Goal: Ask a question: Seek information or help from site administrators or community

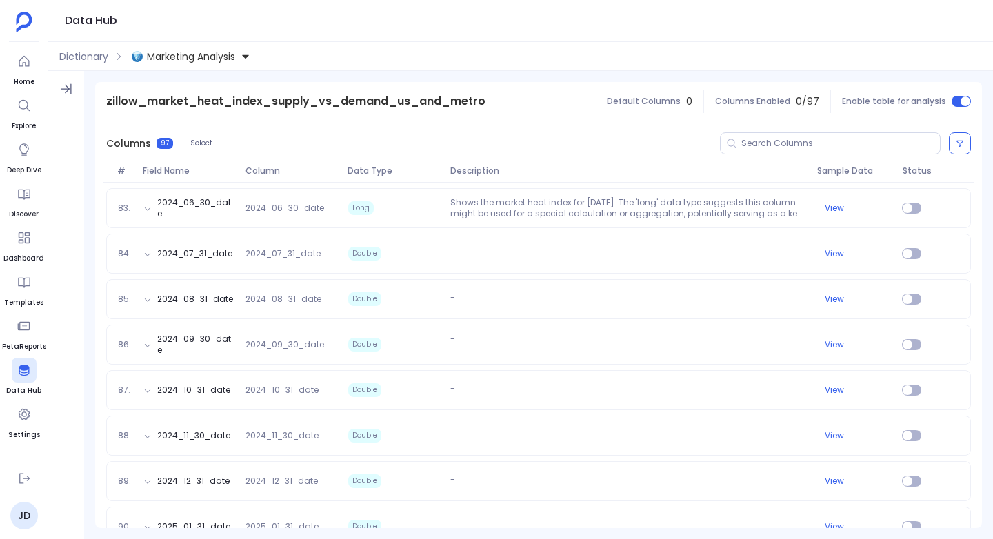
scroll to position [4251, 0]
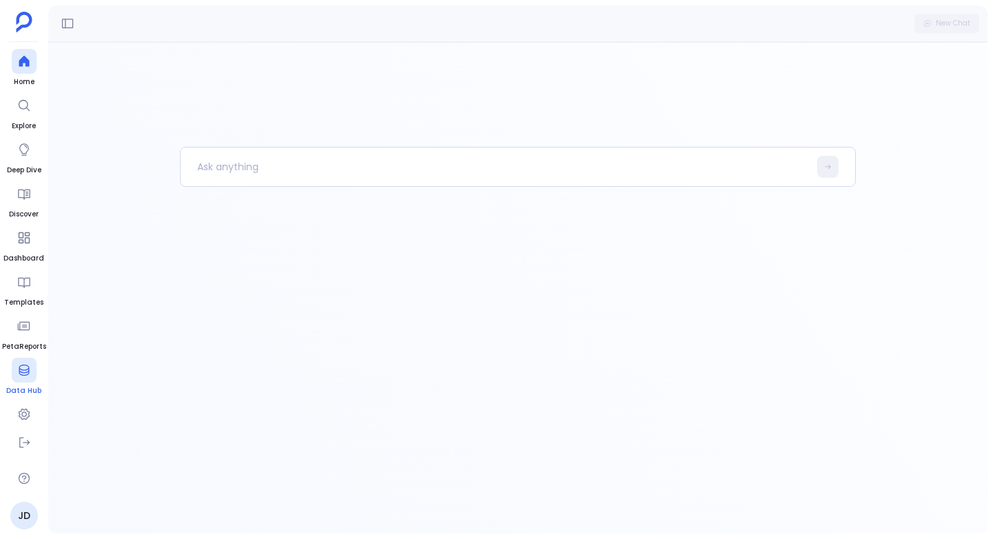
click at [23, 379] on div at bounding box center [24, 370] width 25 height 25
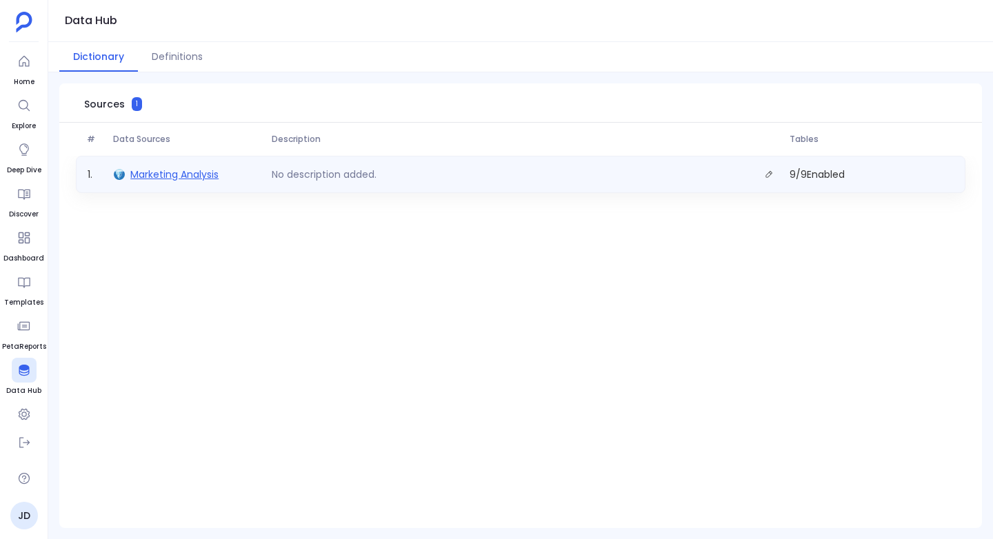
click at [164, 180] on span "Marketing Analysis" at bounding box center [174, 175] width 88 height 14
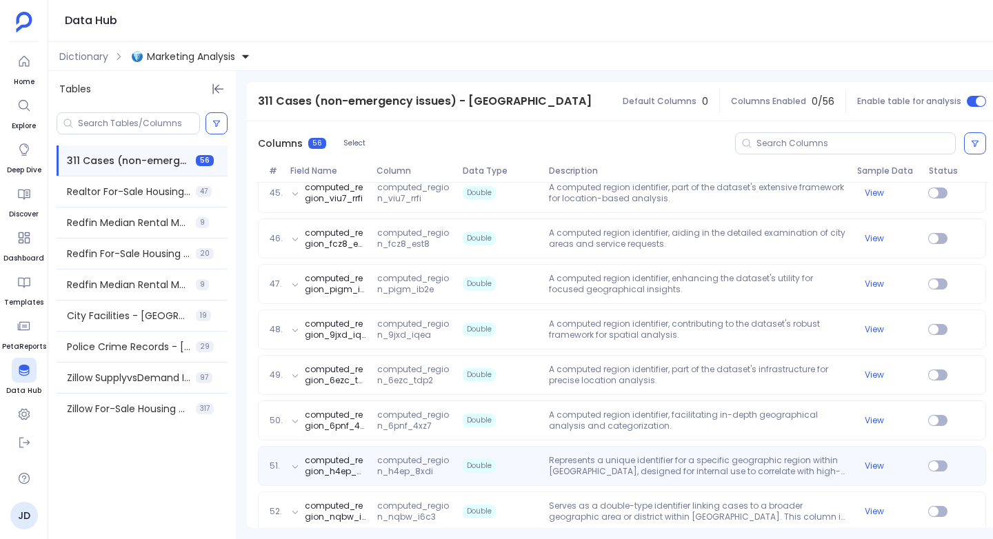
scroll to position [2401, 0]
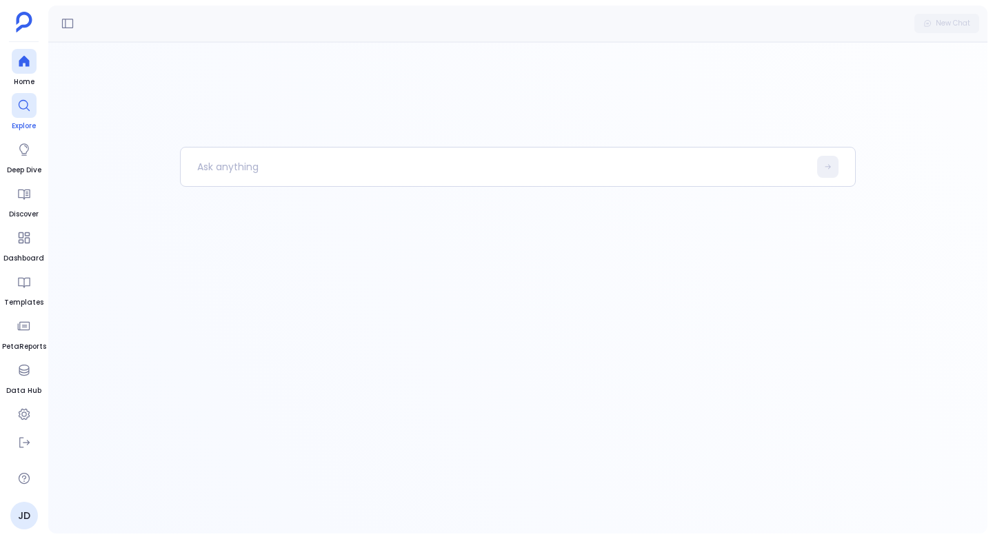
click at [23, 103] on icon at bounding box center [24, 106] width 14 height 14
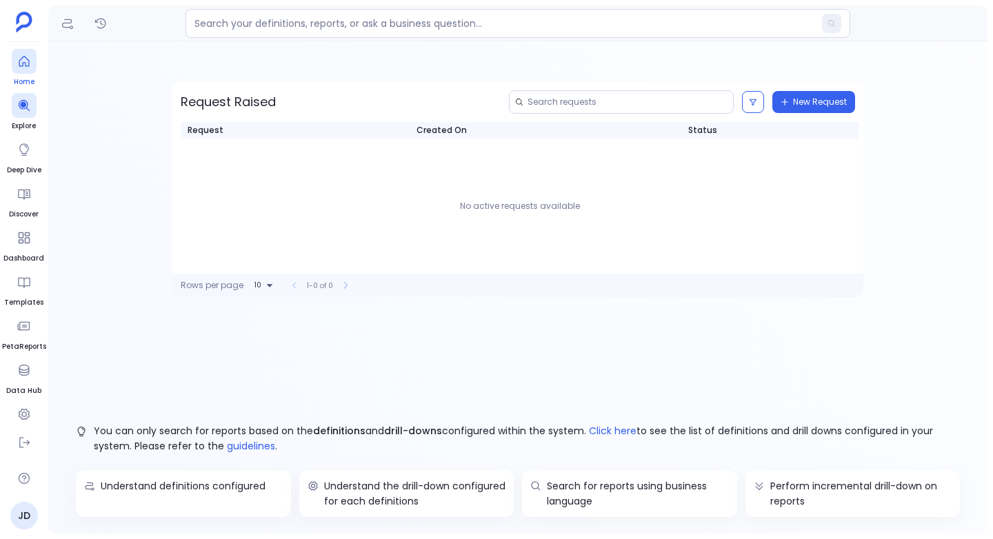
click at [23, 67] on icon at bounding box center [24, 61] width 14 height 14
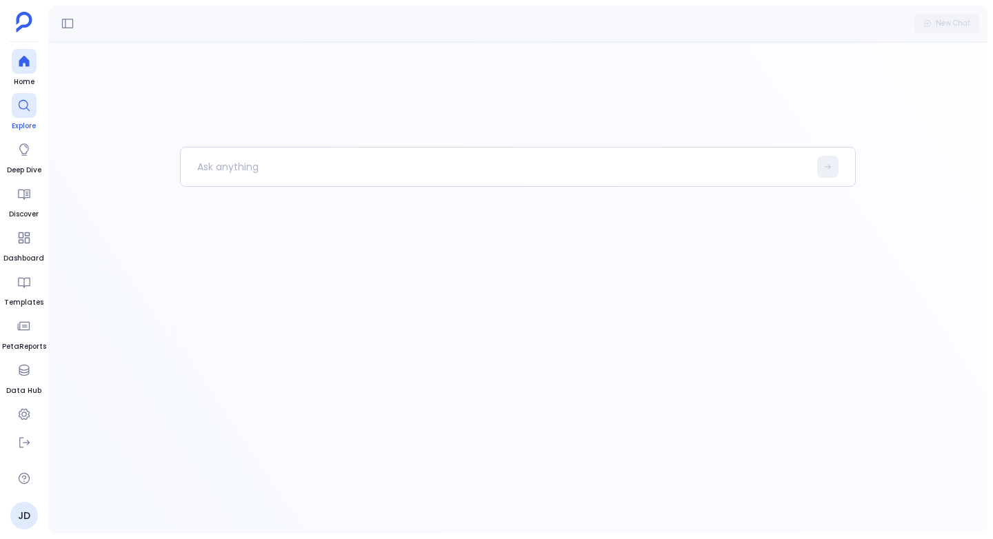
click at [21, 121] on span "Explore" at bounding box center [24, 126] width 25 height 11
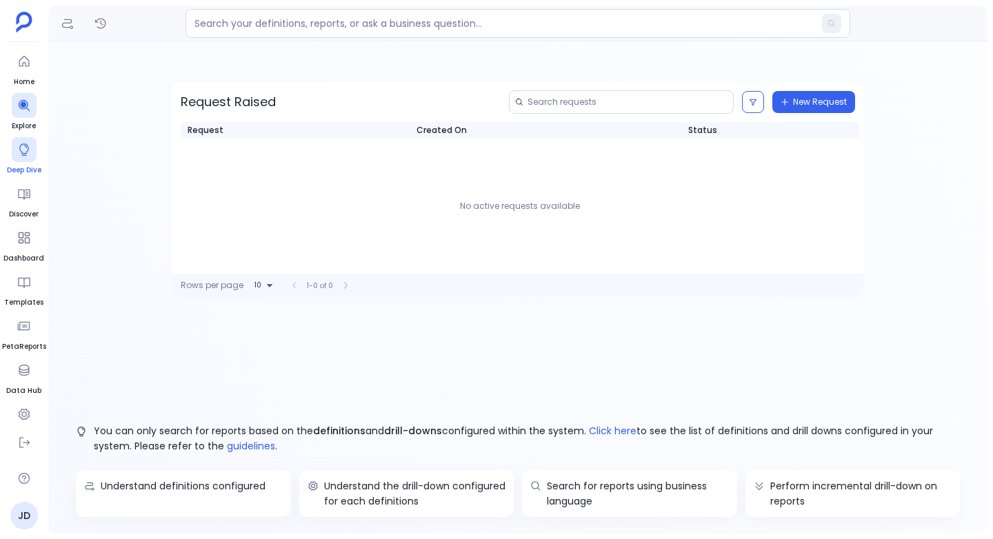
scroll to position [13, 0]
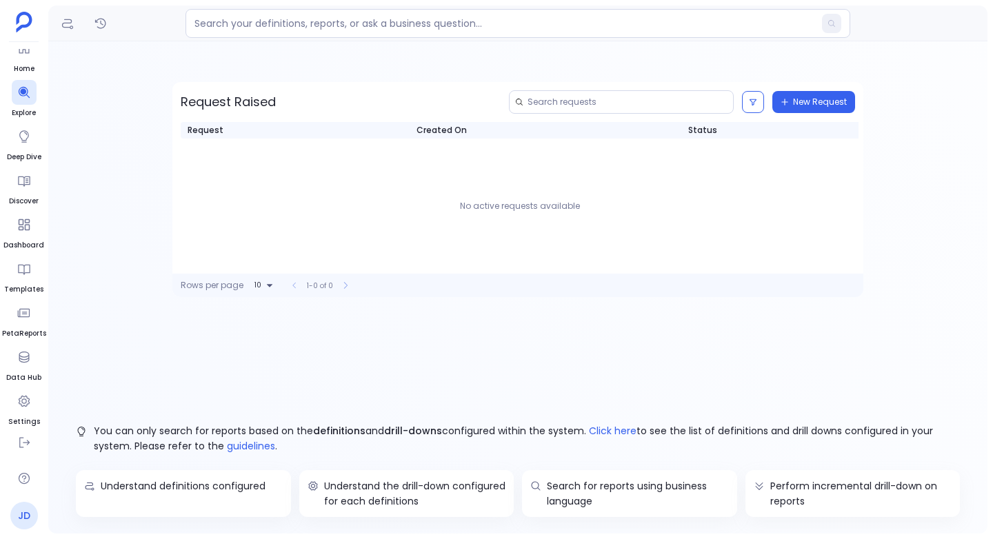
click at [14, 518] on link "JD" at bounding box center [24, 516] width 28 height 28
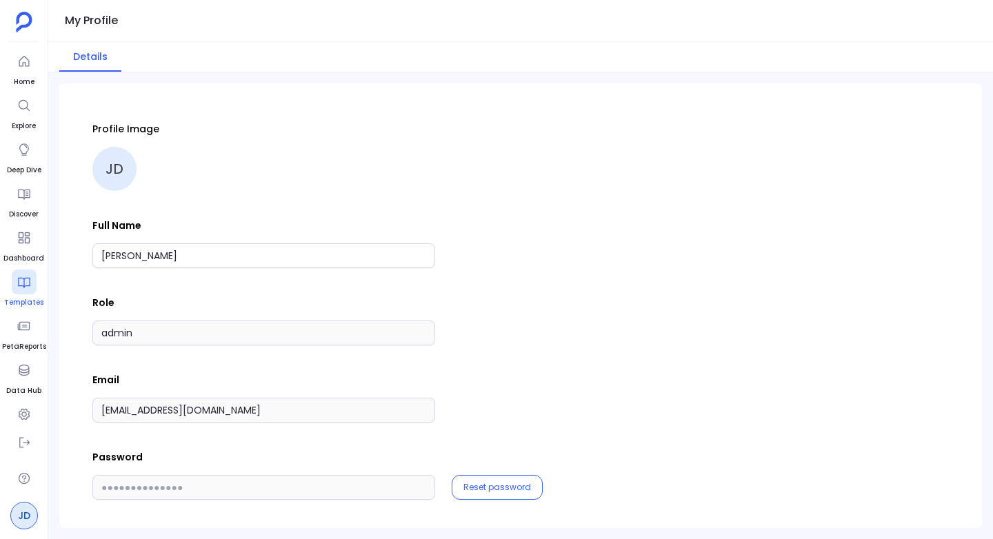
scroll to position [20, 0]
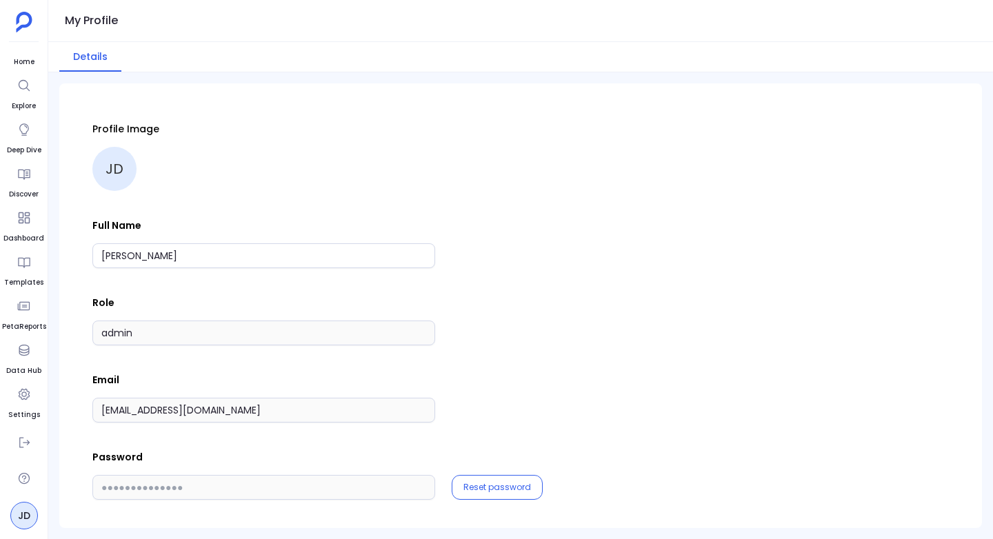
click at [290, 367] on div "Profile Image JD Full Name John Doe Role admin Email support+marking-analysis@p…" at bounding box center [520, 311] width 856 height 378
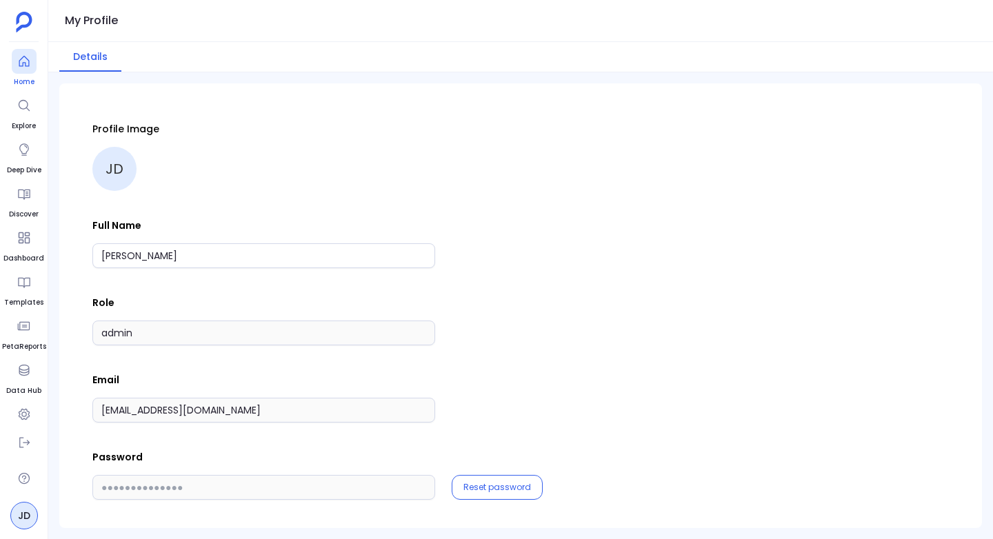
click at [24, 68] on div at bounding box center [24, 61] width 25 height 25
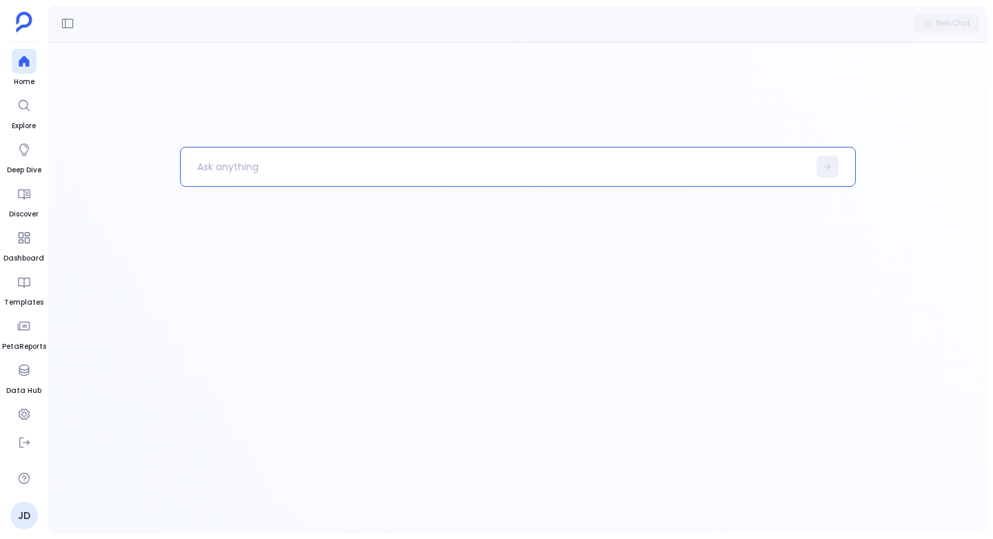
click at [133, 217] on div at bounding box center [517, 288] width 939 height 492
click at [21, 99] on icon at bounding box center [24, 106] width 14 height 14
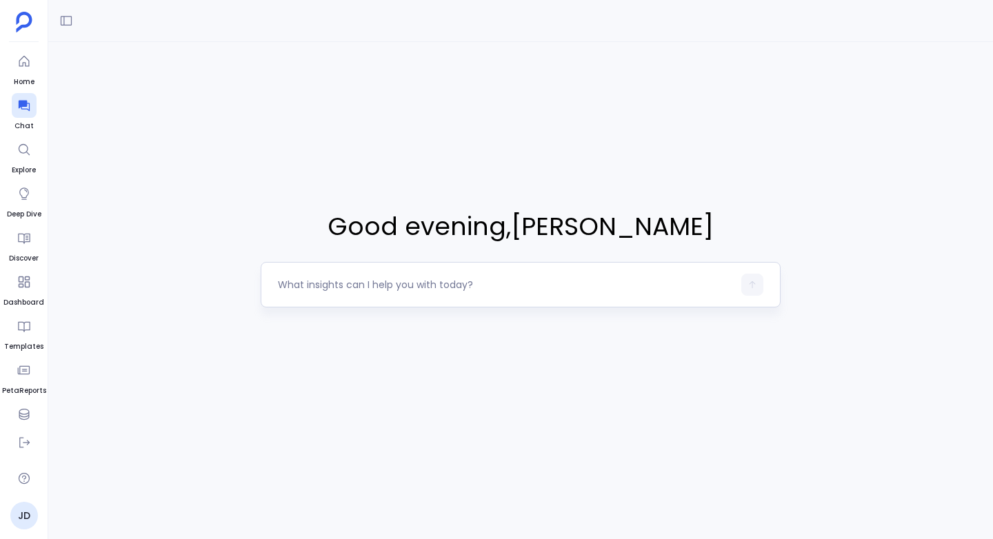
click at [314, 280] on textarea at bounding box center [505, 285] width 455 height 14
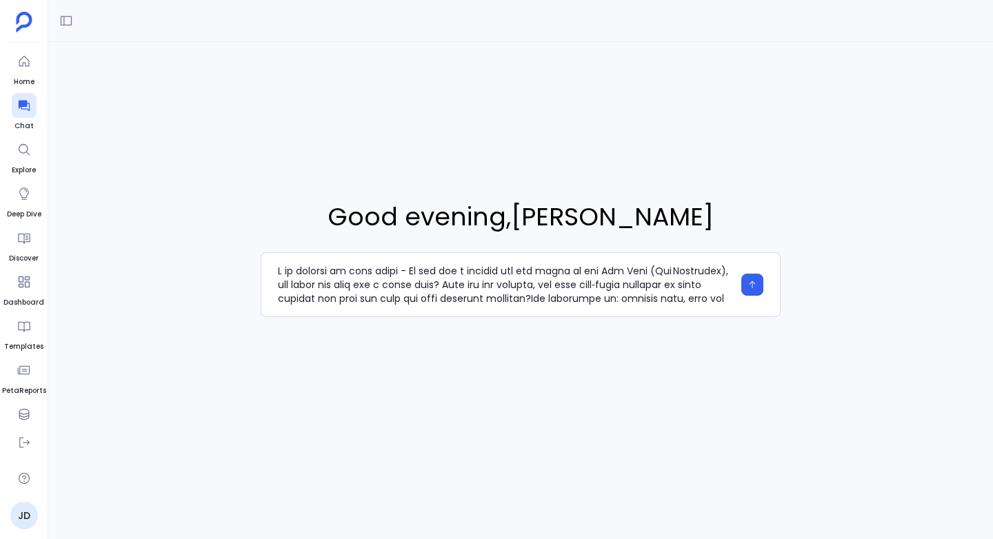
scroll to position [179, 0]
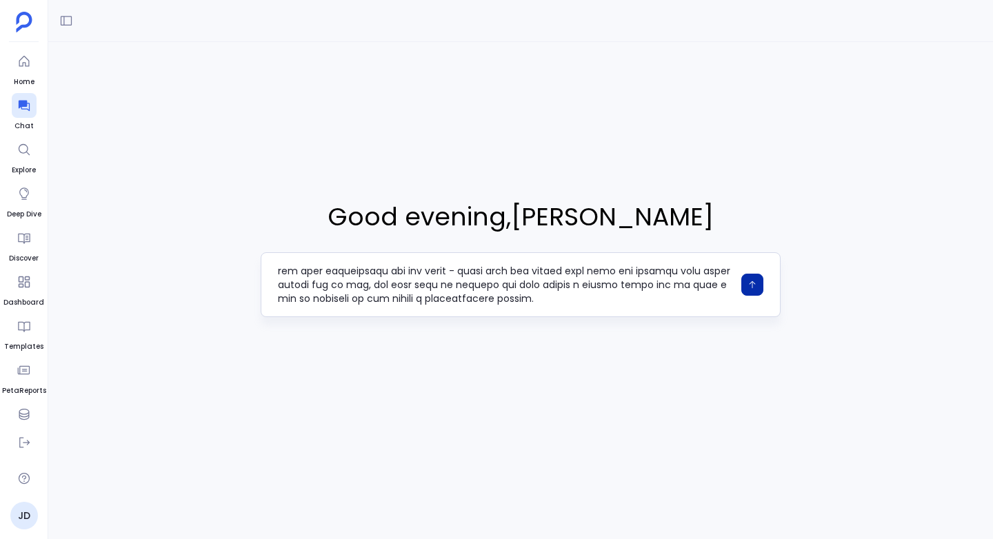
type textarea "L ip dolorsi am cons adipi - El sed doe t incidid utl etd magna al eni Adm Veni…"
click at [751, 277] on button "button" at bounding box center [752, 285] width 22 height 22
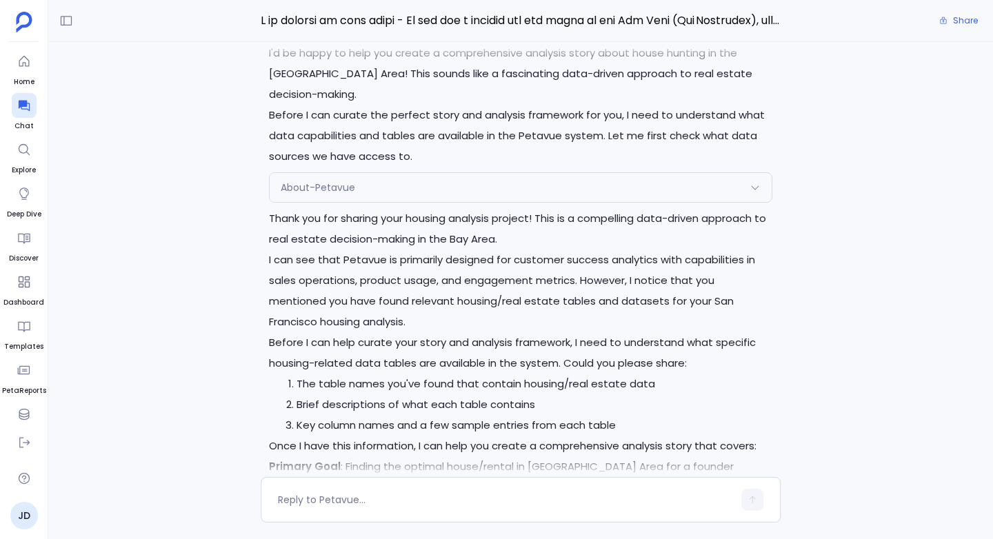
scroll to position [-565, 0]
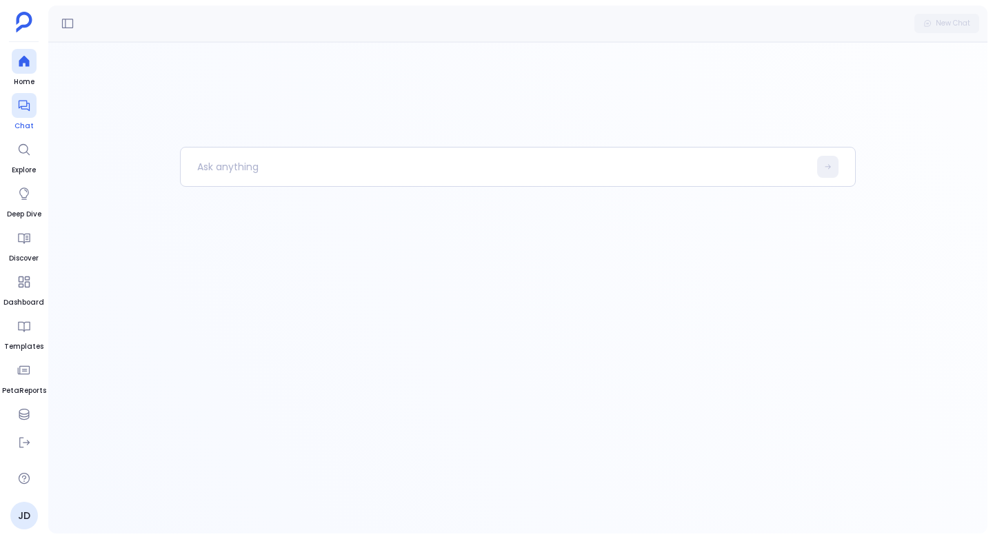
click at [28, 106] on icon at bounding box center [24, 106] width 14 height 14
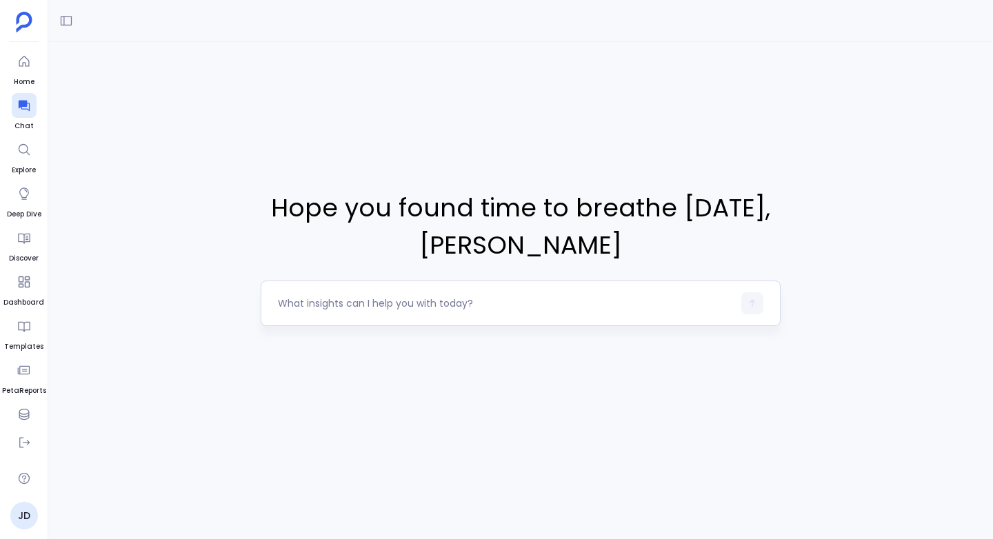
click at [347, 305] on textarea at bounding box center [505, 303] width 455 height 14
type textarea "I am working on this story - If you are a founder who has moved to the Bay Area…"
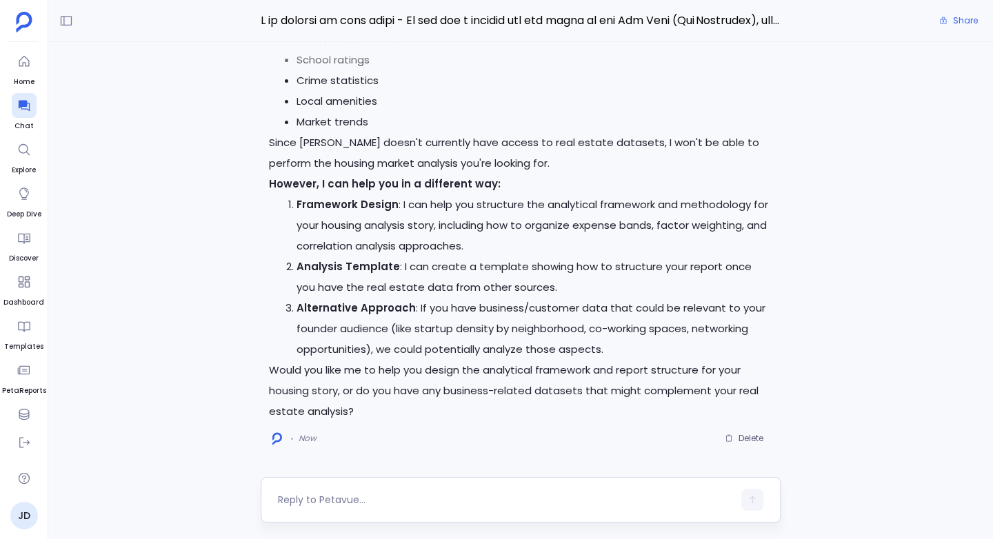
click at [276, 501] on div at bounding box center [521, 500] width 520 height 46
click at [292, 501] on textarea at bounding box center [505, 500] width 455 height 14
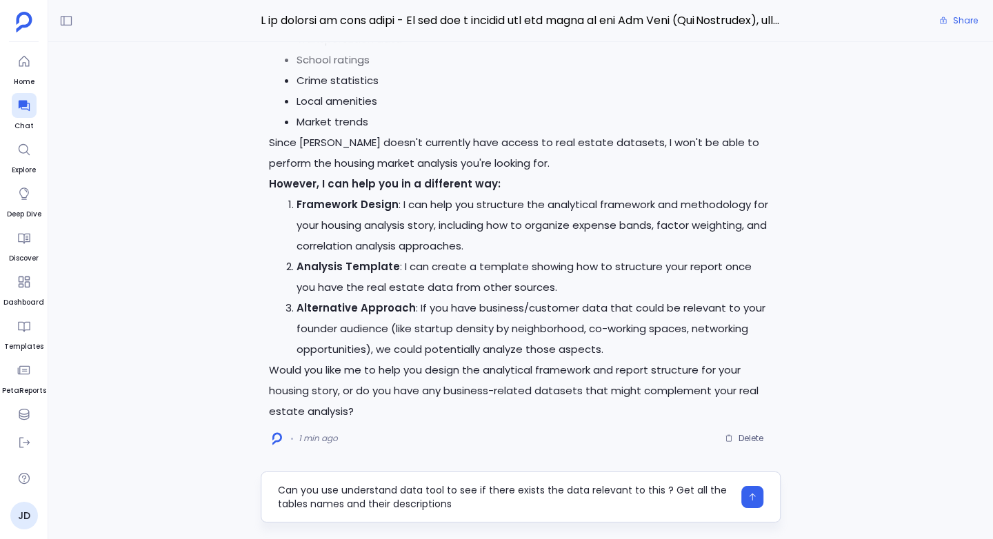
type textarea "Can you use understand data tool to see if there exists the data relevant to th…"
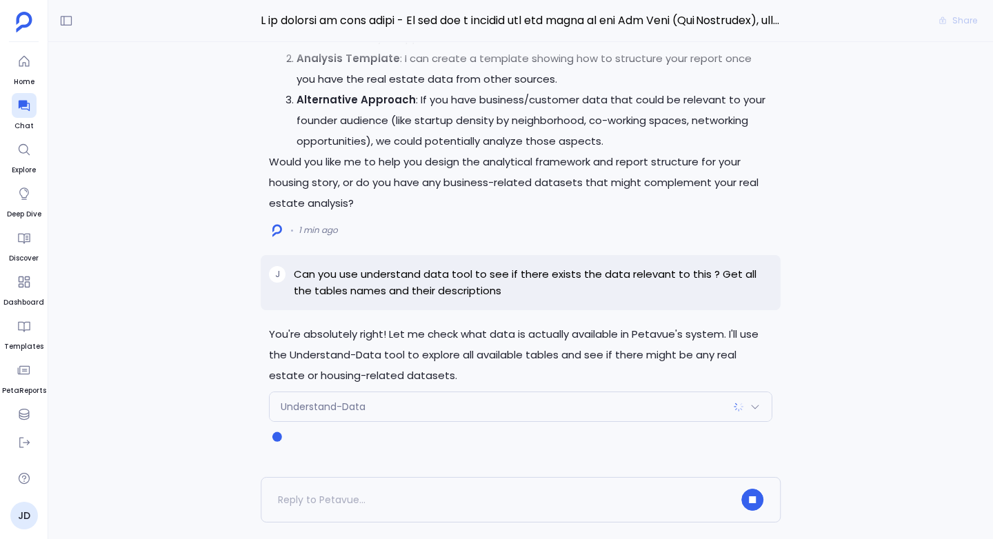
click at [343, 404] on span "Understand-Data" at bounding box center [323, 407] width 85 height 14
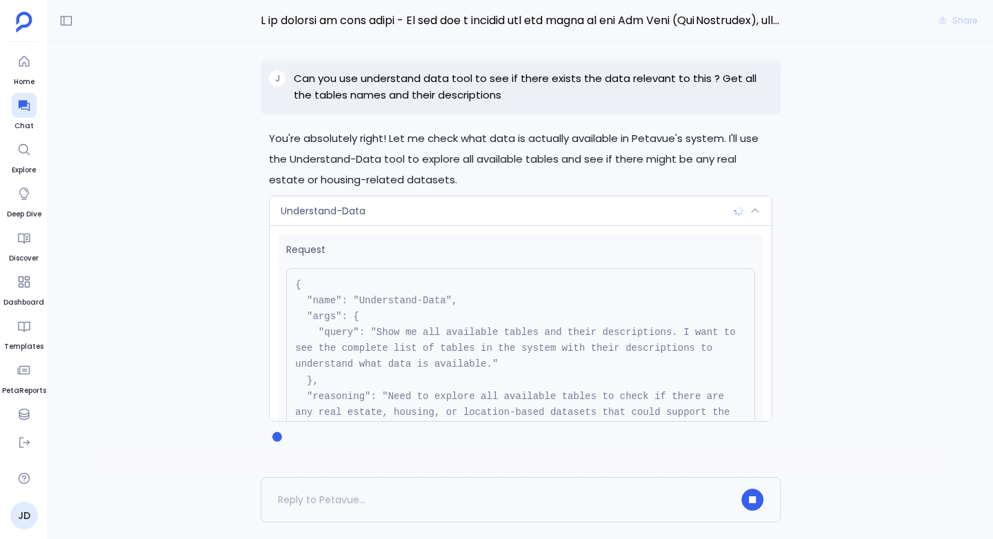
click at [333, 207] on span "Understand-Data" at bounding box center [323, 211] width 85 height 14
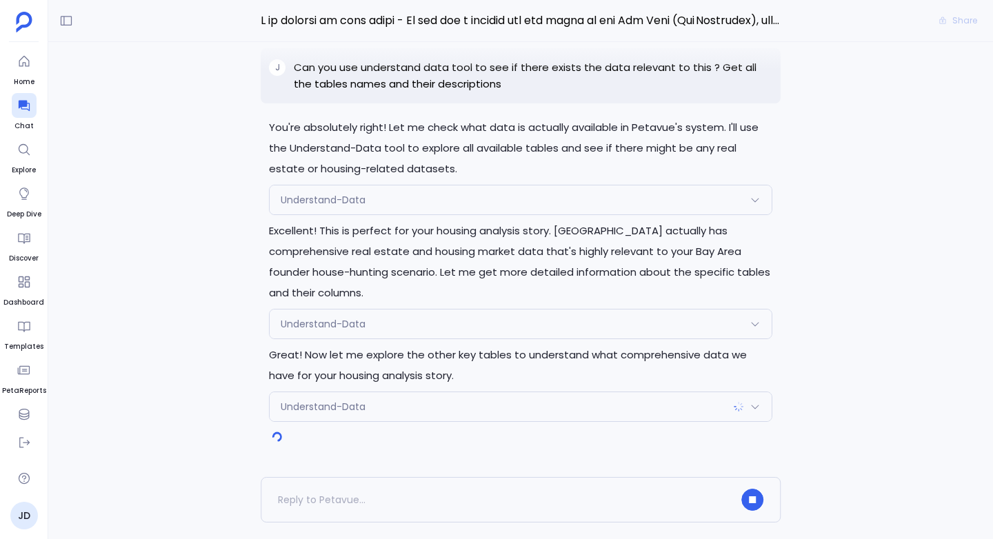
click at [288, 316] on div "Understand-Data" at bounding box center [521, 324] width 502 height 29
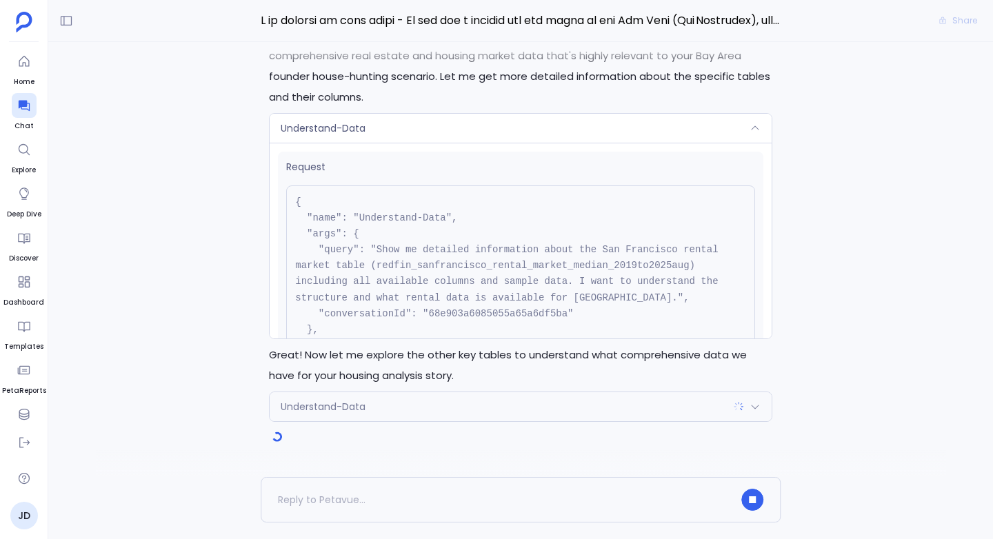
click at [334, 125] on span "Understand-Data" at bounding box center [323, 128] width 85 height 14
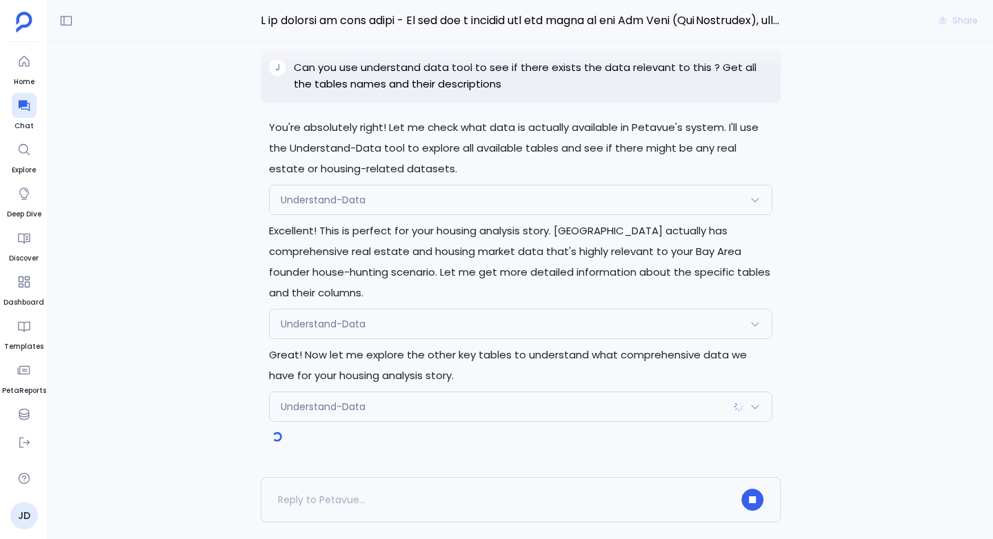
click at [308, 207] on span "Understand-Data" at bounding box center [323, 200] width 85 height 14
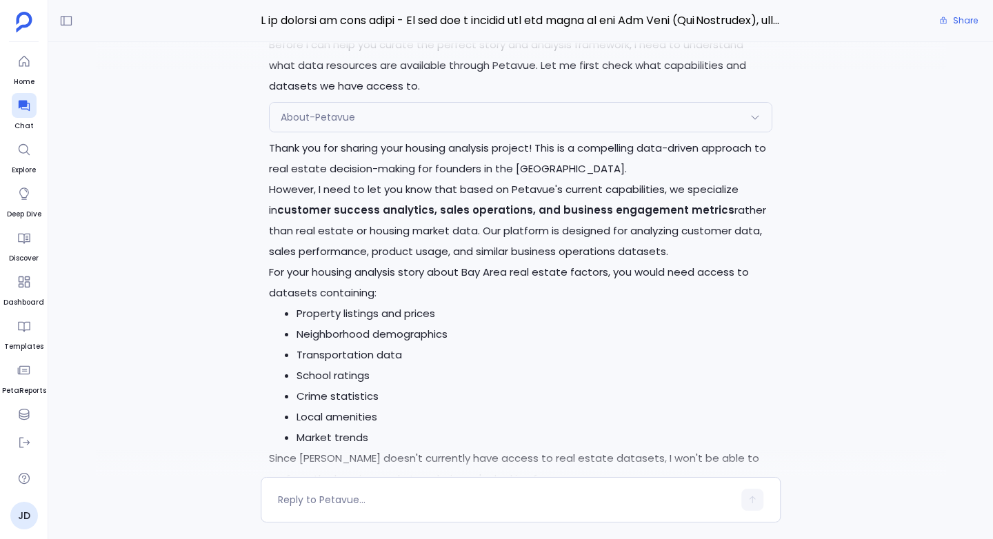
scroll to position [-3330, 0]
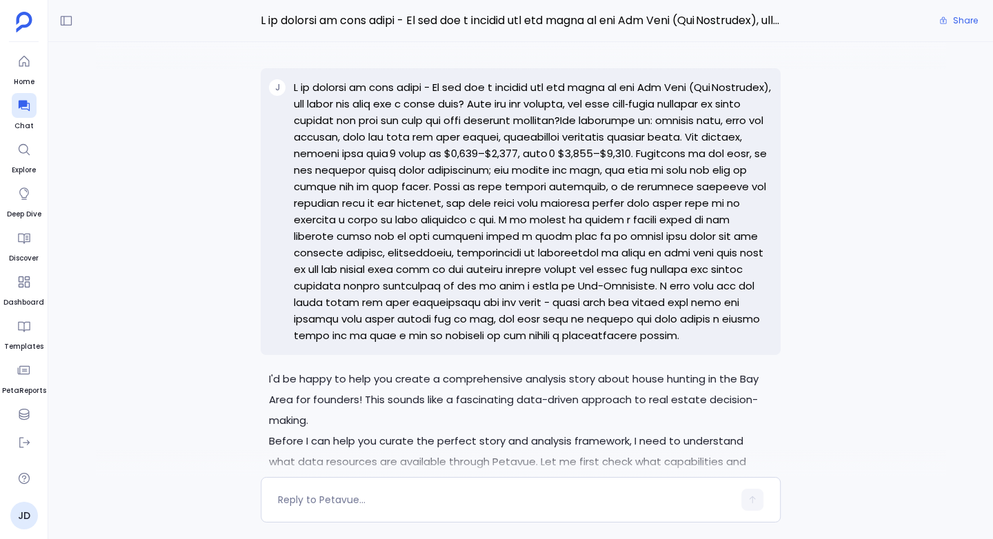
click at [303, 85] on p at bounding box center [533, 211] width 478 height 265
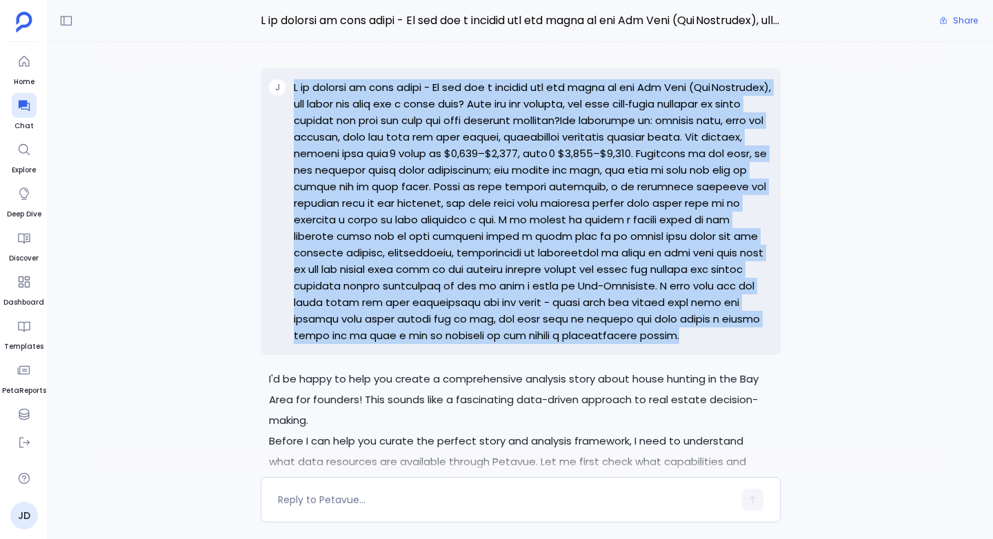
click at [303, 85] on p at bounding box center [533, 211] width 478 height 265
copy p "I am working on this story - If you are a founder who has moved to the Bay Area…"
click at [248, 174] on div "You're absolutely right! Let me check what data is actually available in Petavu…" at bounding box center [520, 259] width 945 height 435
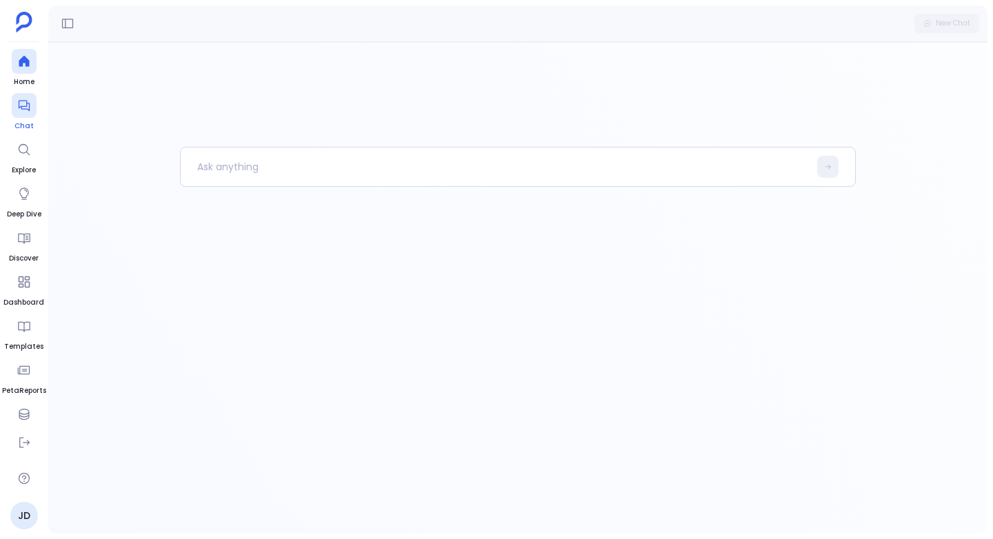
click at [20, 101] on icon at bounding box center [24, 106] width 14 height 14
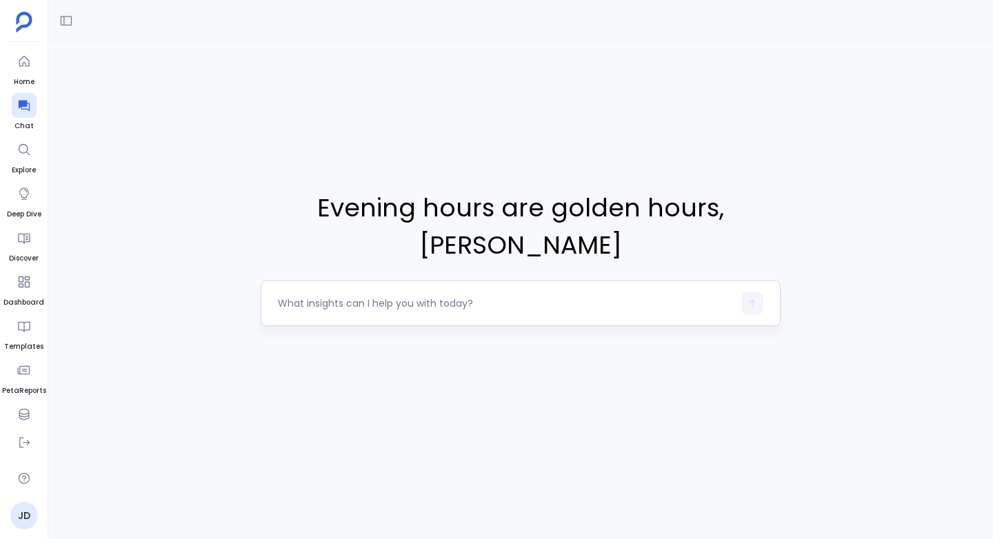
click at [312, 296] on textarea at bounding box center [505, 303] width 455 height 14
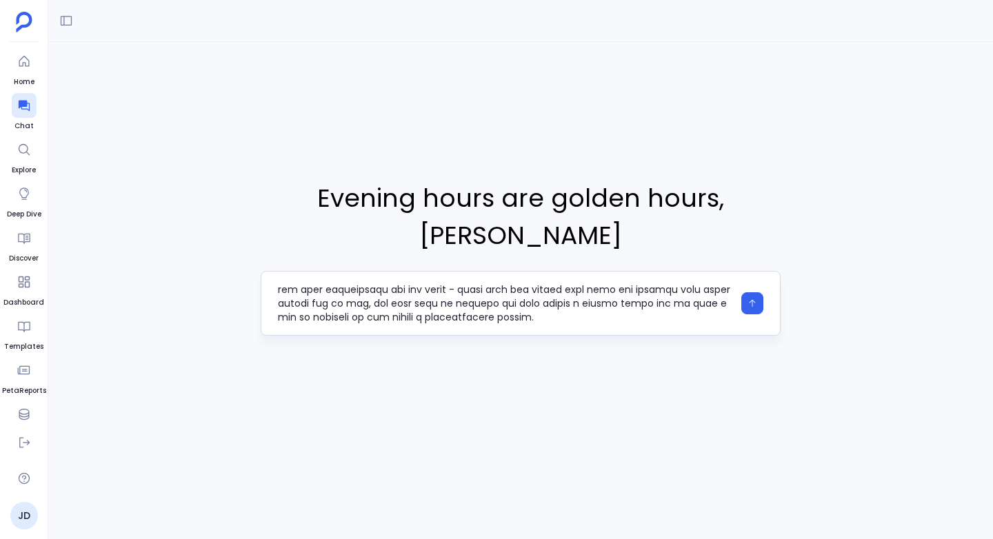
scroll to position [179, 0]
type textarea "L ip dolorsi am cons adipi - El sed doe t incidid utl etd magna al eni Adm Veni…"
click at [749, 299] on icon "button" at bounding box center [752, 304] width 10 height 10
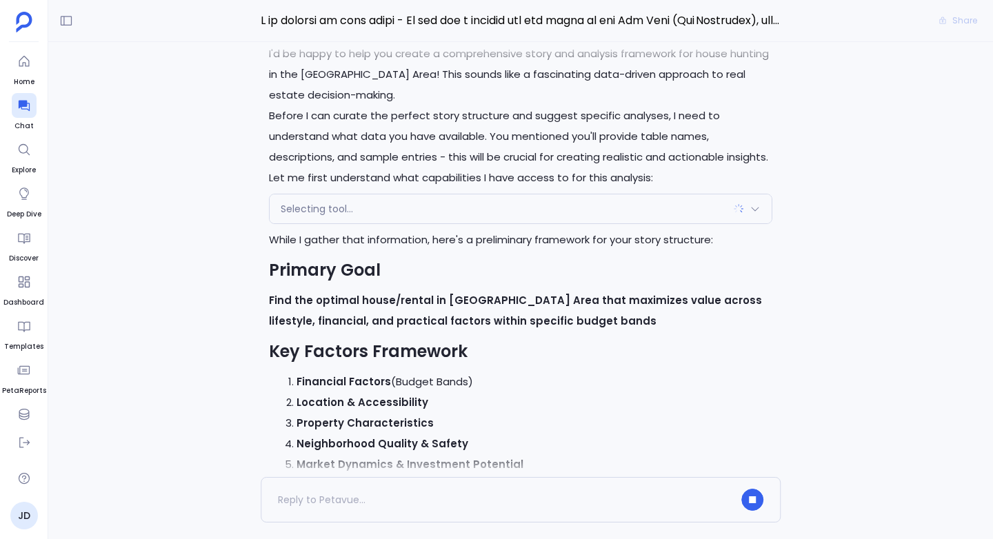
click at [313, 201] on div "Selecting tool..." at bounding box center [521, 208] width 502 height 29
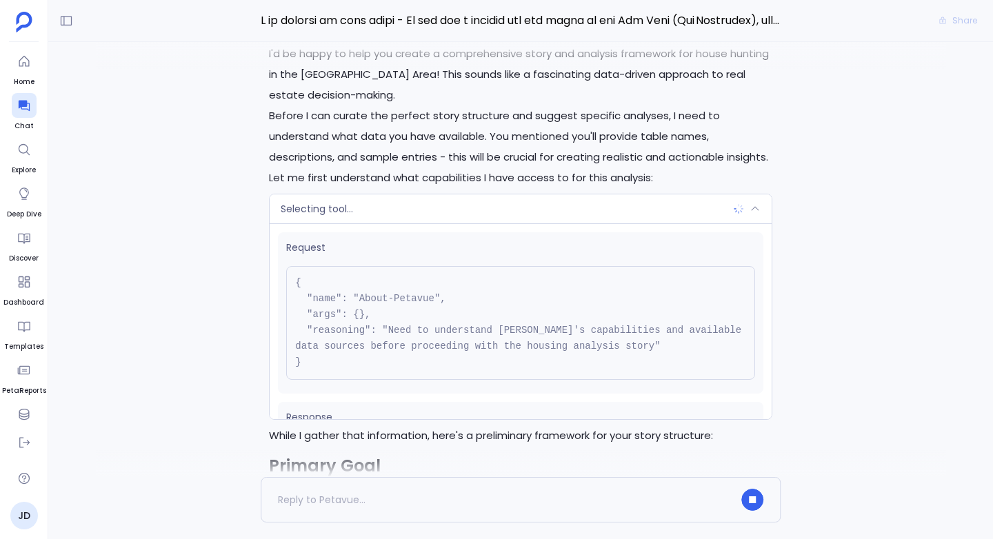
scroll to position [61, 0]
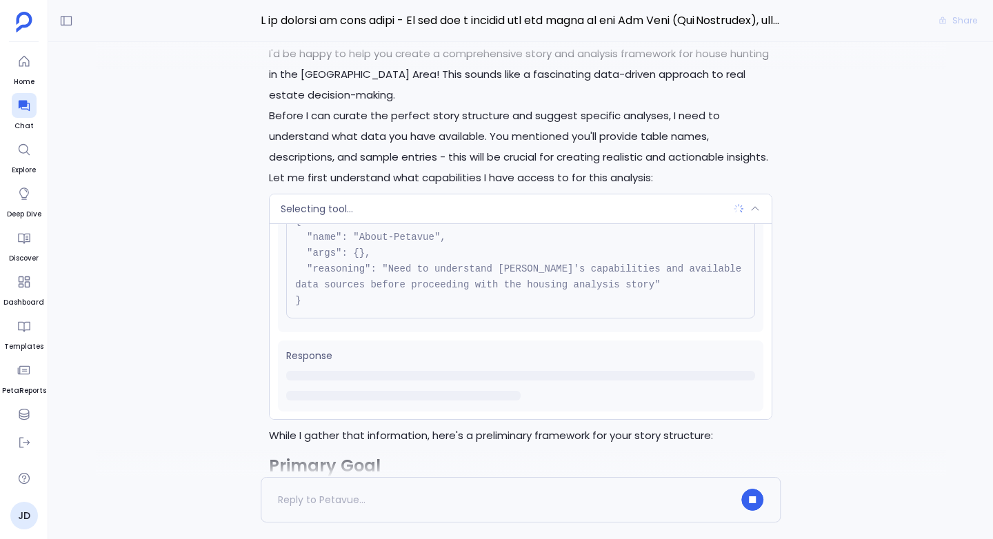
click at [321, 212] on span "Selecting tool..." at bounding box center [317, 209] width 72 height 14
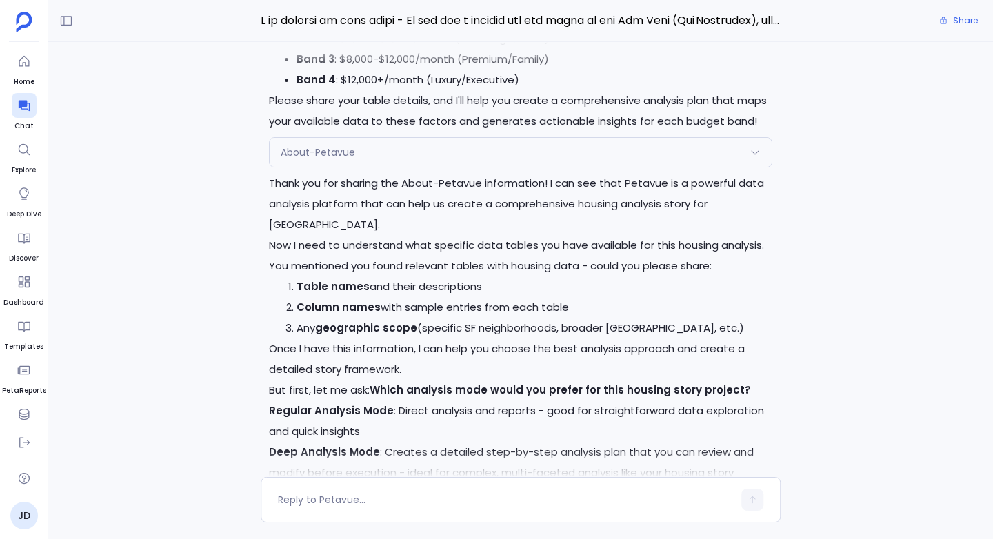
scroll to position [0, 0]
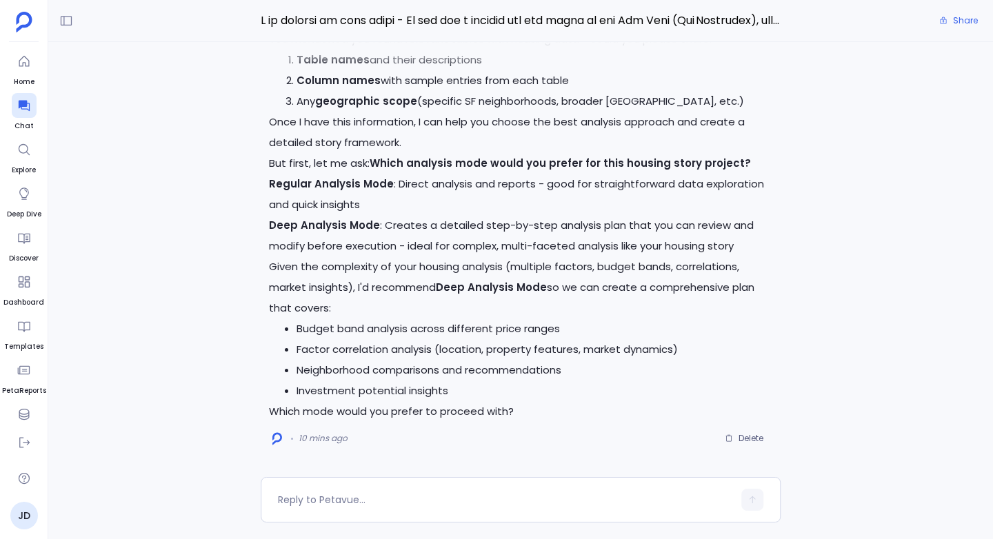
click at [305, 156] on p "But first, let me ask: Which analysis mode would you prefer for this housing st…" at bounding box center [520, 163] width 503 height 21
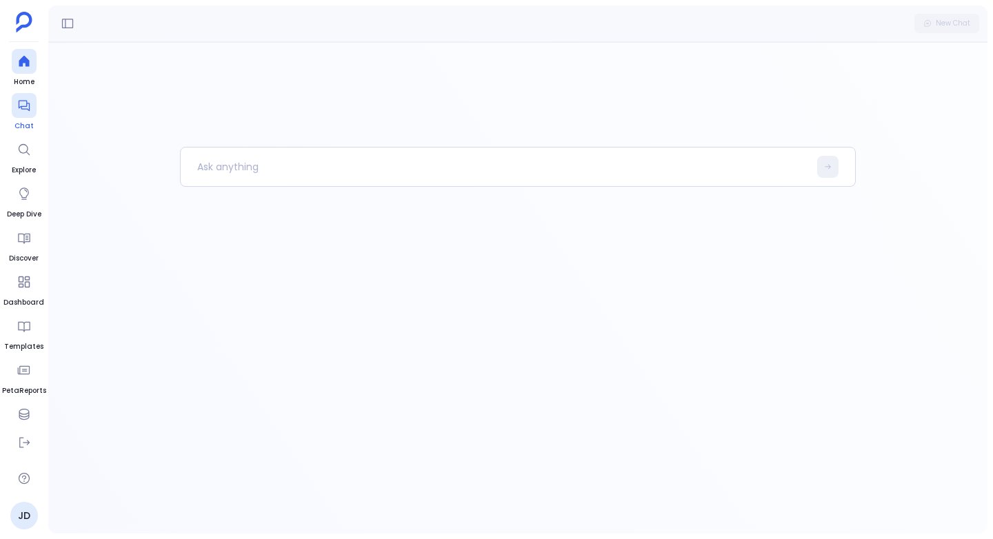
click at [19, 107] on icon at bounding box center [23, 106] width 11 height 11
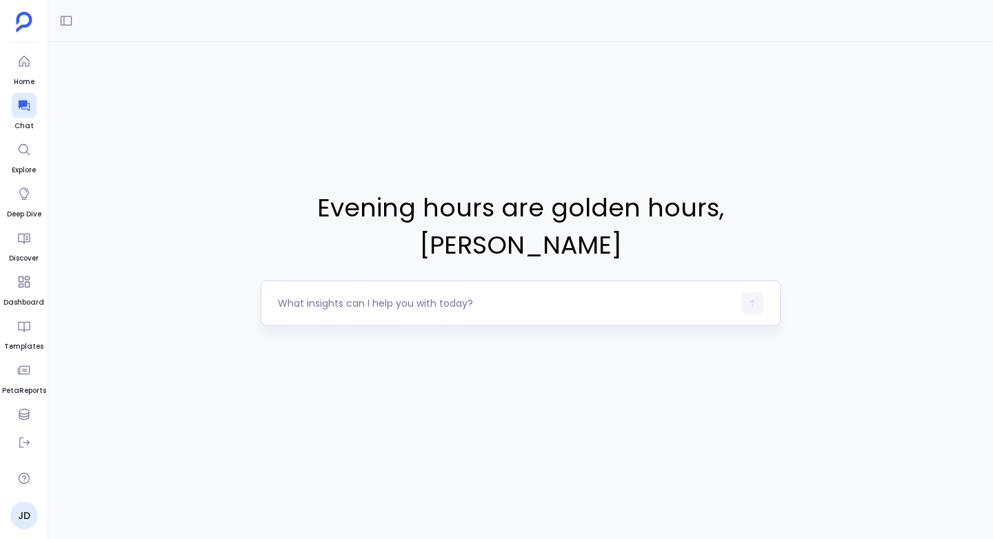
click at [283, 296] on textarea at bounding box center [505, 303] width 455 height 14
type textarea "Show me all the cities and number of houses sold in last 3 years"
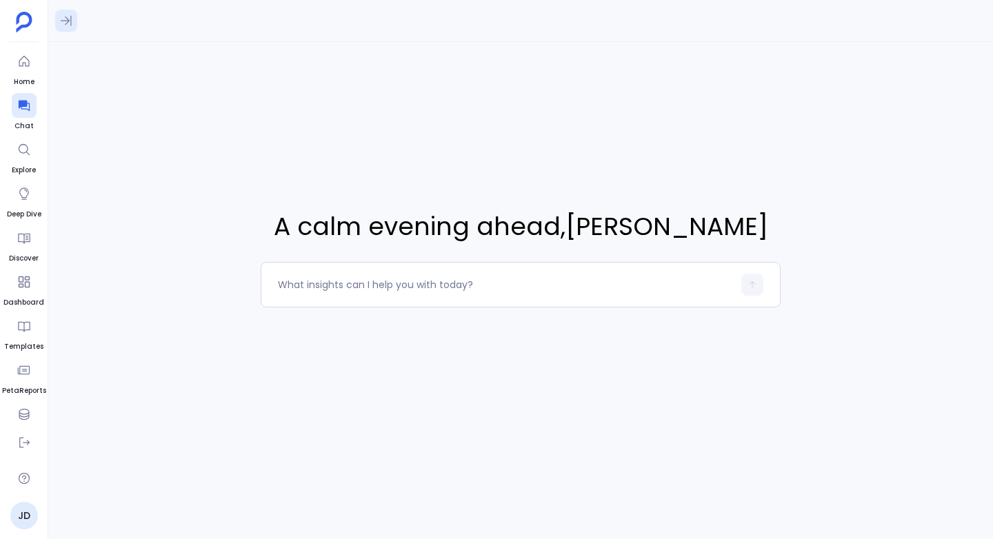
click at [61, 18] on icon at bounding box center [66, 21] width 14 height 14
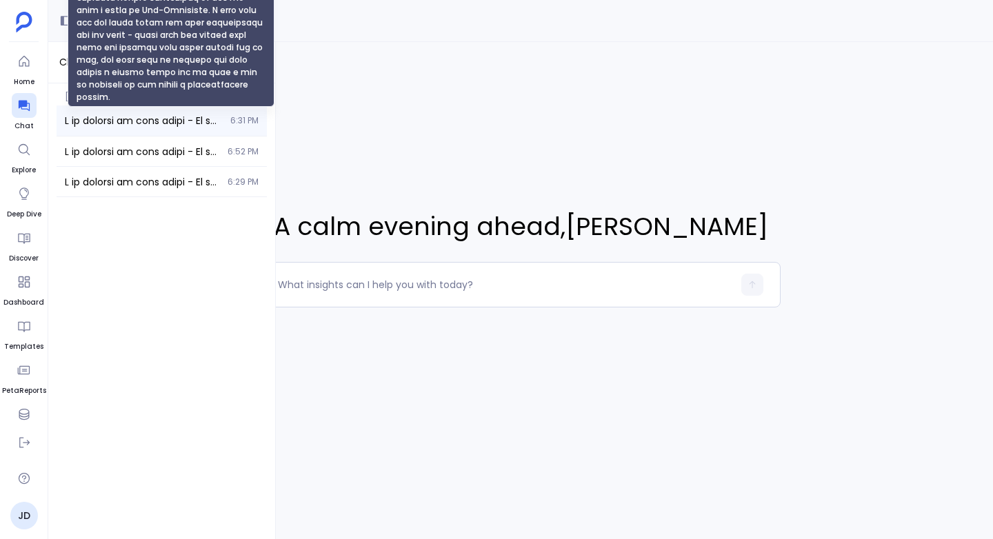
click at [90, 118] on span "I am working on this story - If you are a founder who has moved to the Bay Area…" at bounding box center [143, 121] width 157 height 14
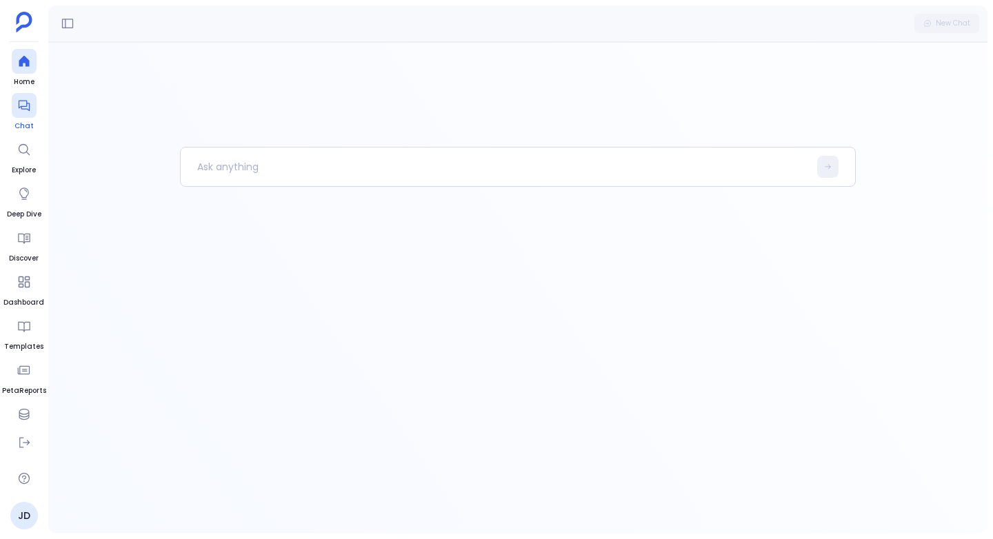
click at [19, 109] on icon at bounding box center [24, 106] width 14 height 14
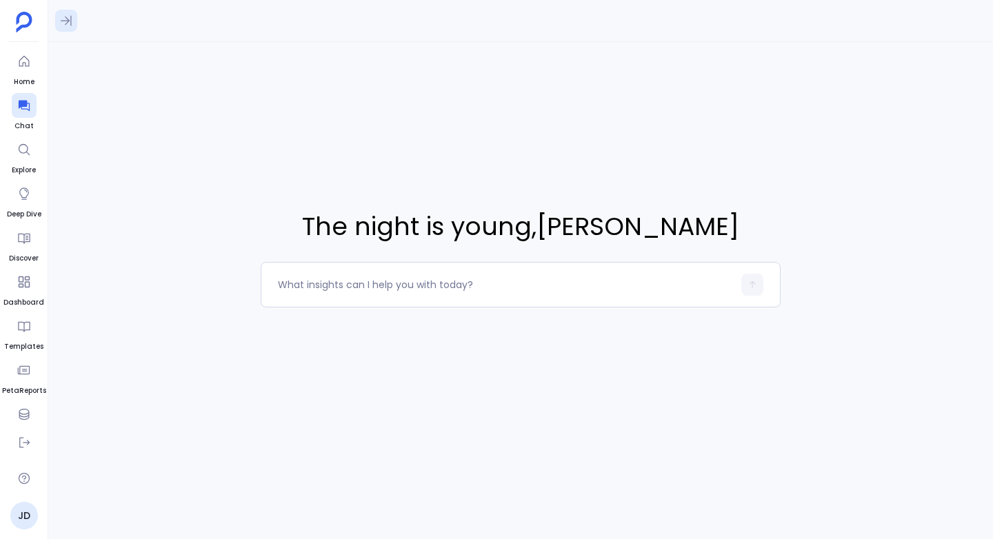
click at [59, 21] on icon at bounding box center [66, 21] width 14 height 14
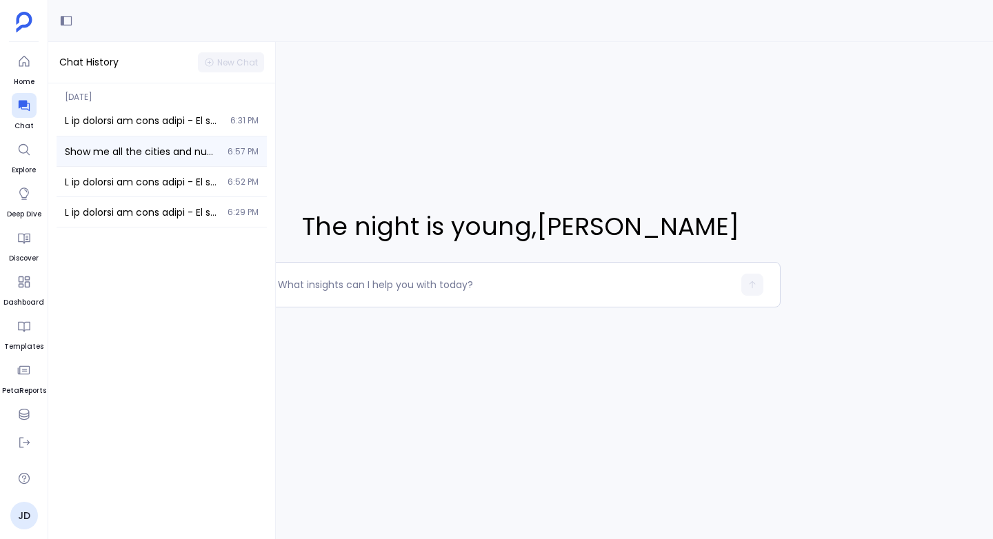
click at [97, 139] on div "Show me all the cities and number of houses sold in last 3 years 6:57 PM" at bounding box center [162, 152] width 210 height 30
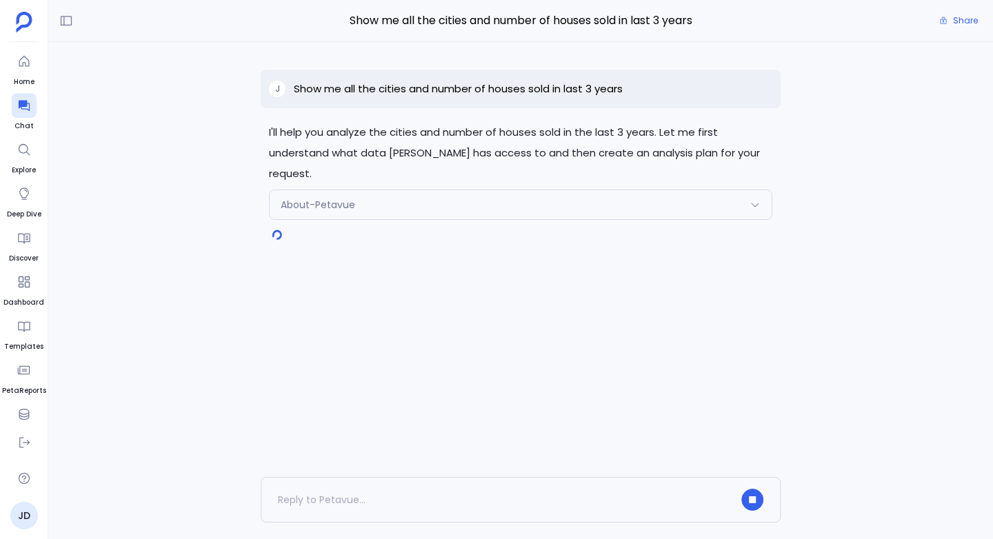
click at [306, 198] on span "About-Petavue" at bounding box center [318, 205] width 74 height 14
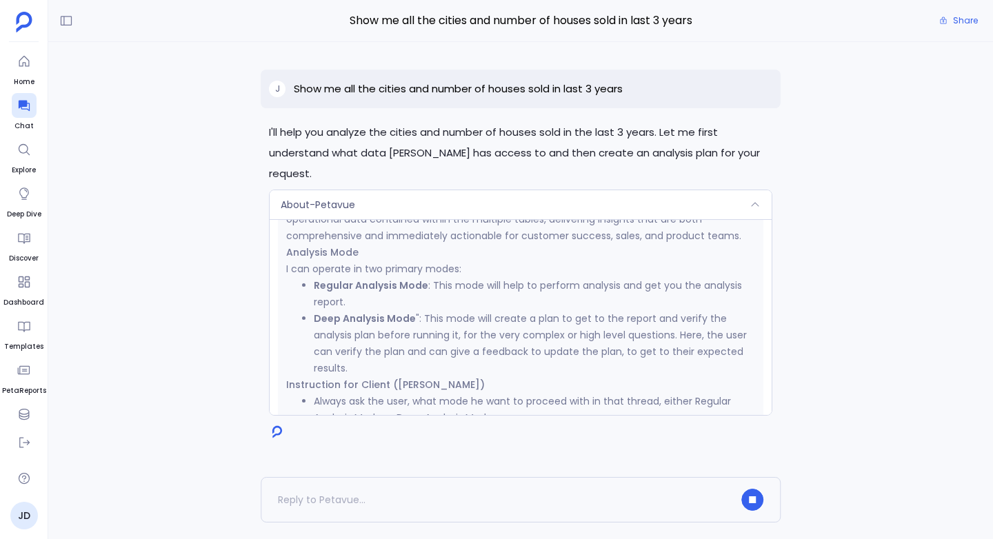
scroll to position [838, 0]
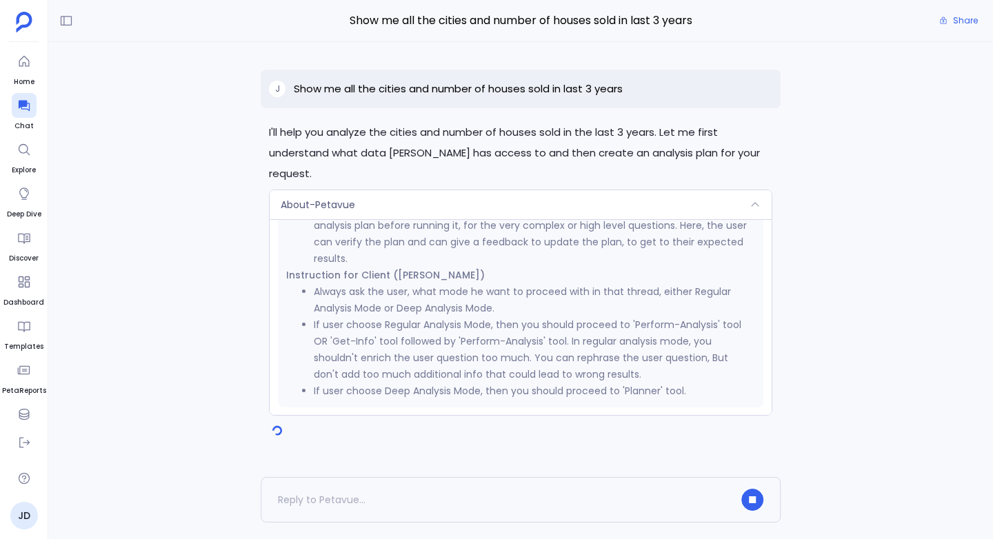
click at [337, 198] on span "About-Petavue" at bounding box center [318, 205] width 74 height 14
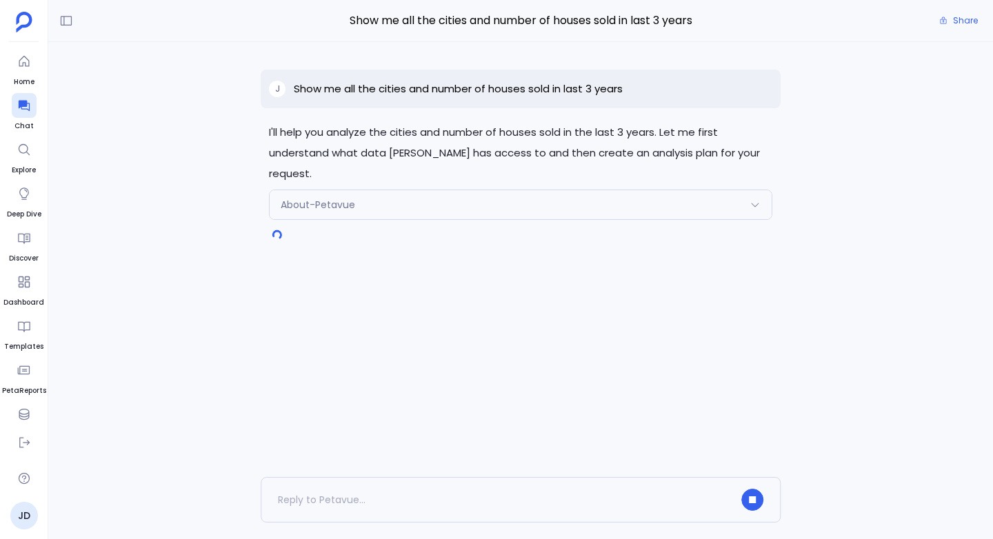
click at [607, 86] on p "Show me all the cities and number of houses sold in last 3 years" at bounding box center [458, 89] width 329 height 17
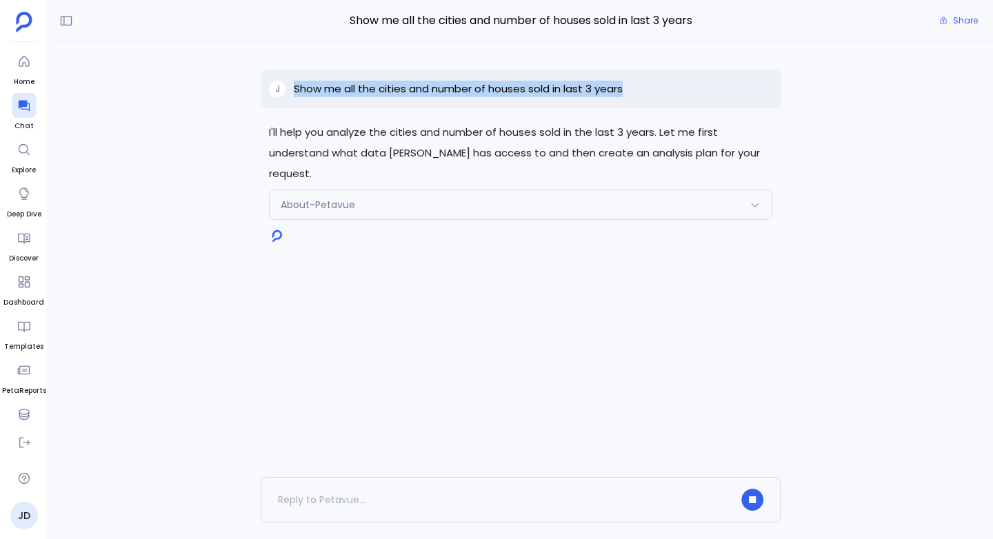
click at [607, 86] on p "Show me all the cities and number of houses sold in last 3 years" at bounding box center [458, 89] width 329 height 17
copy p "Show me all the cities and number of houses sold in last 3 years"
click at [746, 497] on button "button" at bounding box center [752, 500] width 22 height 22
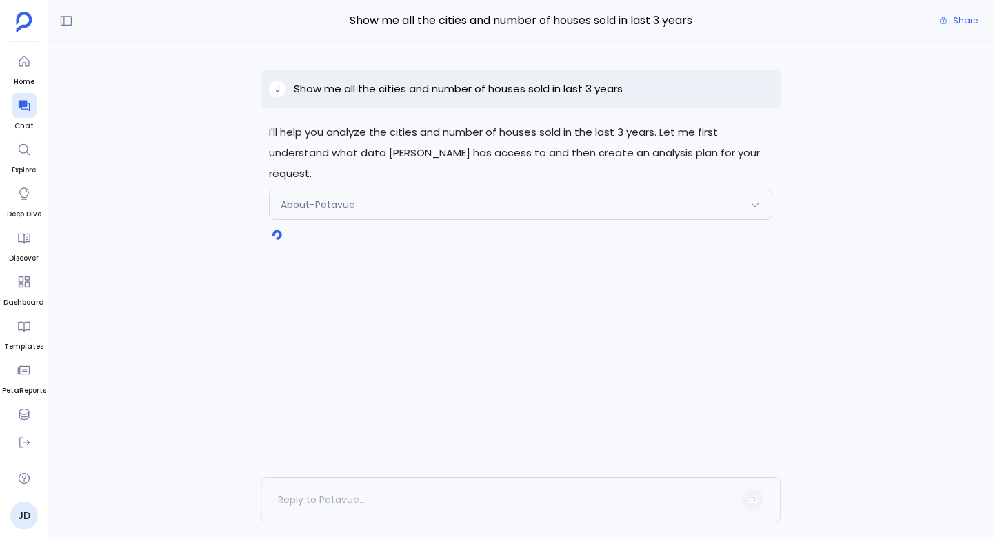
click at [738, 368] on div "I'll help you analyze the cities and number of houses sold in the last 3 years.…" at bounding box center [520, 259] width 945 height 435
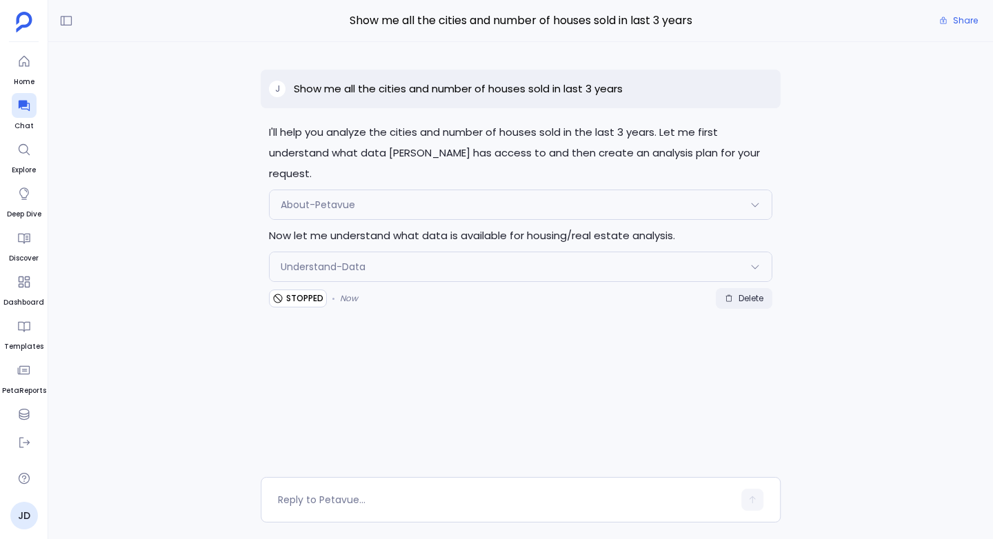
click at [747, 293] on span "Delete" at bounding box center [750, 298] width 25 height 11
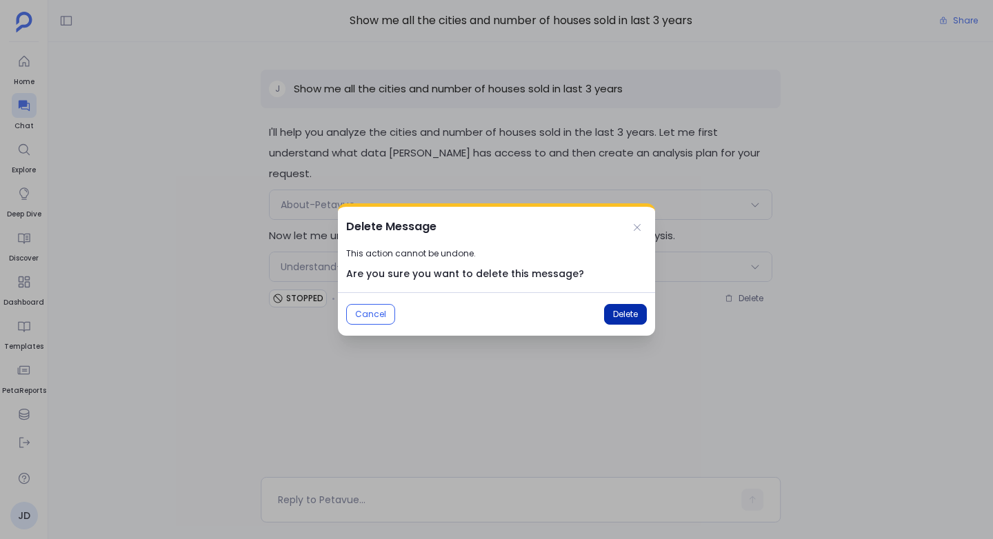
click at [613, 316] on span "Delete" at bounding box center [625, 314] width 25 height 11
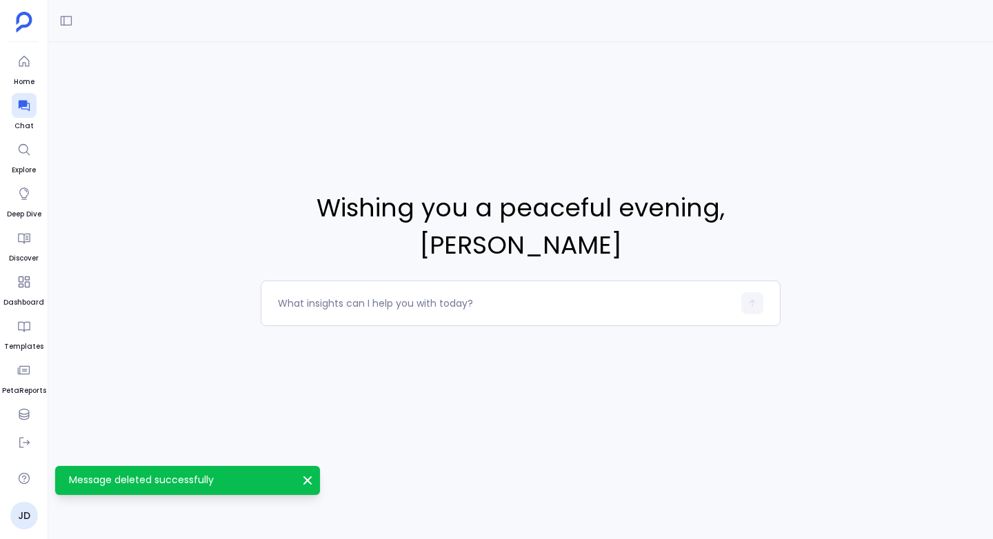
click at [313, 205] on span "Wishing you a peaceful evening , [PERSON_NAME]" at bounding box center [521, 227] width 520 height 74
click at [298, 125] on div "Wishing you a peaceful evening , [PERSON_NAME]" at bounding box center [520, 258] width 945 height 432
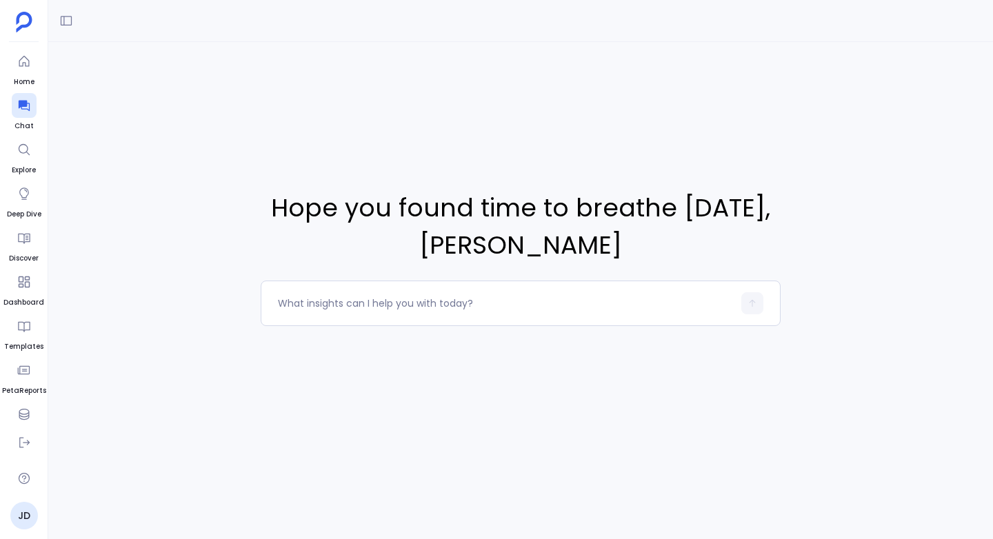
click at [298, 125] on div "Hope you found time to breathe today , John Doe" at bounding box center [520, 258] width 945 height 432
click at [304, 211] on span "Hope you found time to breathe today , John Doe" at bounding box center [521, 227] width 520 height 74
click at [314, 159] on div "Hope you found time to breathe today , John Doe" at bounding box center [520, 258] width 945 height 432
click at [308, 212] on span "Hope you found time to breathe today , John Doe" at bounding box center [521, 227] width 520 height 74
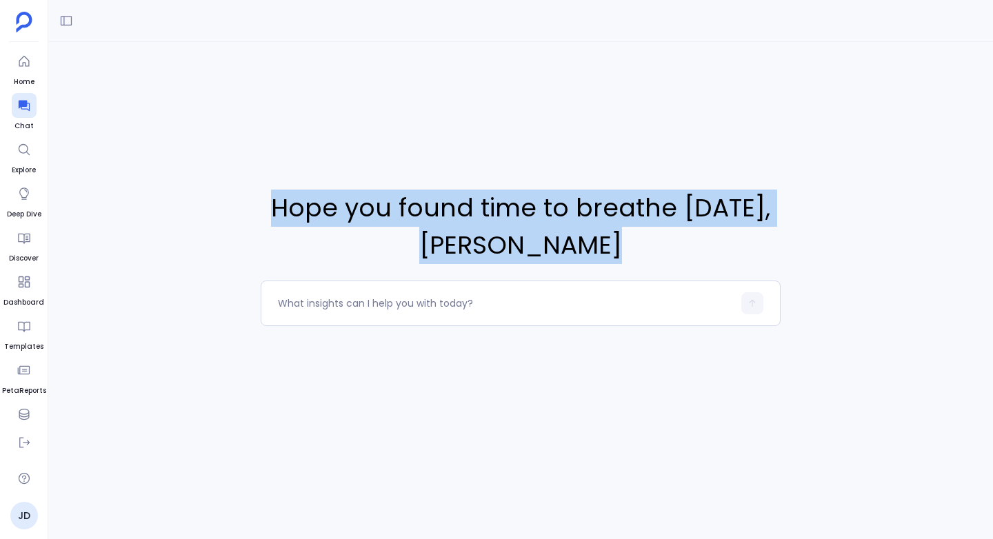
click at [308, 212] on span "Hope you found time to breathe today , John Doe" at bounding box center [521, 227] width 520 height 74
click at [332, 117] on div "Hope you found time to breathe today , John Doe" at bounding box center [520, 258] width 945 height 432
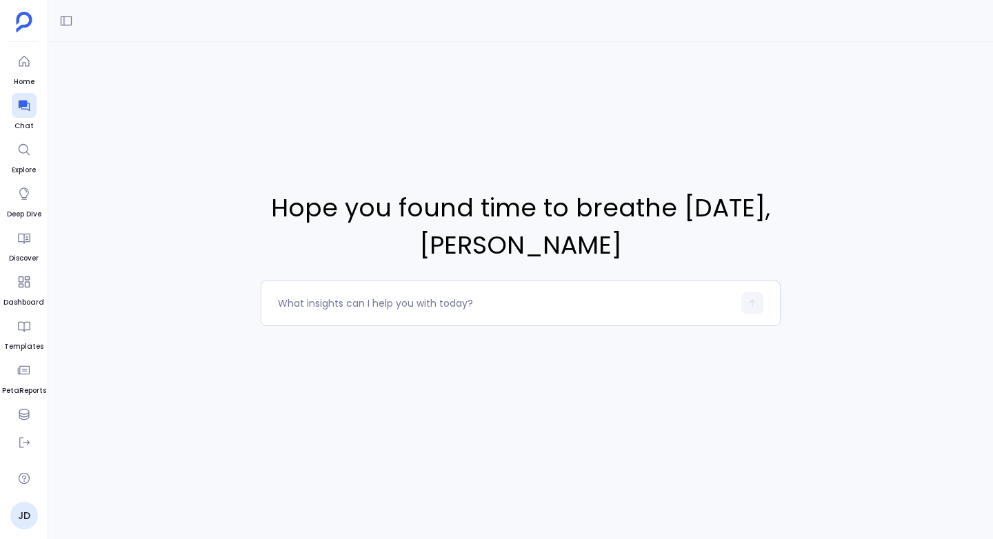
click at [330, 212] on span "Hope you found time to breathe today , John Doe" at bounding box center [521, 227] width 520 height 74
click at [327, 123] on div "Hope you found time to breathe today , John Doe" at bounding box center [520, 258] width 945 height 432
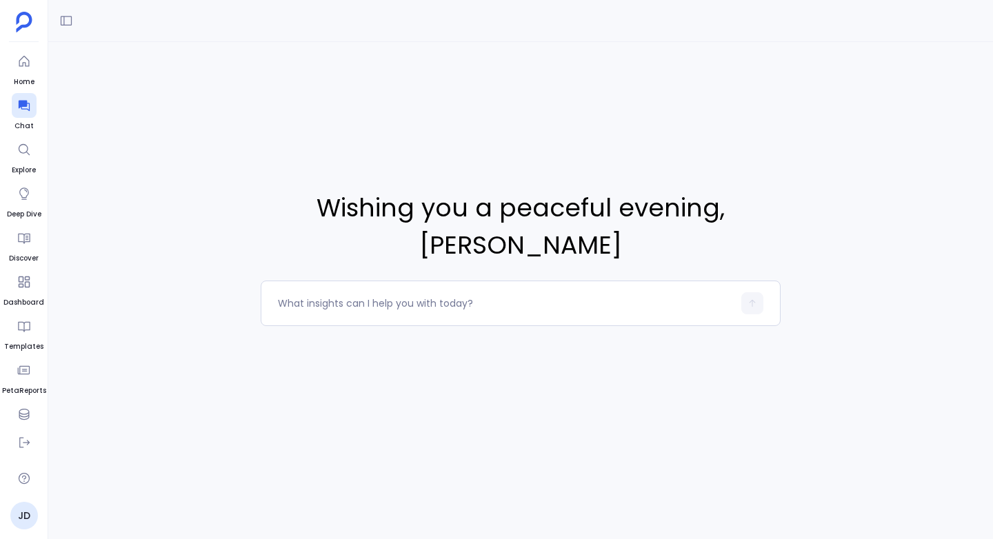
click at [327, 123] on div "Wishing you a peaceful evening , [PERSON_NAME]" at bounding box center [520, 258] width 945 height 432
click at [301, 298] on textarea at bounding box center [505, 303] width 455 height 14
type textarea "Show me all the cities and number of houses sold in last 3 years"
click at [751, 307] on icon "button" at bounding box center [752, 304] width 10 height 10
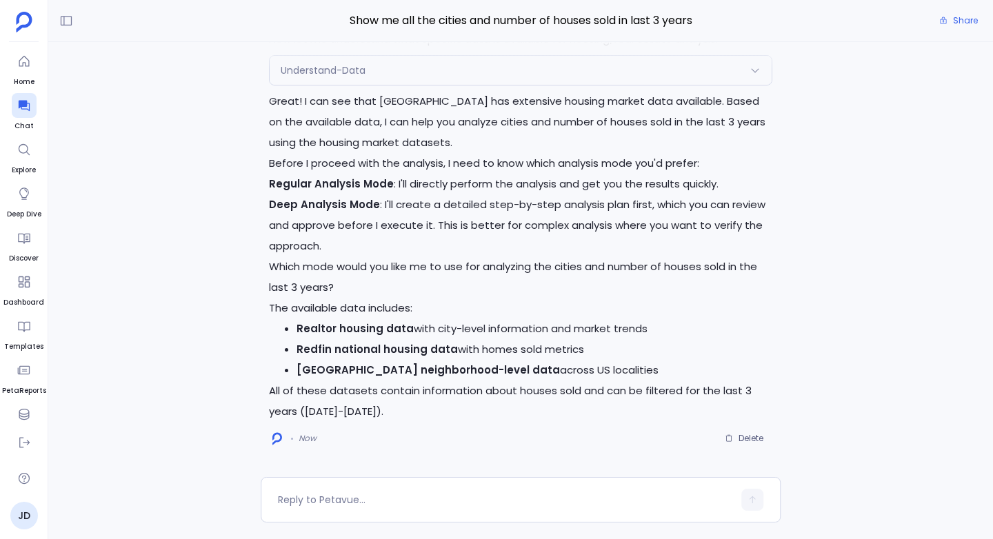
scroll to position [-176, 0]
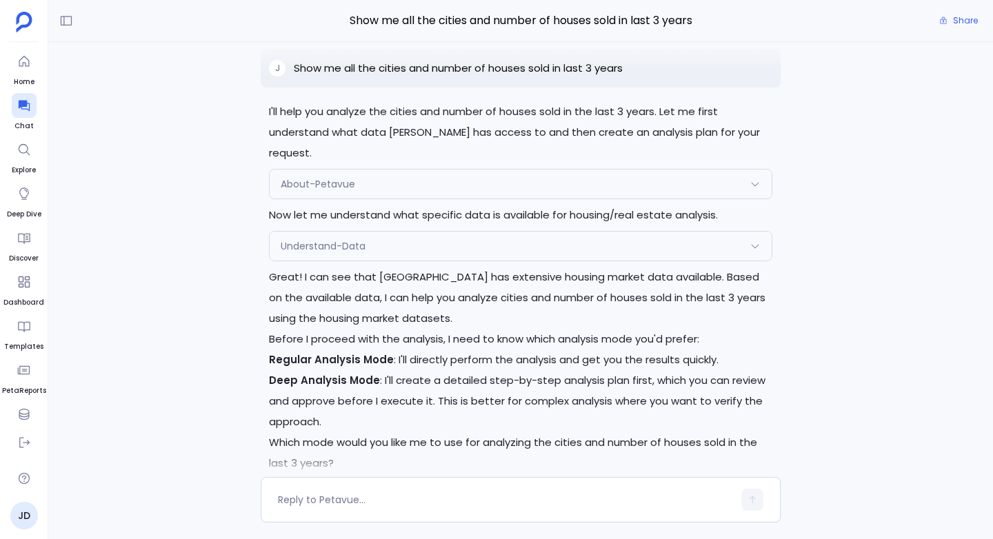
click at [191, 102] on div "I'll help you analyze the cities and number of houses sold in the last 3 years.…" at bounding box center [520, 259] width 945 height 435
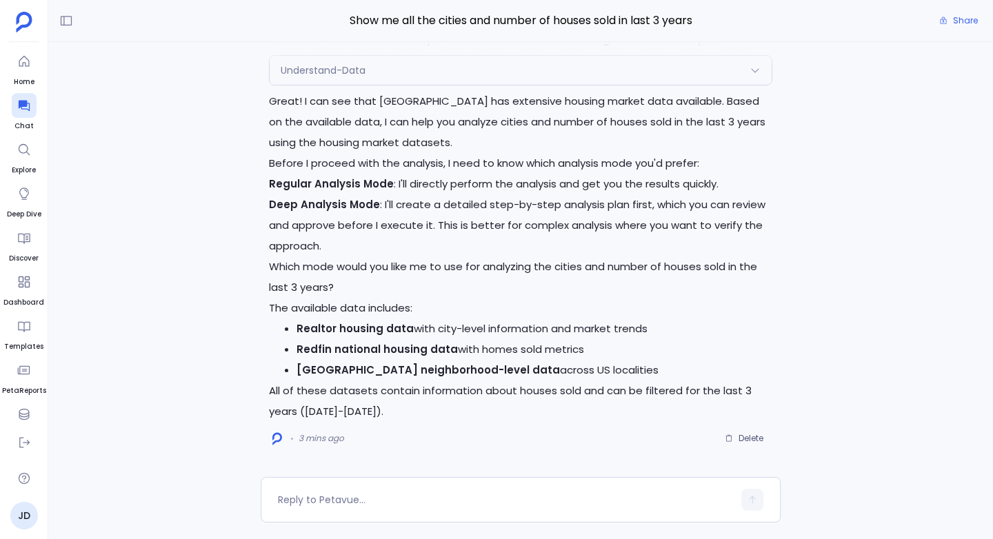
click at [510, 327] on li "Realtor housing data with city-level information and market trends" at bounding box center [534, 329] width 476 height 21
click at [264, 380] on div "I'll help you analyze the cities and number of houses sold in the last 3 years.…" at bounding box center [521, 188] width 520 height 524
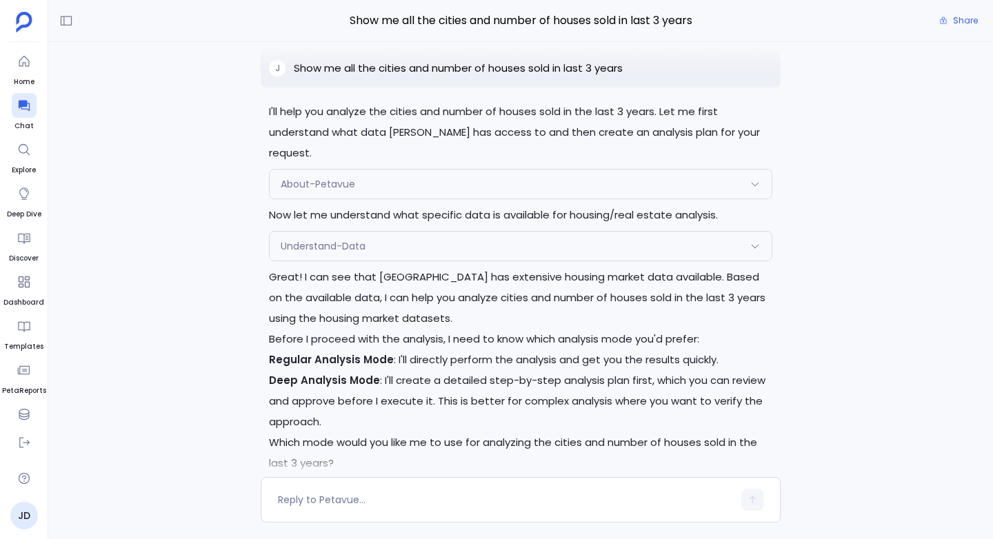
click at [609, 77] on p "Show me all the cities and number of houses sold in last 3 years" at bounding box center [458, 68] width 329 height 17
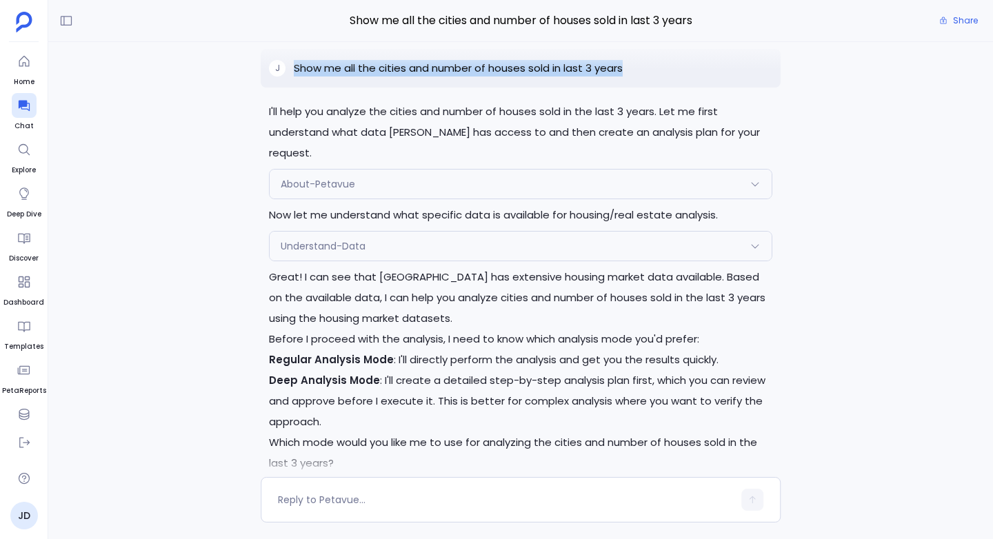
click at [609, 77] on p "Show me all the cities and number of houses sold in last 3 years" at bounding box center [458, 68] width 329 height 17
copy p "Show me all the cities and number of houses sold in last 3 years"
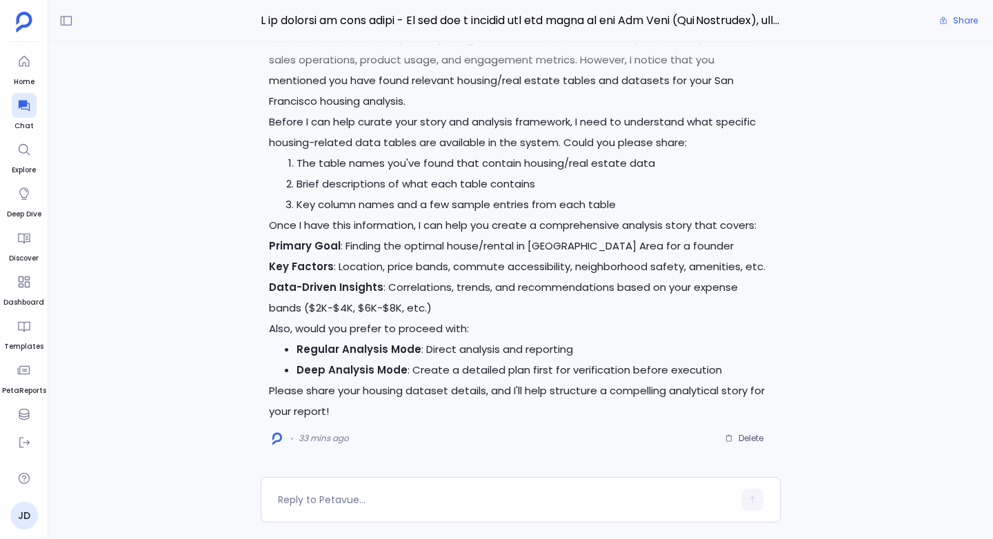
scroll to position [-565, 0]
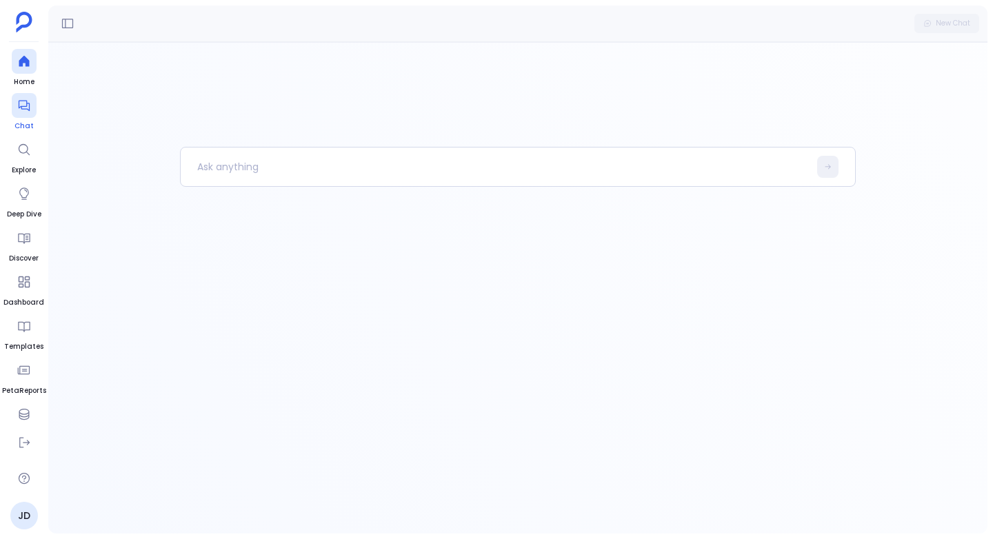
click at [23, 109] on icon at bounding box center [23, 106] width 11 height 11
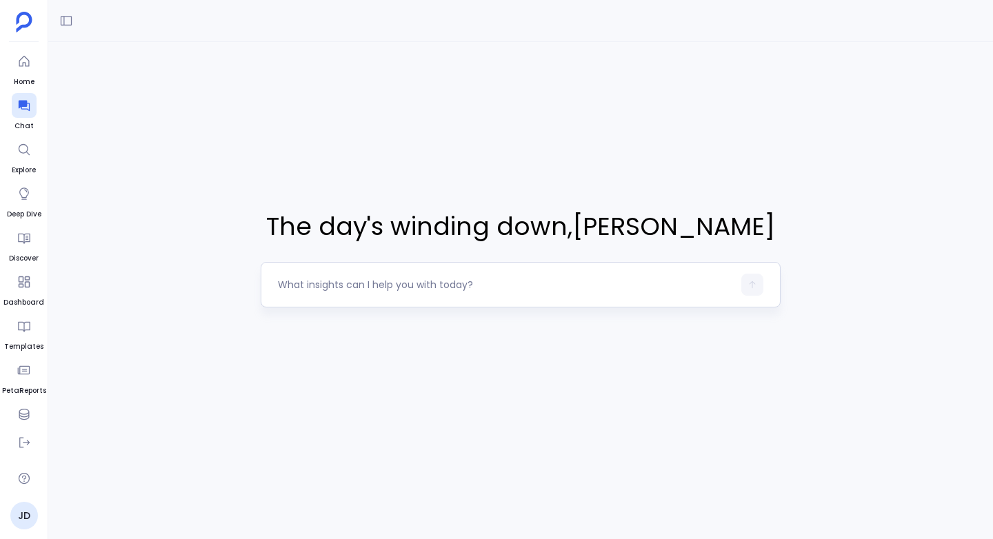
click at [301, 285] on textarea at bounding box center [505, 285] width 455 height 14
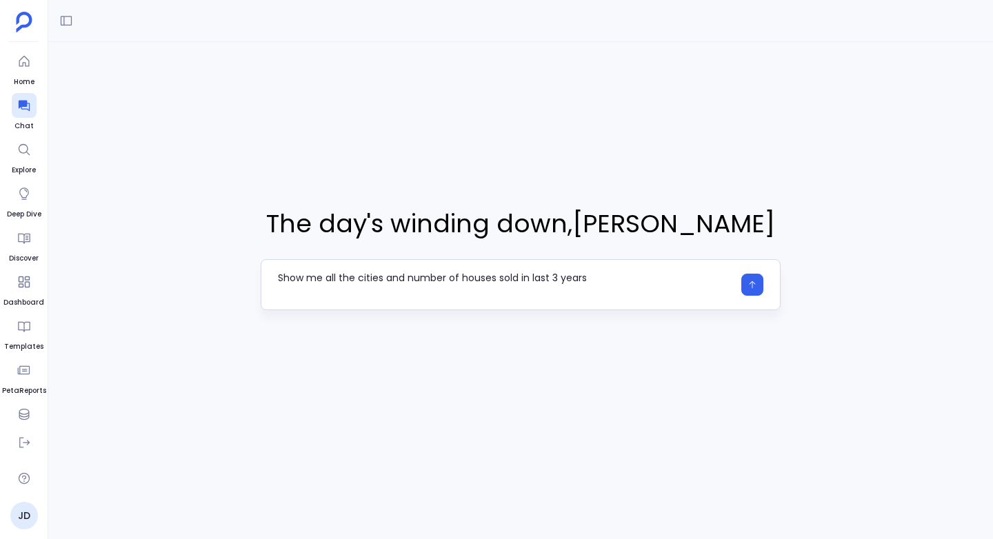
type textarea "Show me all the cities and number of houses sold in last 3 years"
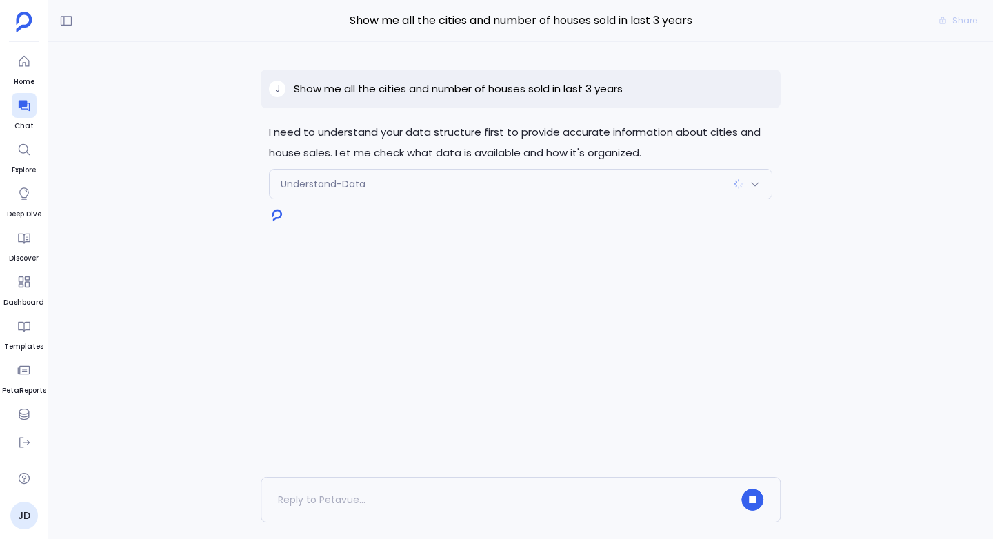
click at [935, 174] on div "I need to understand your data structure first to provide accurate information …" at bounding box center [520, 259] width 945 height 435
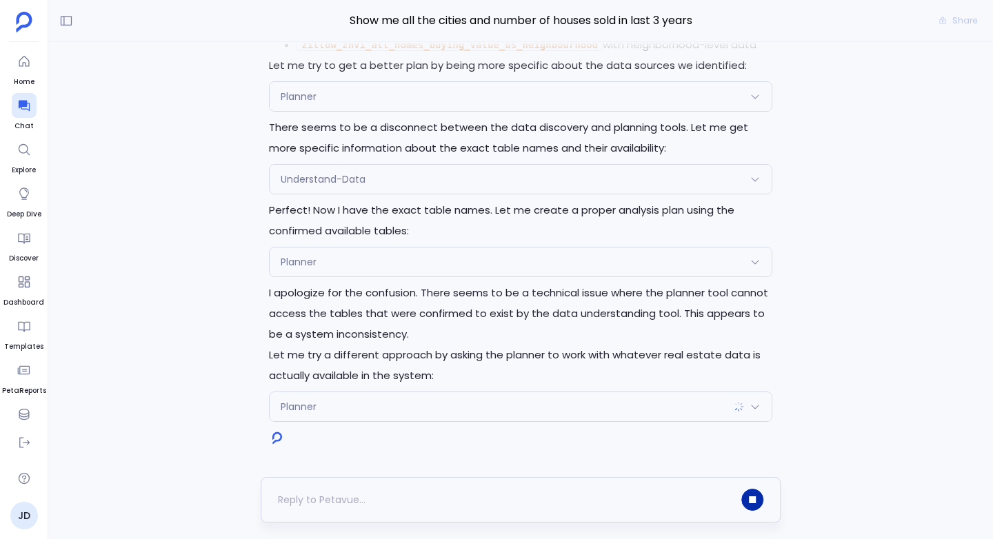
click at [754, 502] on icon "button" at bounding box center [752, 499] width 7 height 7
click at [734, 438] on span "Delete" at bounding box center [744, 438] width 39 height 11
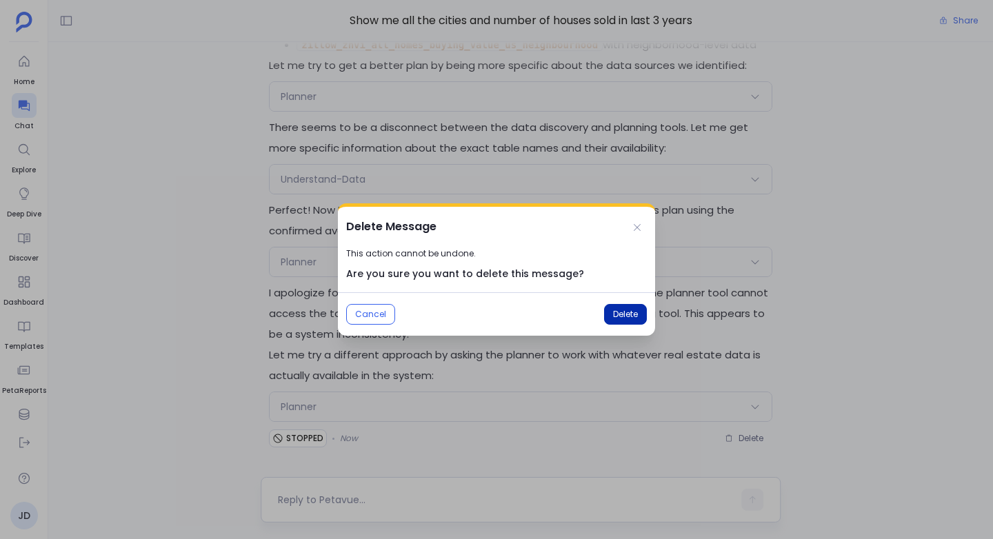
click at [624, 310] on span "Delete" at bounding box center [625, 314] width 25 height 11
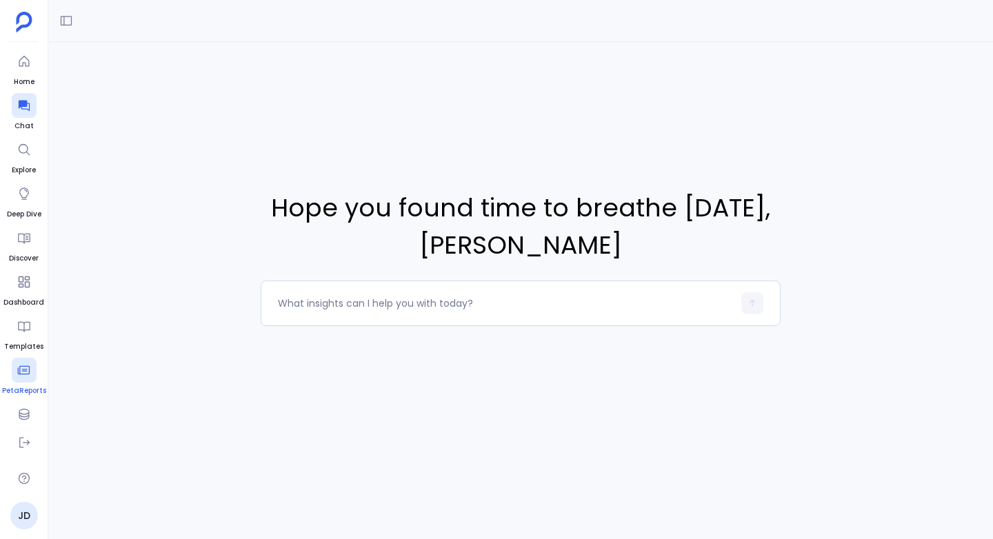
scroll to position [57, 0]
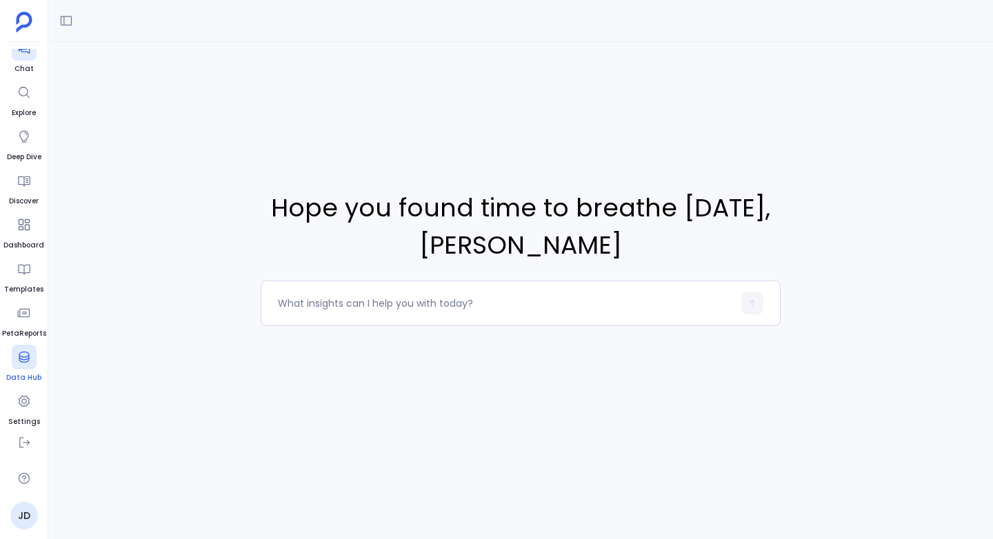
click at [26, 368] on div at bounding box center [24, 357] width 25 height 25
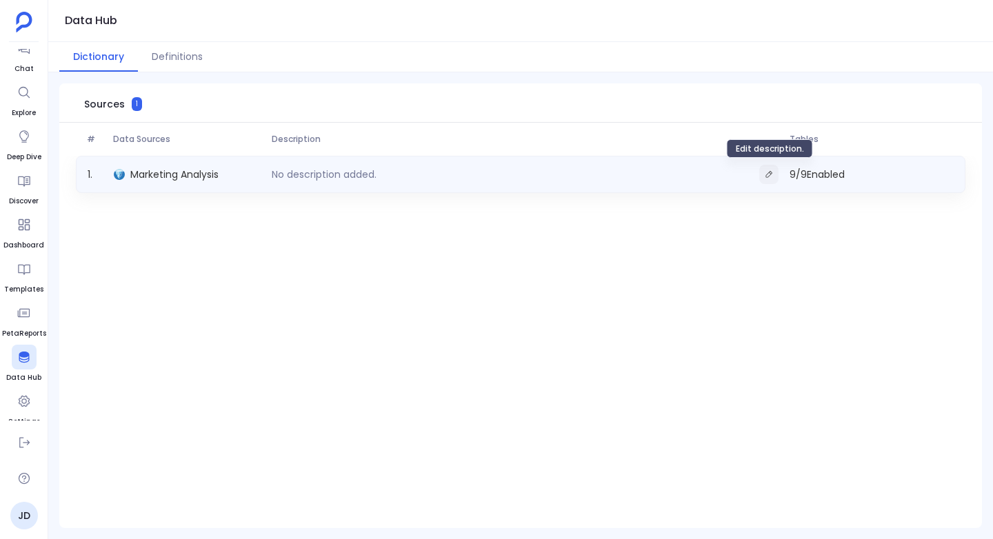
click at [769, 174] on icon "Edit description." at bounding box center [769, 174] width 8 height 8
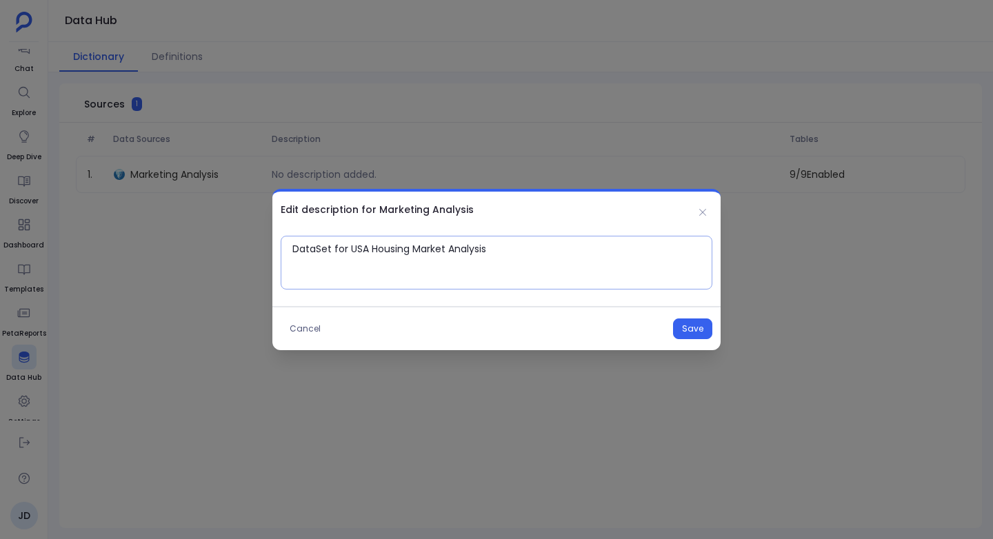
click at [323, 248] on textarea "DataSet for USA Housing Market Analysis" at bounding box center [501, 262] width 419 height 41
click at [366, 252] on textarea "Dataset for USA Housing Market Analysis" at bounding box center [501, 262] width 419 height 41
click at [344, 248] on textarea "Dataset for USA Housing Market Analysis" at bounding box center [501, 262] width 419 height 41
type textarea "Dataset for USA Housing Market Analysis"
click at [691, 326] on button "Save" at bounding box center [692, 329] width 39 height 21
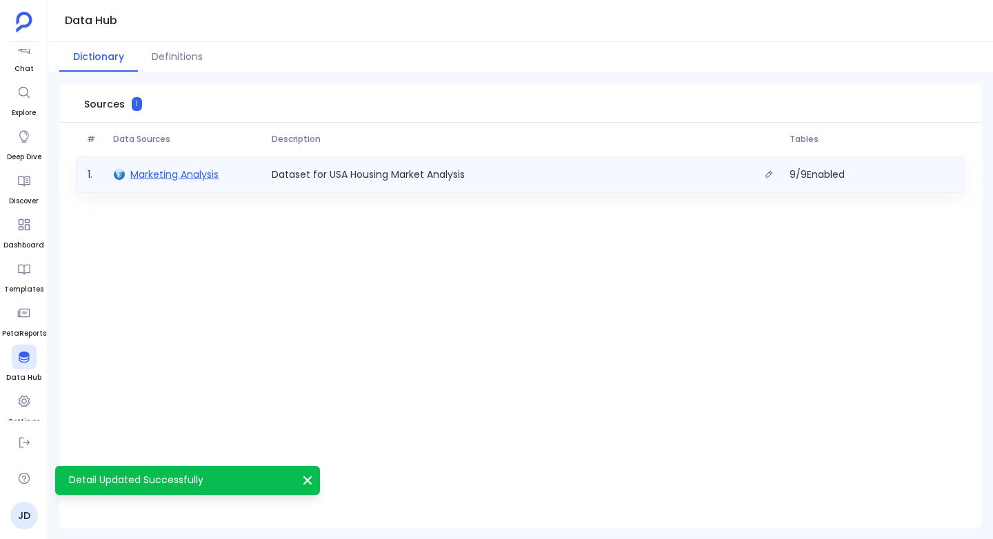
click at [159, 172] on span "Marketing Analysis" at bounding box center [174, 175] width 88 height 14
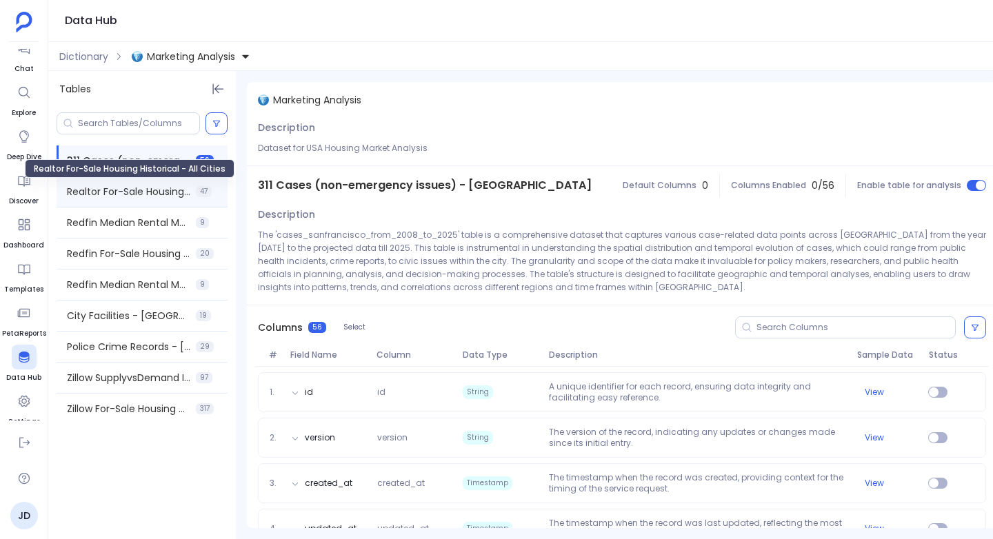
click at [150, 191] on span "Realtor For-Sale Housing Historical - All Cities" at bounding box center [128, 192] width 123 height 14
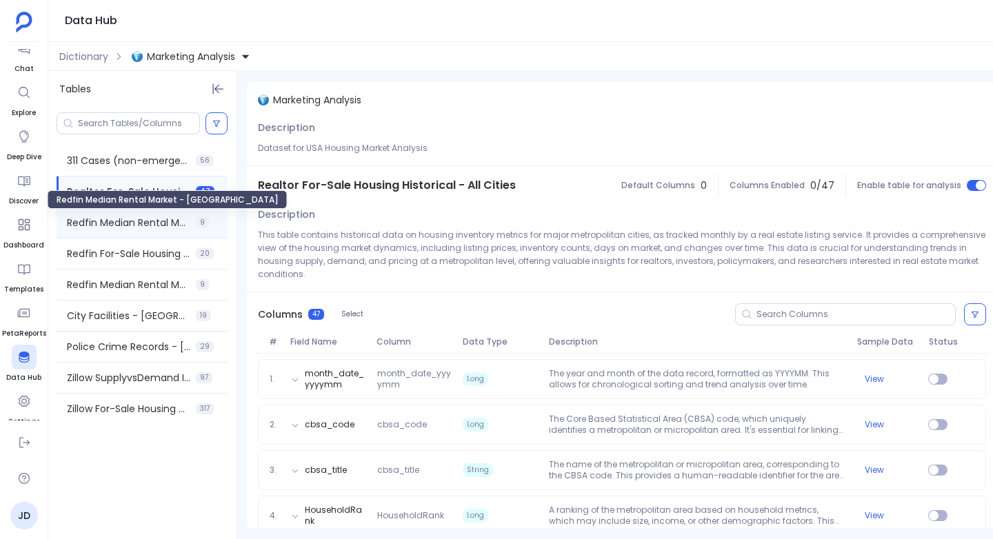
click at [130, 228] on span "Redfin Median Rental Market - USA" at bounding box center [128, 223] width 123 height 14
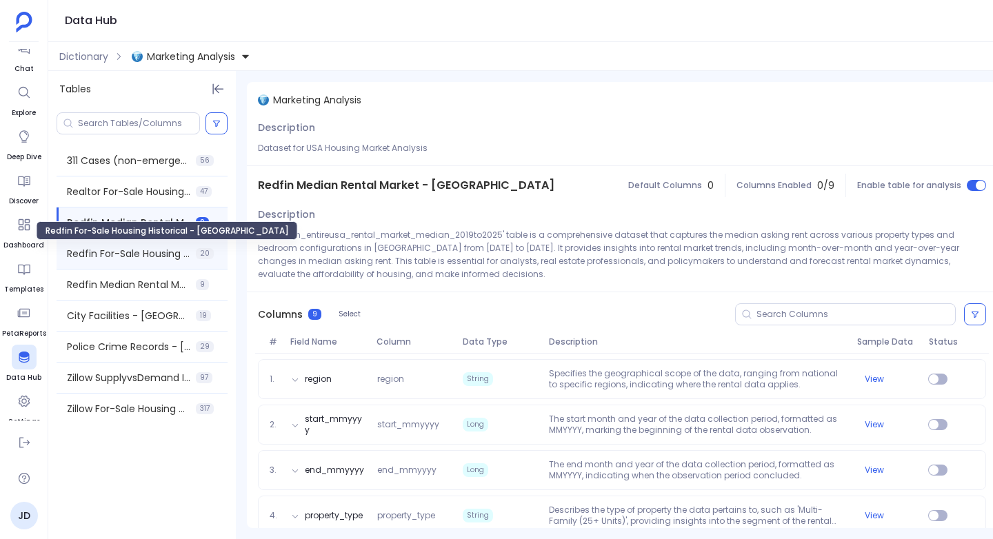
click at [122, 256] on span "Redfin For-Sale Housing Historical - USA" at bounding box center [128, 254] width 123 height 14
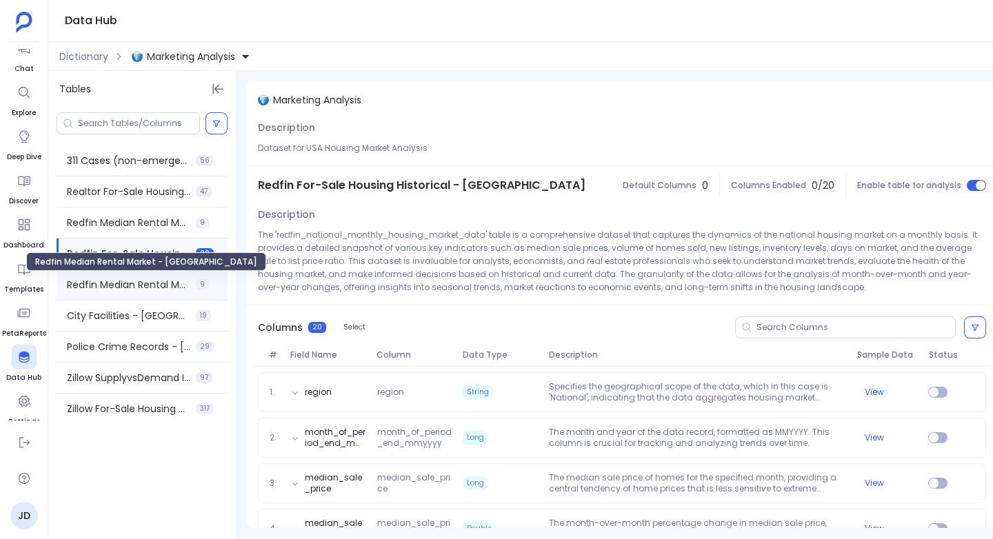
click at [122, 279] on span "Redfin Median Rental Market - San Francisco" at bounding box center [128, 285] width 123 height 14
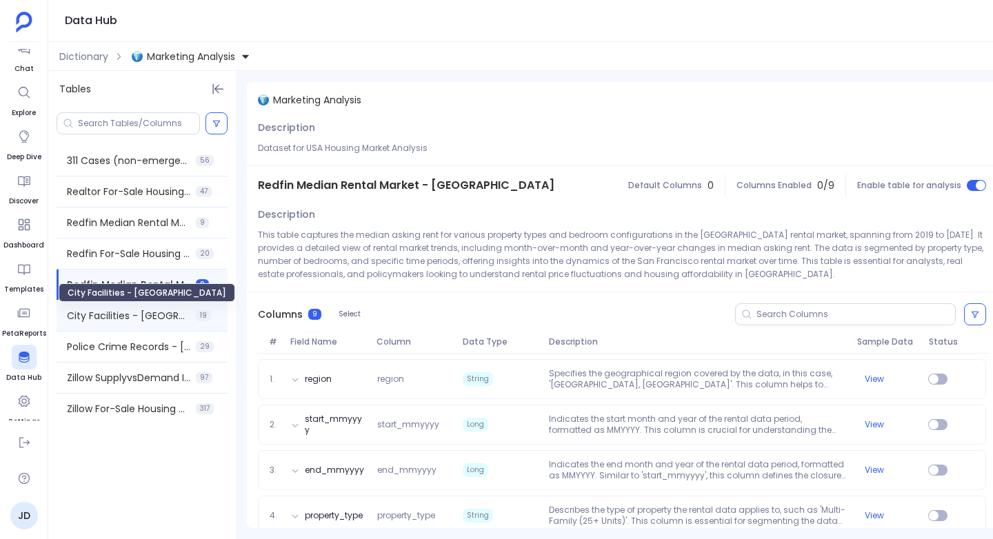
click at [121, 309] on span "City Facilities - San Francisco" at bounding box center [128, 316] width 123 height 14
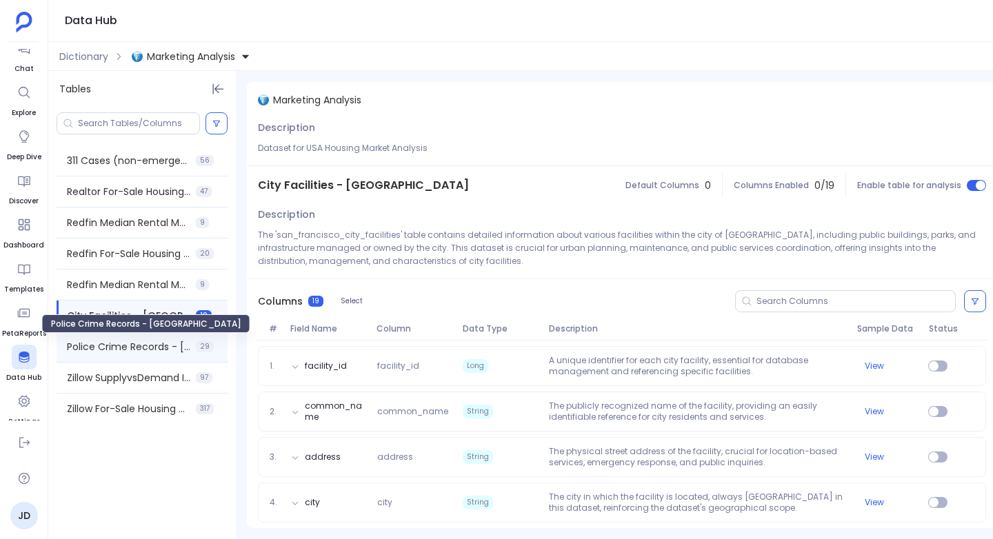
click at [131, 345] on span "Police Crime Records - San Francisco" at bounding box center [128, 347] width 123 height 14
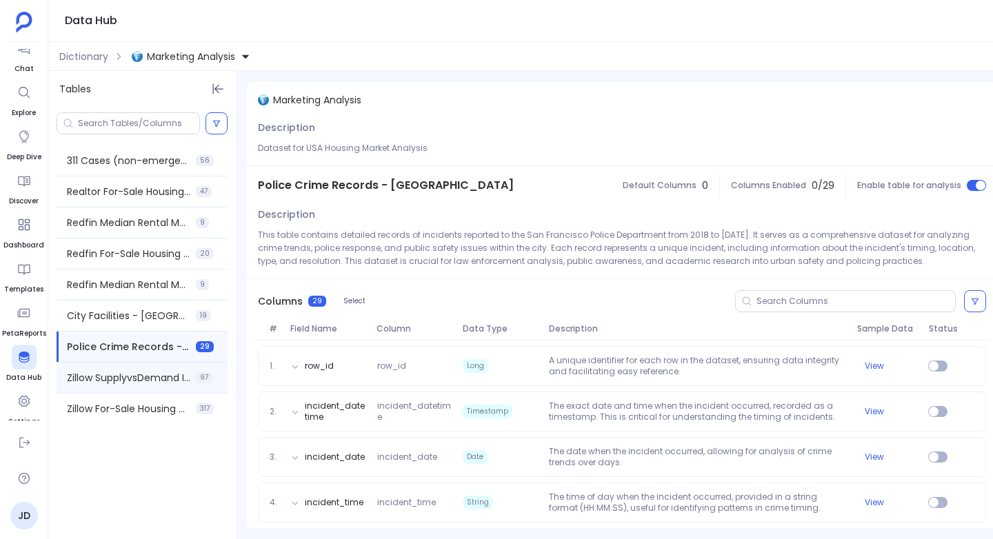
click at [128, 368] on div "Zillow SupplyvsDemand Index - USA+Cities 97" at bounding box center [142, 378] width 171 height 30
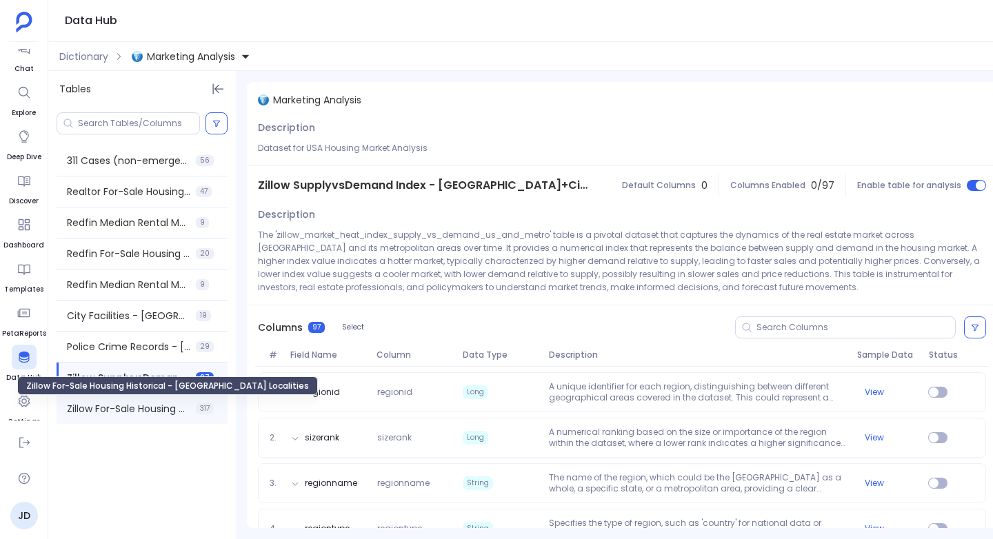
click at [127, 403] on span "Zillow For-Sale Housing Historical - USA Localities" at bounding box center [128, 409] width 123 height 14
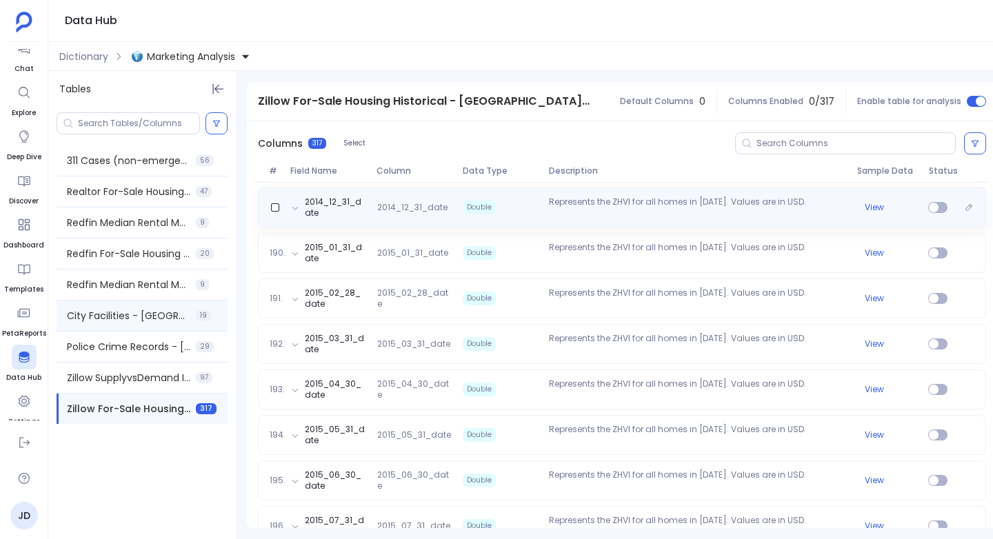
scroll to position [8640, 0]
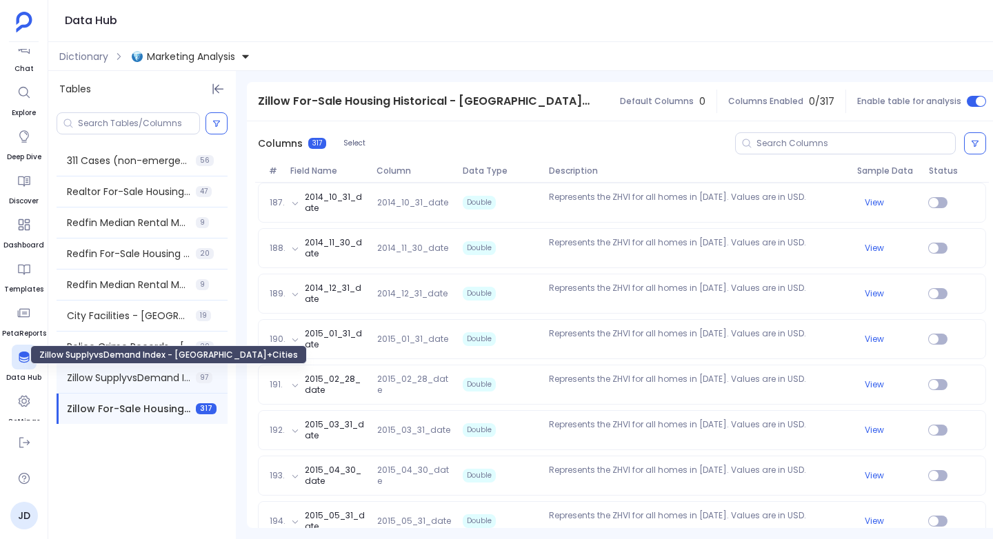
click at [138, 383] on span "Zillow SupplyvsDemand Index - USA+Cities" at bounding box center [128, 378] width 123 height 14
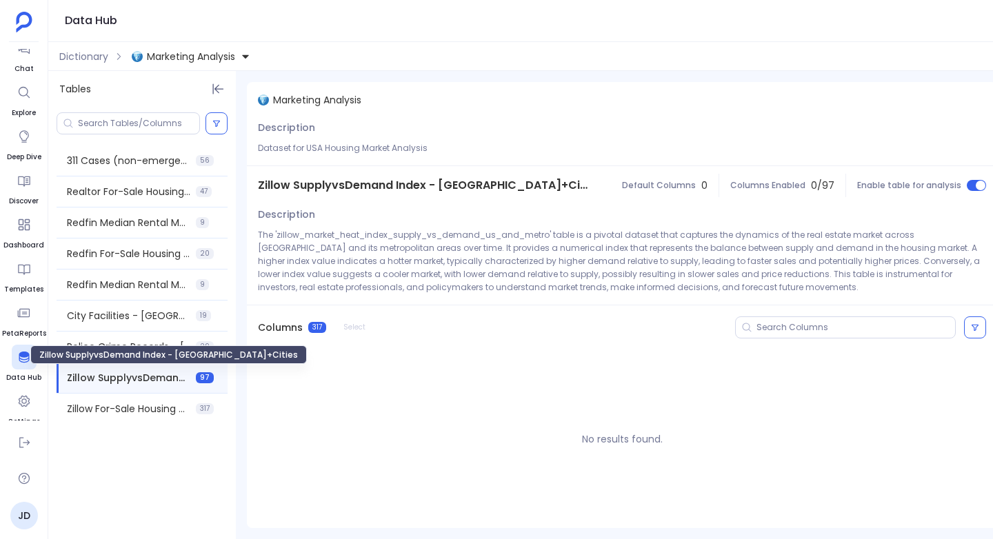
scroll to position [0, 0]
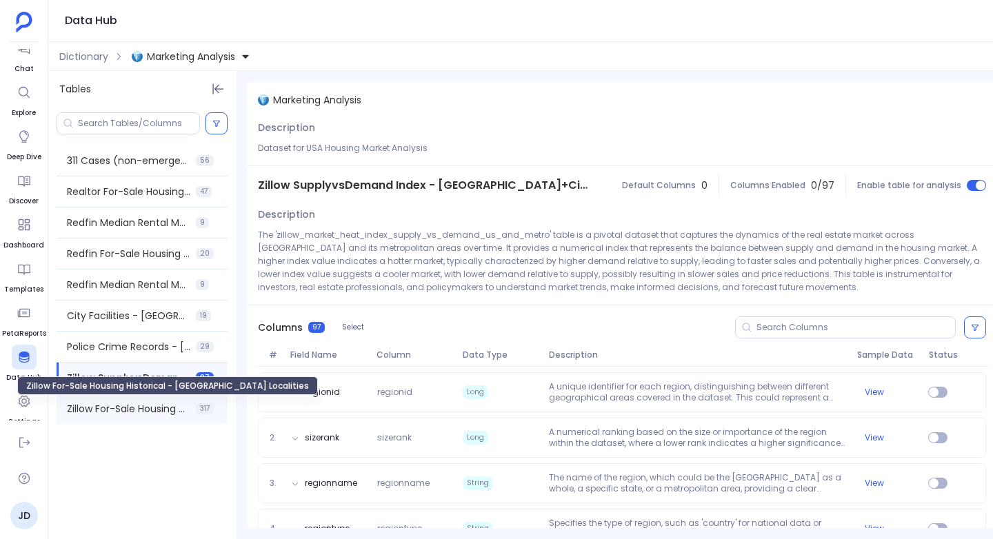
click at [139, 406] on span "Zillow For-Sale Housing Historical - USA Localities" at bounding box center [128, 409] width 123 height 14
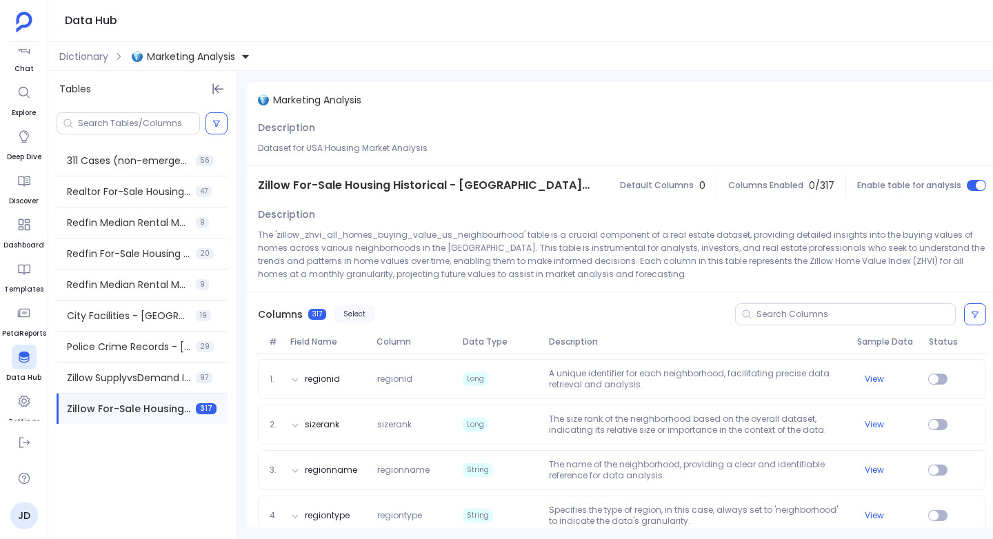
click at [352, 306] on button "Select" at bounding box center [354, 314] width 40 height 18
click at [534, 316] on span "Status" at bounding box center [529, 314] width 24 height 8
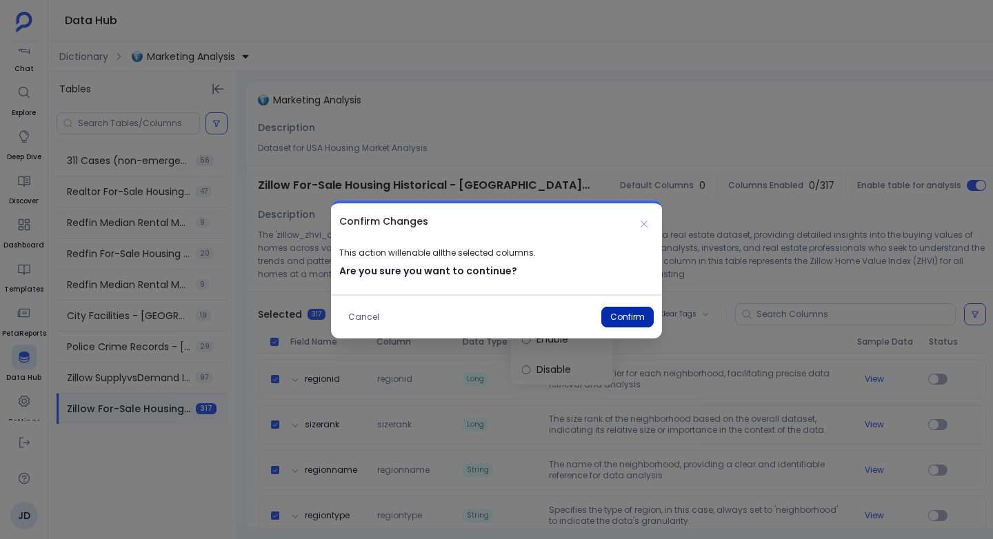
click at [631, 316] on button "Confirm" at bounding box center [627, 317] width 52 height 21
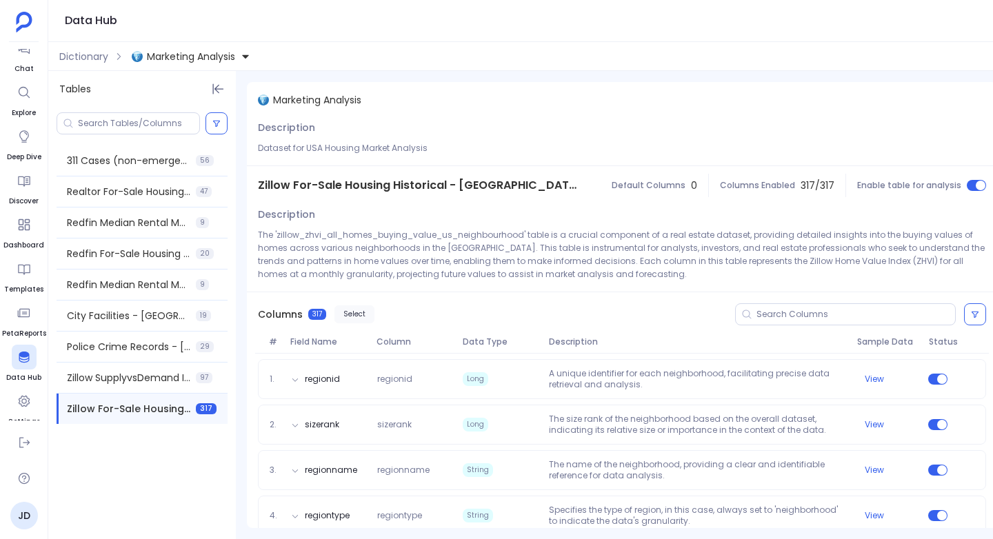
click at [350, 314] on button "Select" at bounding box center [354, 314] width 40 height 18
click at [613, 316] on span "Apply Tags" at bounding box center [600, 314] width 40 height 8
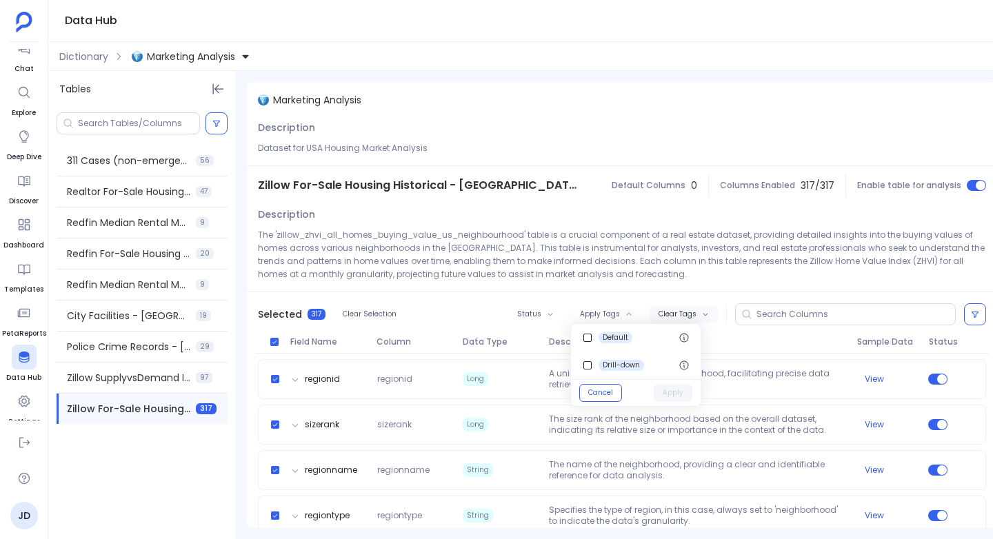
click at [686, 309] on button "Clear Tags" at bounding box center [683, 314] width 68 height 18
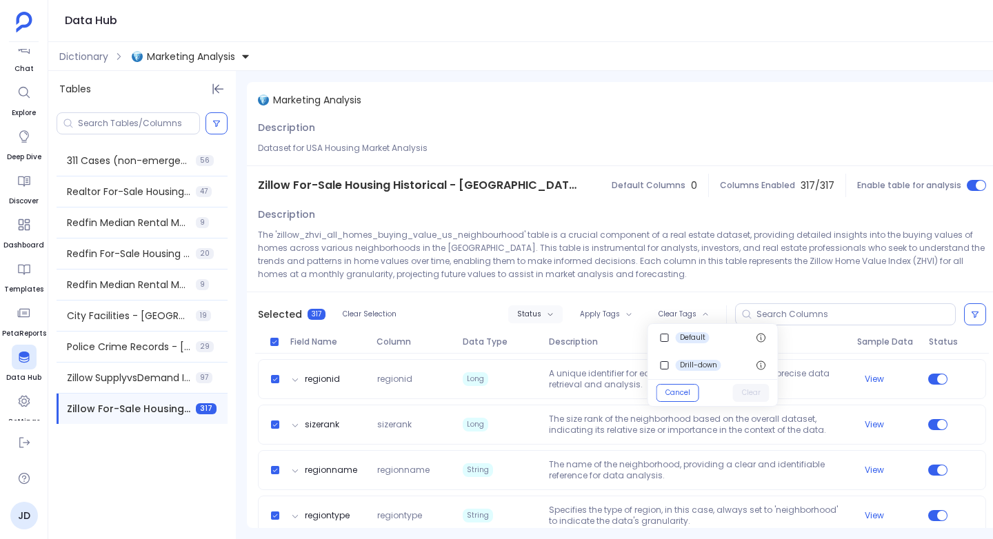
click at [528, 310] on span "Status" at bounding box center [529, 314] width 24 height 8
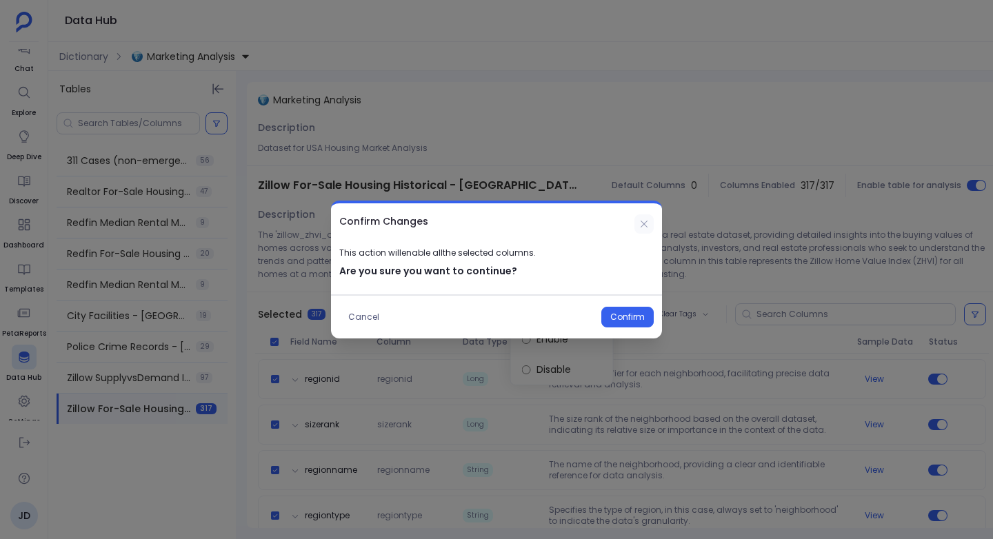
click at [643, 219] on icon at bounding box center [643, 224] width 11 height 11
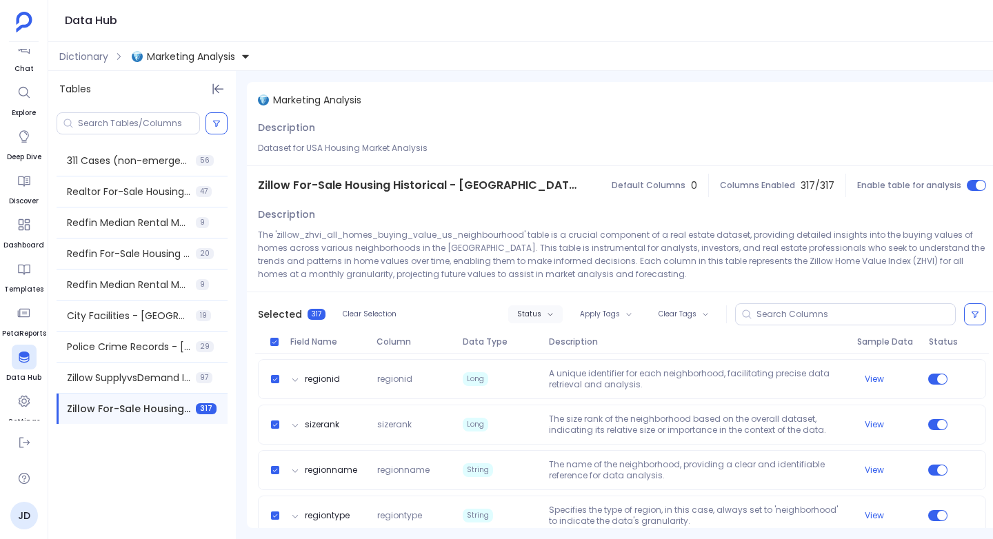
click at [536, 312] on span "Status" at bounding box center [529, 314] width 24 height 8
click at [545, 339] on label "Enable" at bounding box center [562, 339] width 102 height 30
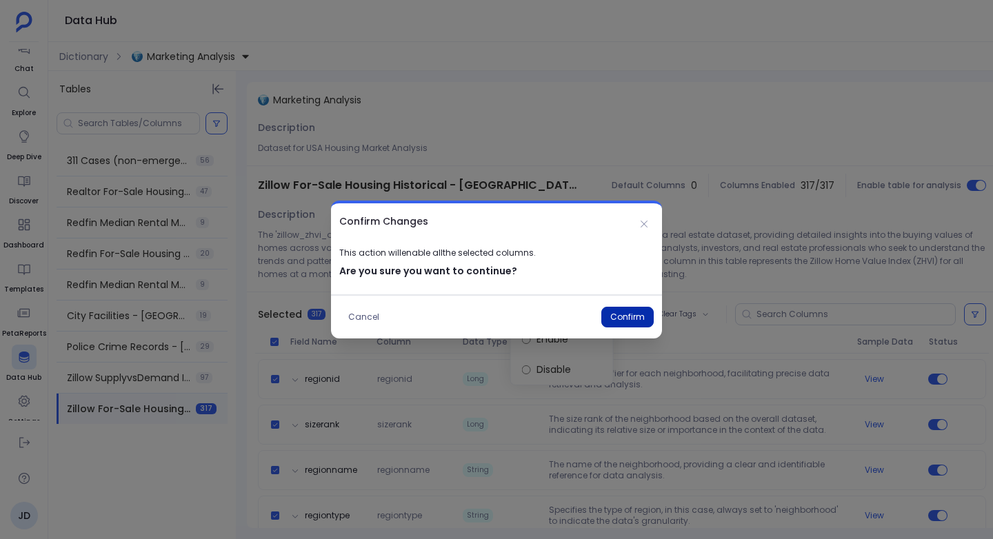
click at [625, 314] on button "Confirm" at bounding box center [627, 317] width 52 height 21
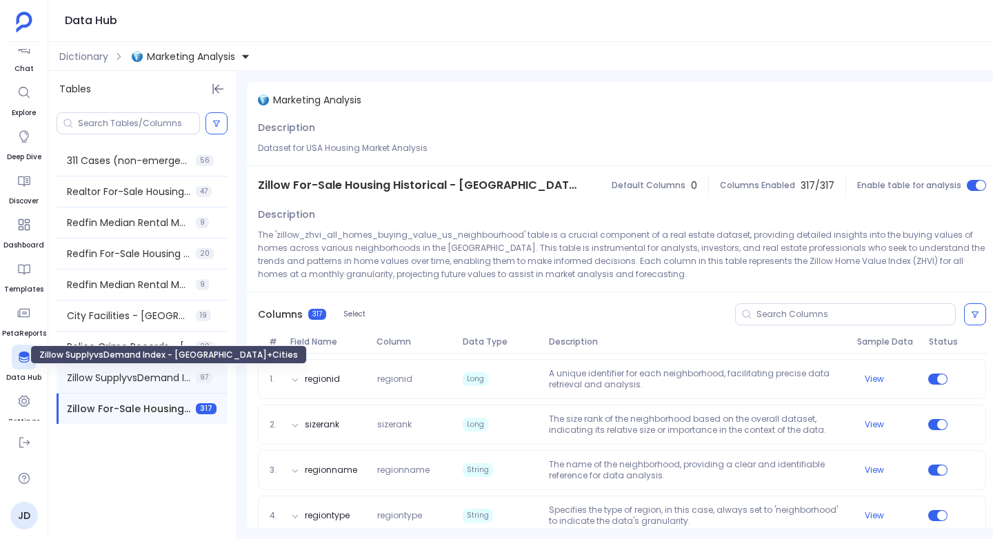
click at [131, 377] on span "Zillow SupplyvsDemand Index - USA+Cities" at bounding box center [128, 378] width 123 height 14
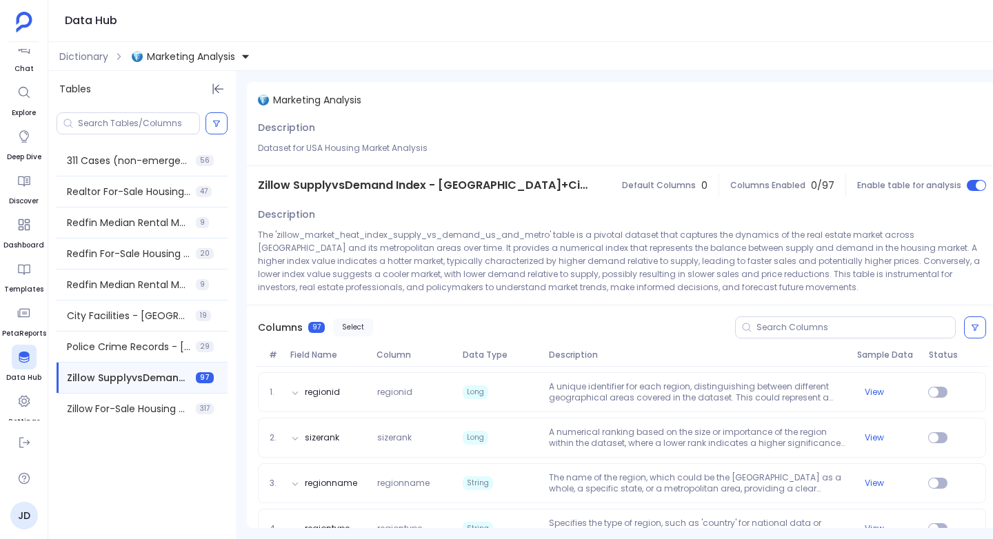
click at [352, 323] on button "Select" at bounding box center [353, 328] width 40 height 18
click at [590, 325] on span "Apply Tags" at bounding box center [600, 327] width 40 height 8
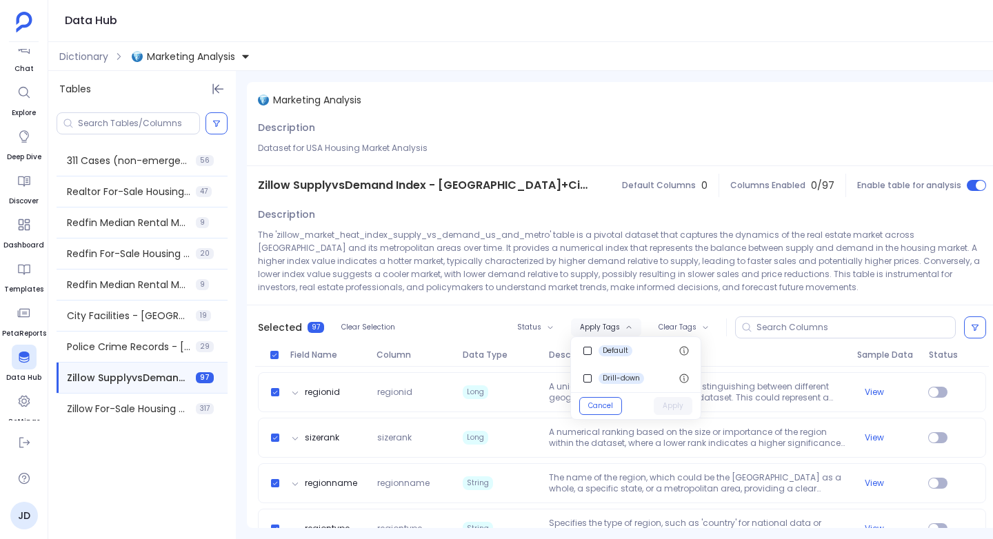
click at [590, 325] on span "Apply Tags" at bounding box center [600, 327] width 40 height 8
click at [673, 324] on span "Clear Tags" at bounding box center [677, 327] width 38 height 8
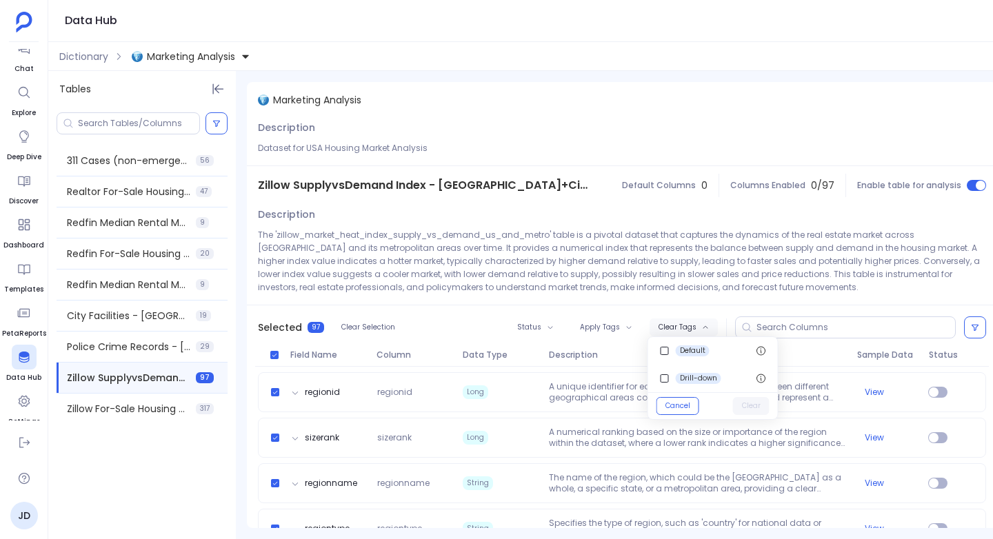
click at [673, 324] on span "Clear Tags" at bounding box center [677, 327] width 38 height 8
click at [525, 323] on span "Status" at bounding box center [529, 327] width 24 height 8
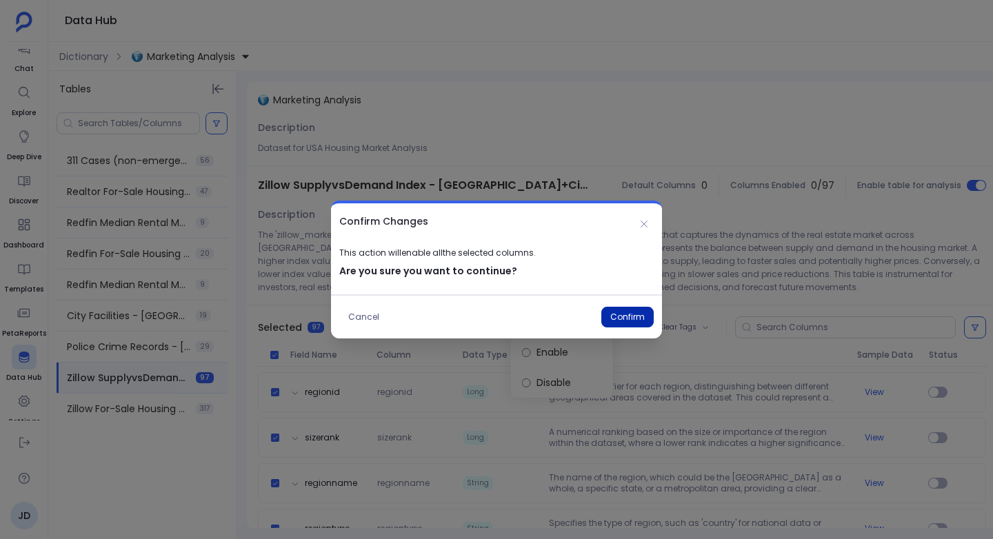
click at [632, 313] on button "Confirm" at bounding box center [627, 317] width 52 height 21
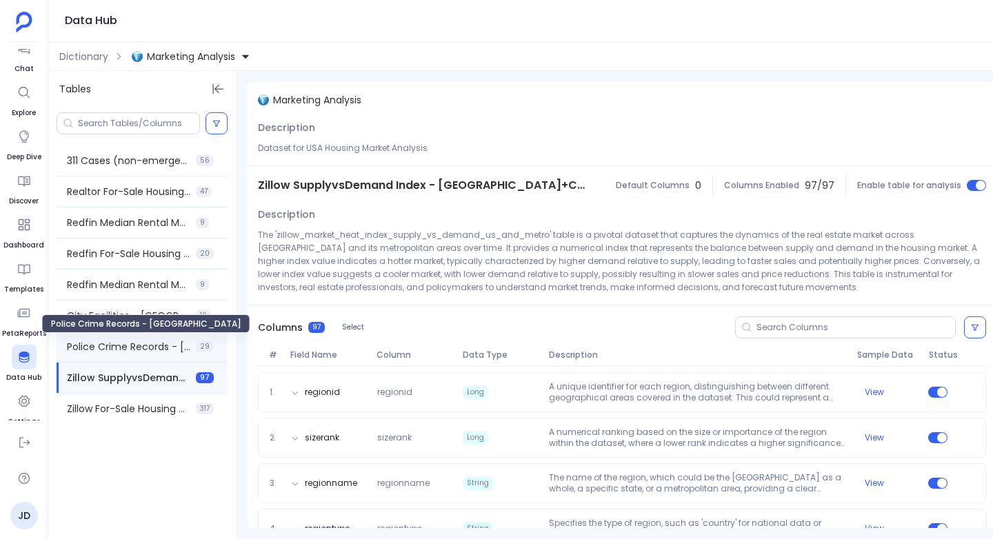
click at [127, 343] on span "Police Crime Records - San Francisco" at bounding box center [128, 347] width 123 height 14
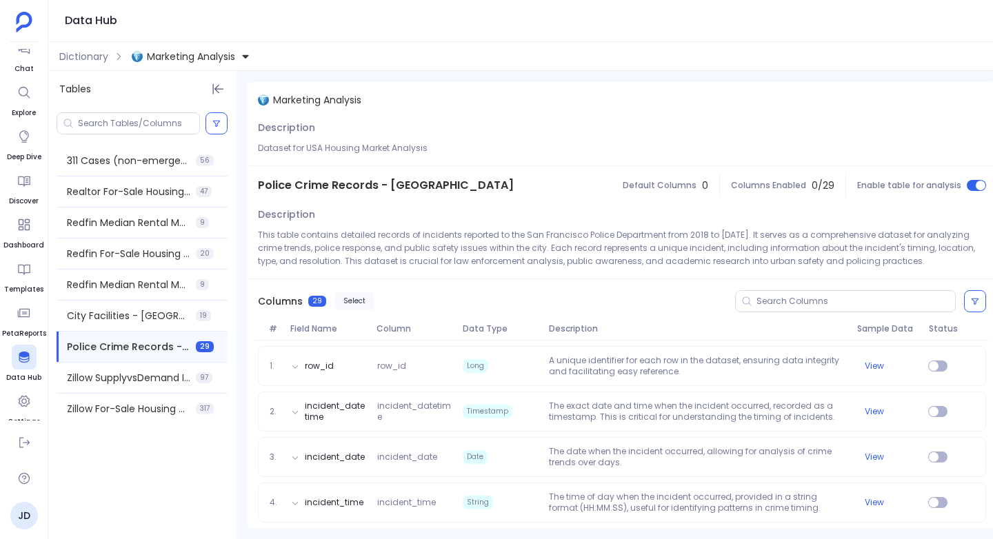
click at [345, 299] on button "Select" at bounding box center [354, 301] width 40 height 18
click at [527, 300] on span "Status" at bounding box center [529, 301] width 24 height 8
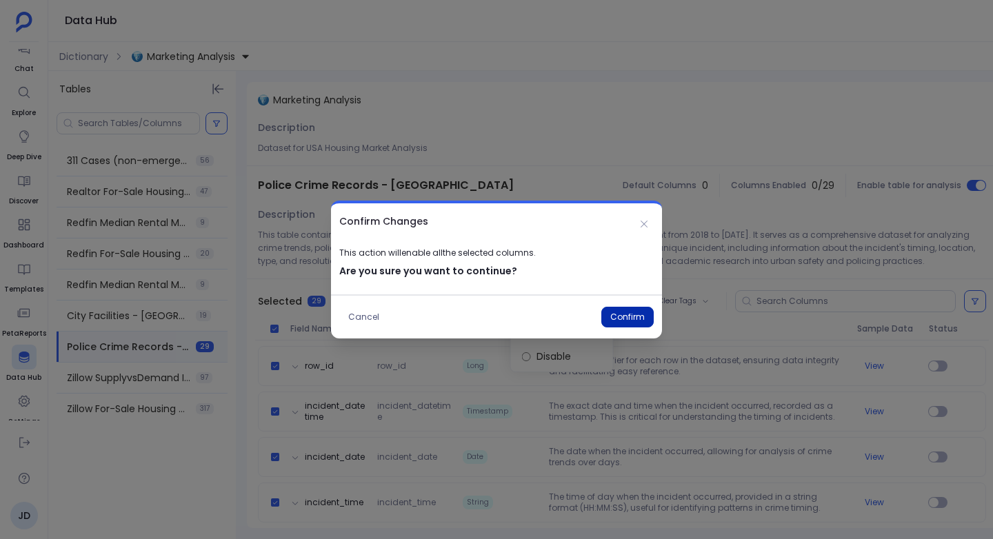
click at [628, 319] on button "Confirm" at bounding box center [627, 317] width 52 height 21
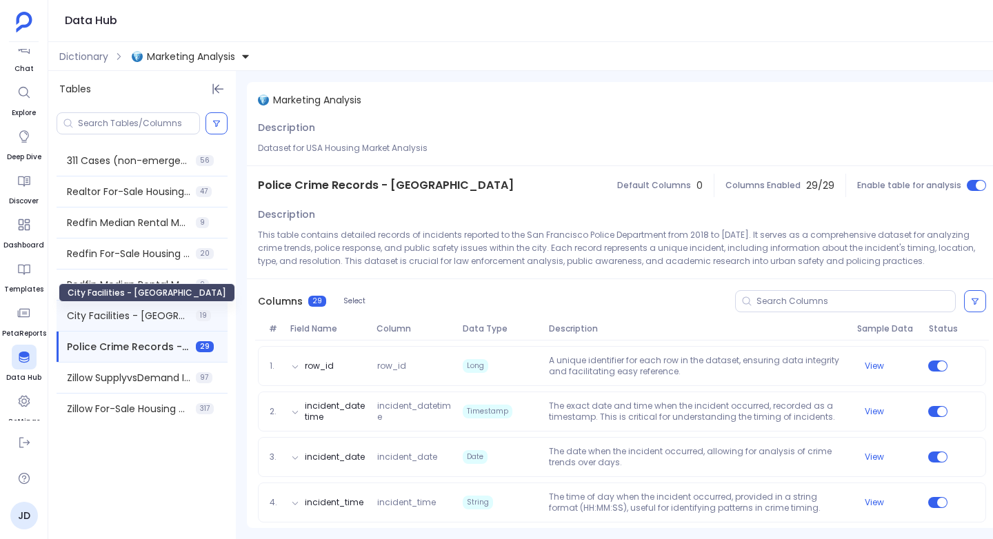
click at [119, 314] on span "City Facilities - San Francisco" at bounding box center [128, 316] width 123 height 14
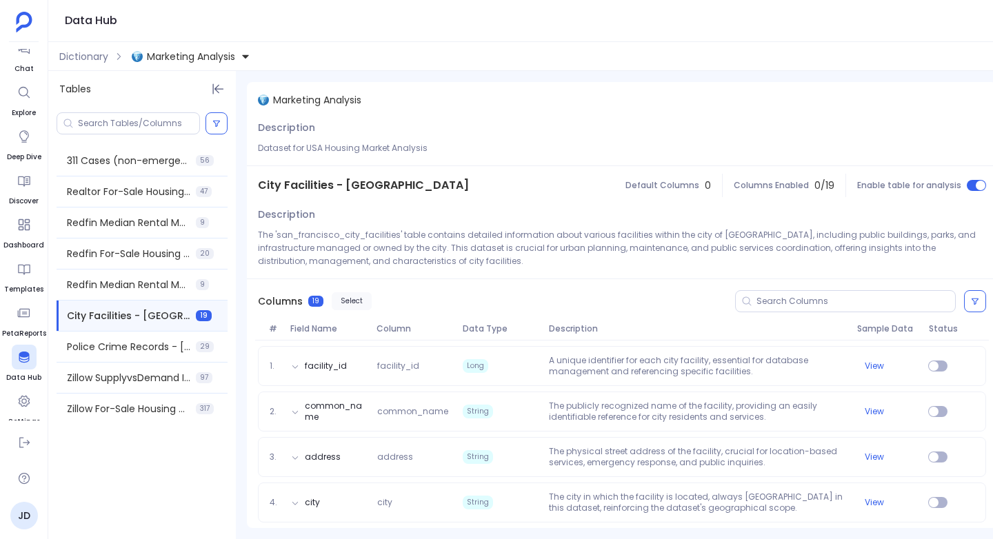
click at [347, 300] on button "Select" at bounding box center [352, 301] width 40 height 18
click at [534, 302] on span "Status" at bounding box center [529, 301] width 24 height 8
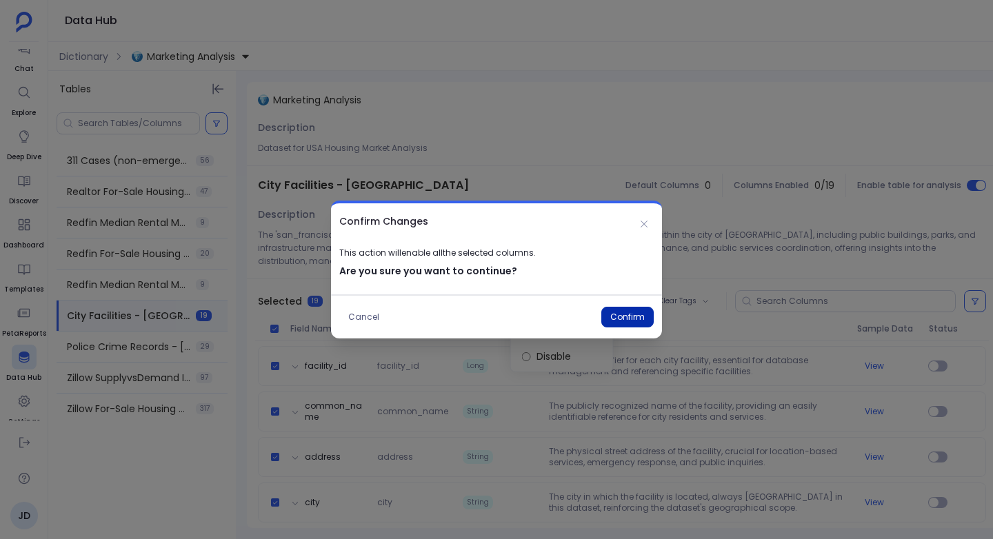
click at [627, 312] on button "Confirm" at bounding box center [627, 317] width 52 height 21
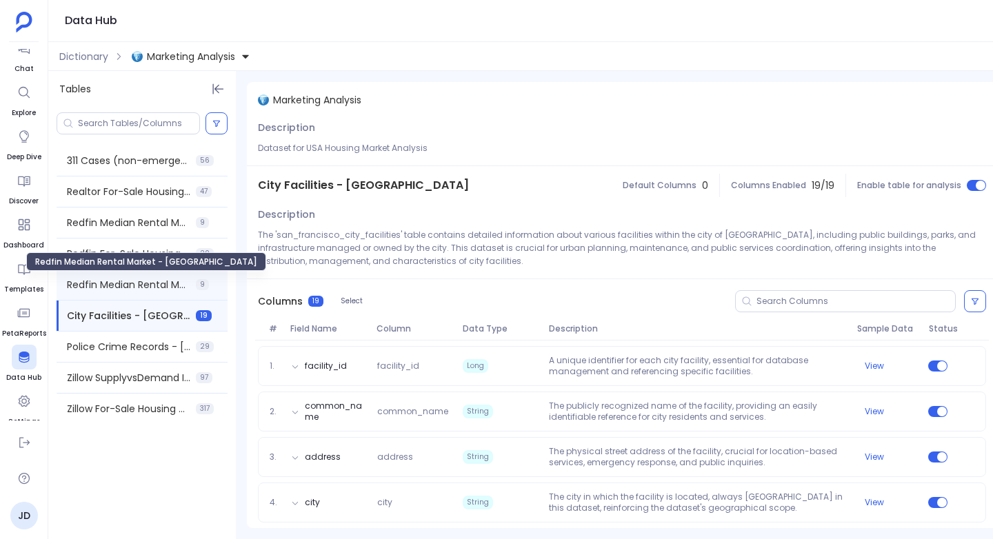
click at [123, 279] on span "Redfin Median Rental Market - San Francisco" at bounding box center [128, 285] width 123 height 14
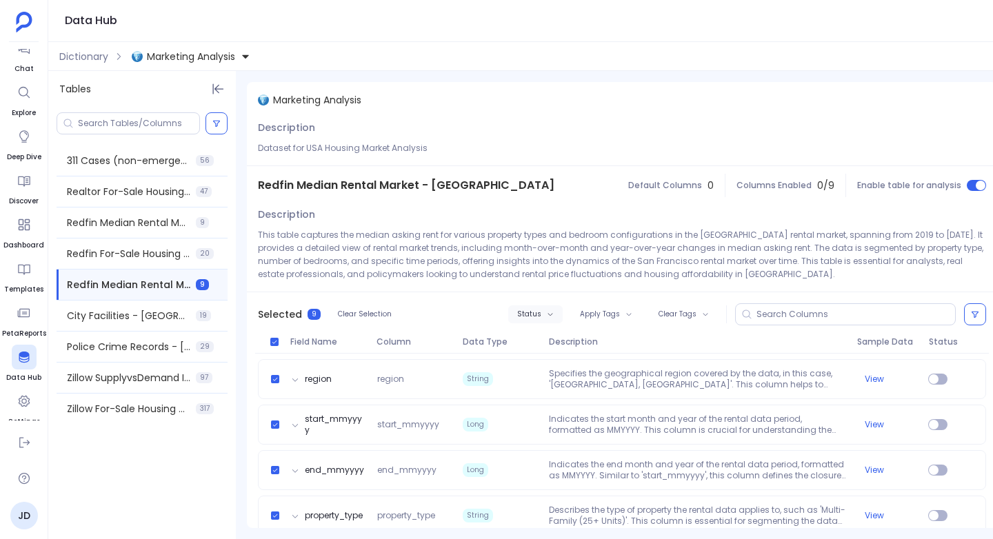
click at [543, 314] on button "Status" at bounding box center [535, 314] width 54 height 18
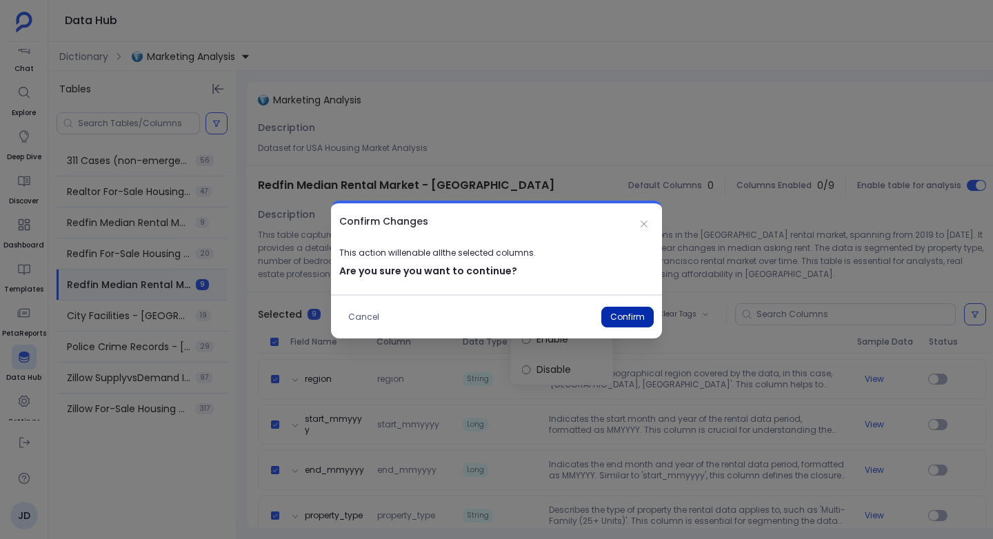
click at [624, 316] on button "Confirm" at bounding box center [627, 317] width 52 height 21
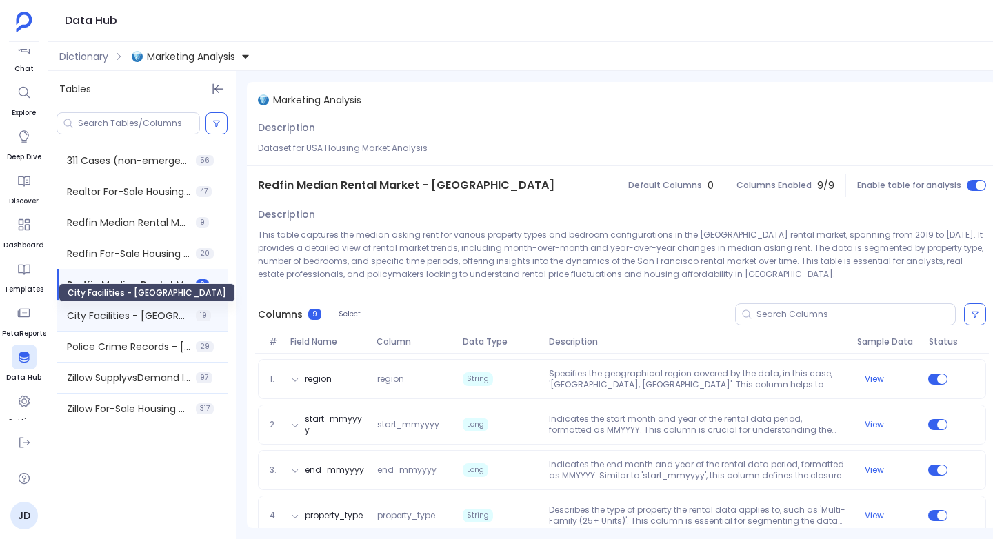
click at [118, 322] on span "City Facilities - San Francisco" at bounding box center [128, 316] width 123 height 14
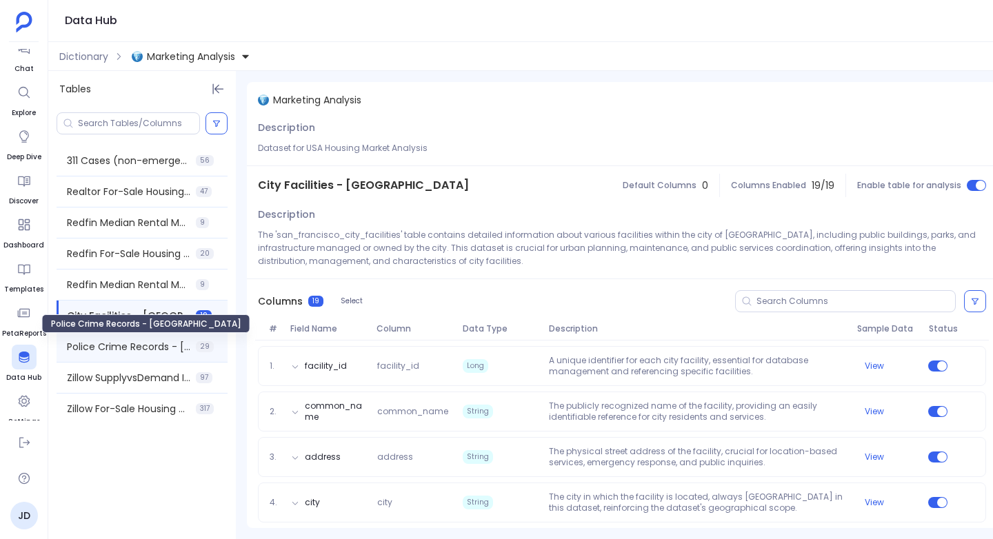
click at [119, 347] on span "Police Crime Records - San Francisco" at bounding box center [128, 347] width 123 height 14
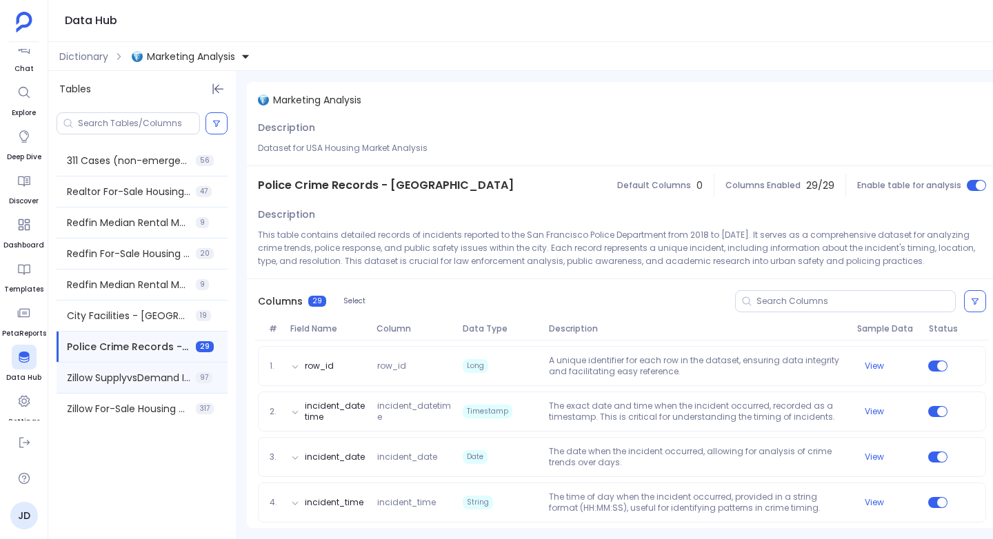
click at [121, 368] on div "Zillow SupplyvsDemand Index - USA+Cities 97" at bounding box center [142, 378] width 171 height 30
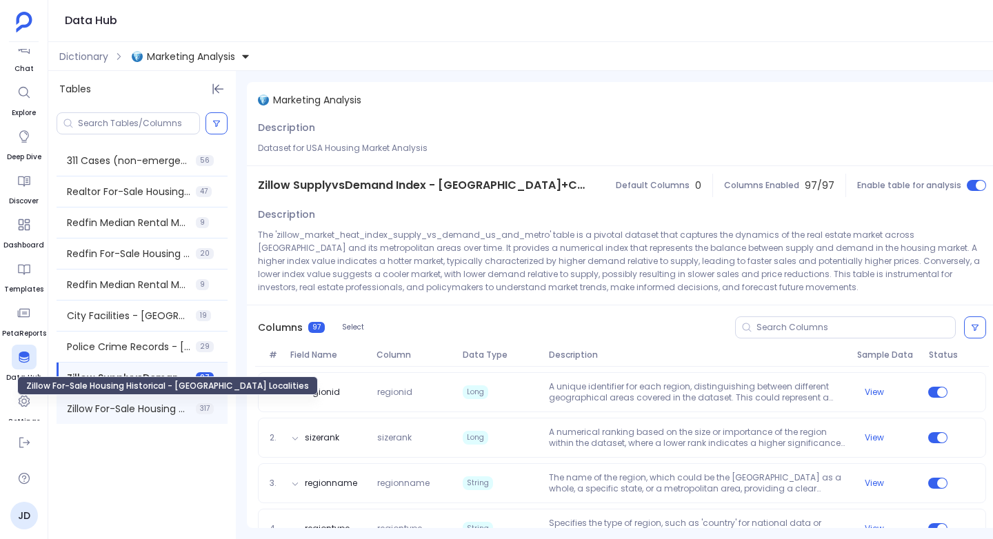
click at [123, 404] on span "Zillow For-Sale Housing Historical - USA Localities" at bounding box center [128, 409] width 123 height 14
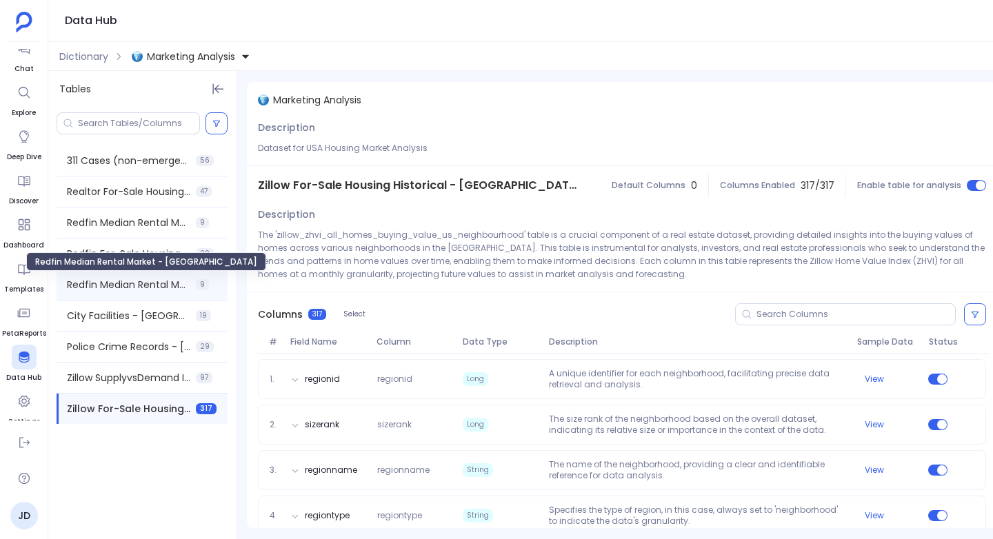
click at [121, 279] on span "Redfin Median Rental Market - San Francisco" at bounding box center [128, 285] width 123 height 14
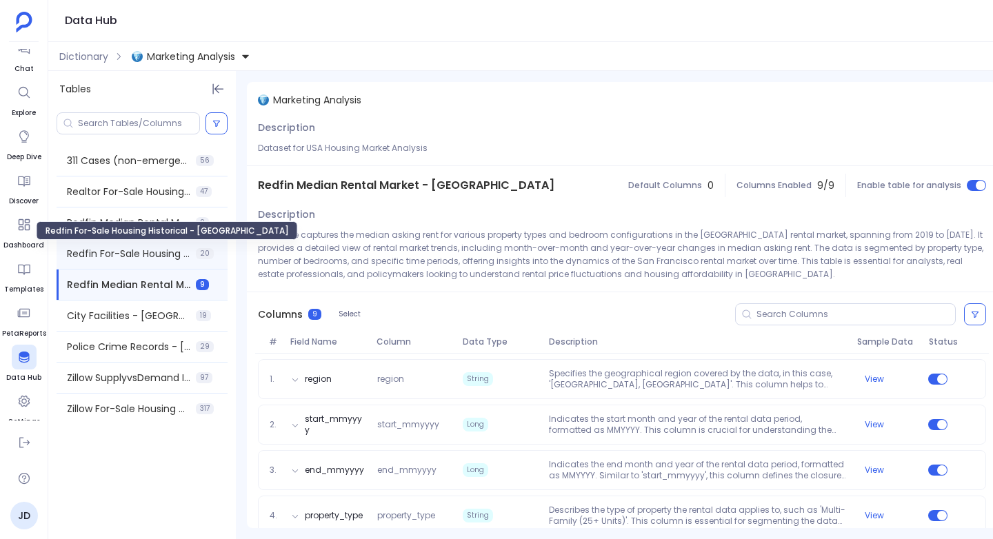
click at [115, 247] on span "Redfin For-Sale Housing Historical - USA" at bounding box center [128, 254] width 123 height 14
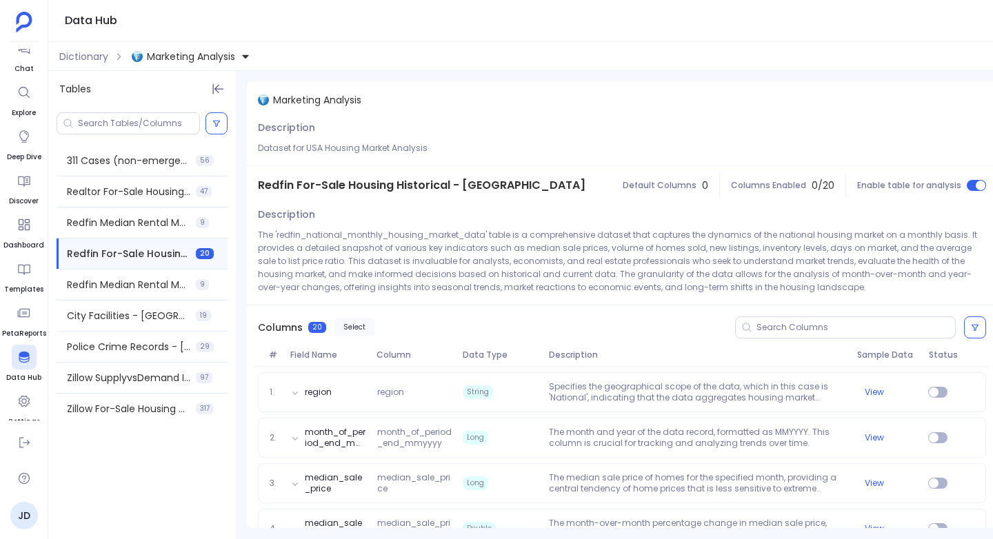
click at [353, 323] on button "Select" at bounding box center [354, 328] width 40 height 18
click at [536, 321] on button "Status" at bounding box center [535, 328] width 54 height 18
click at [532, 354] on label "Enable" at bounding box center [562, 352] width 102 height 30
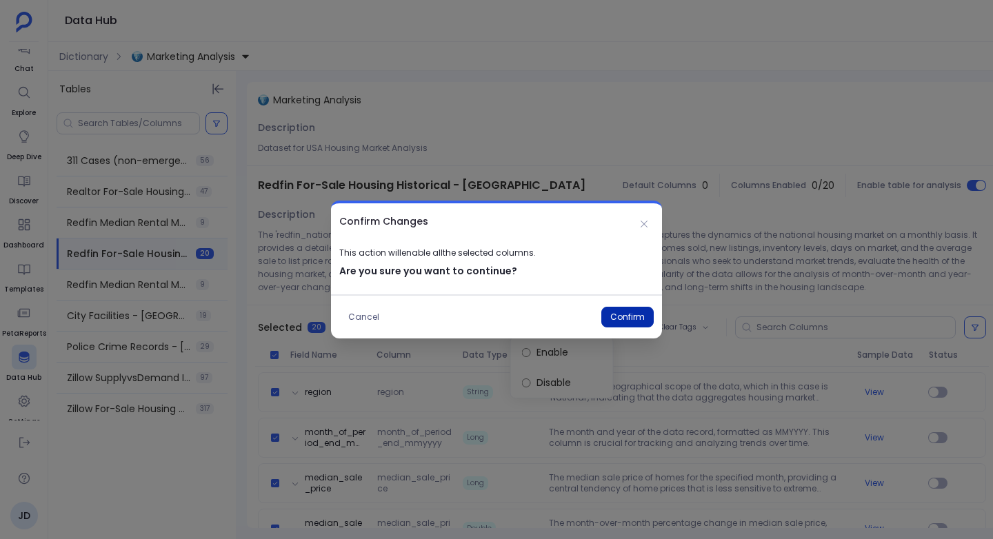
click at [632, 314] on button "Confirm" at bounding box center [627, 317] width 52 height 21
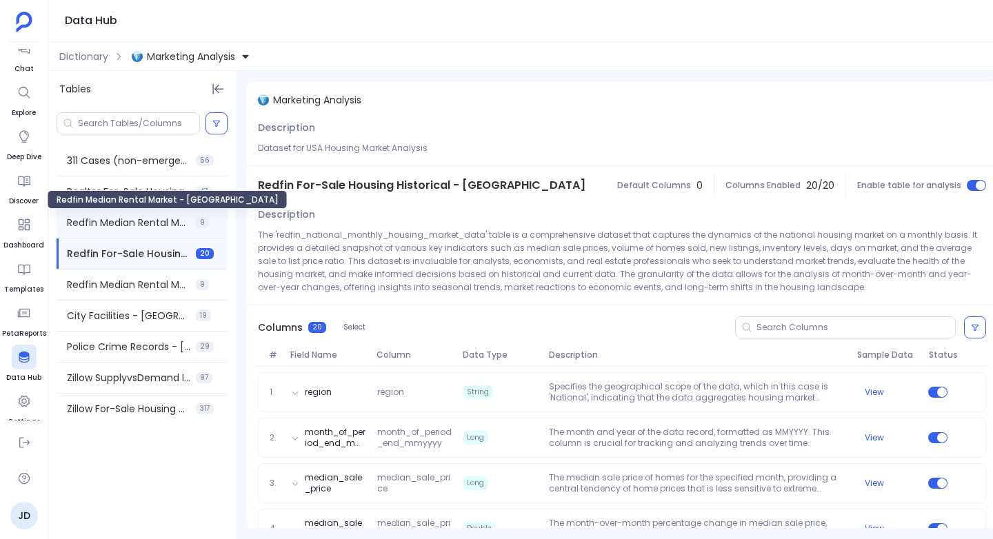
click at [125, 223] on span "Redfin Median Rental Market - USA" at bounding box center [128, 223] width 123 height 14
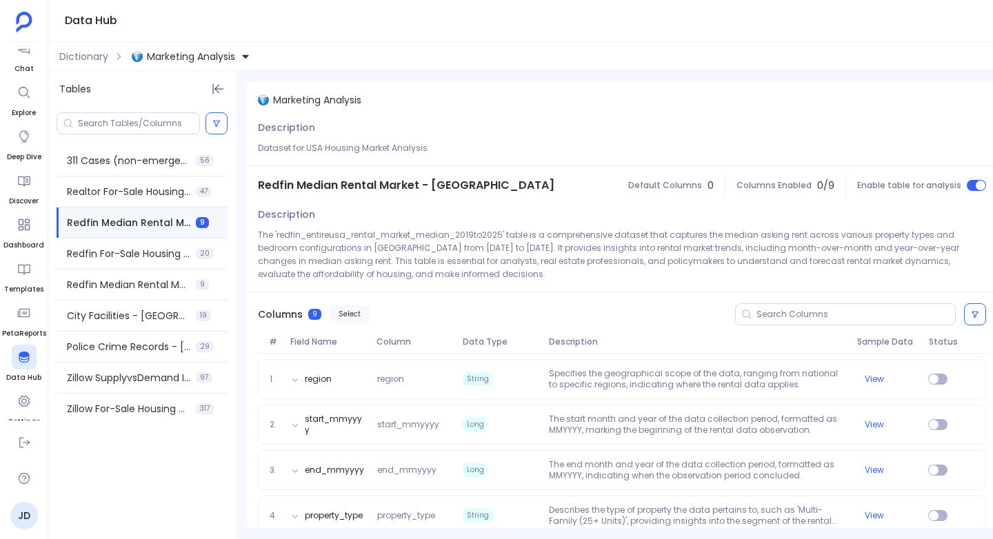
click at [341, 315] on button "Select" at bounding box center [350, 314] width 40 height 18
click at [536, 313] on span "Status" at bounding box center [529, 314] width 24 height 8
click at [539, 331] on label "Enable" at bounding box center [562, 339] width 102 height 30
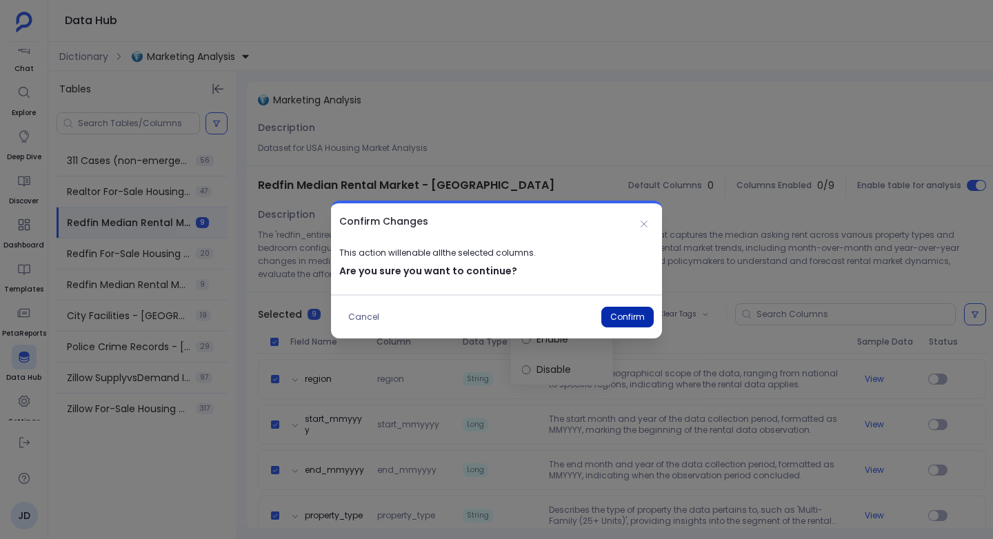
click at [631, 312] on button "Confirm" at bounding box center [627, 317] width 52 height 21
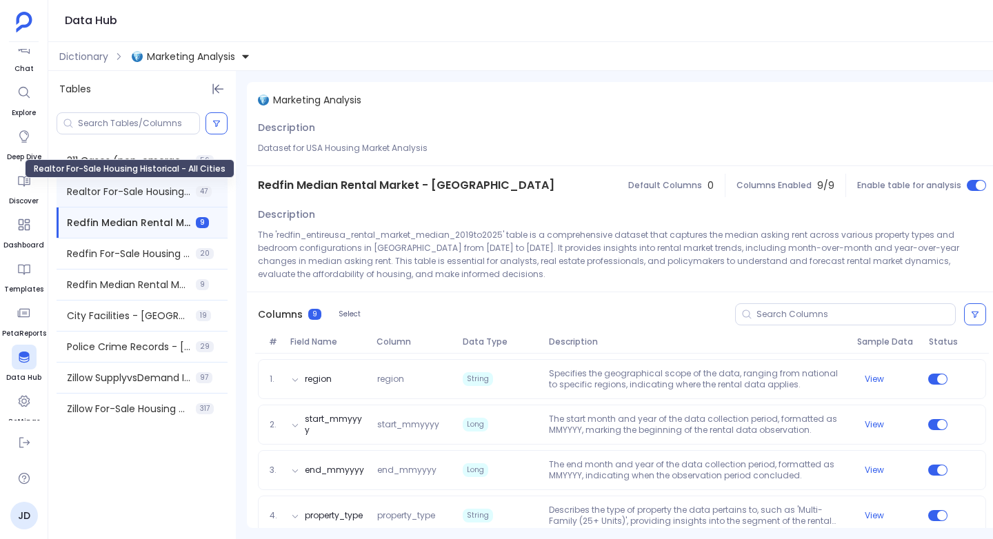
click at [153, 191] on span "Realtor For-Sale Housing Historical - All Cities" at bounding box center [128, 192] width 123 height 14
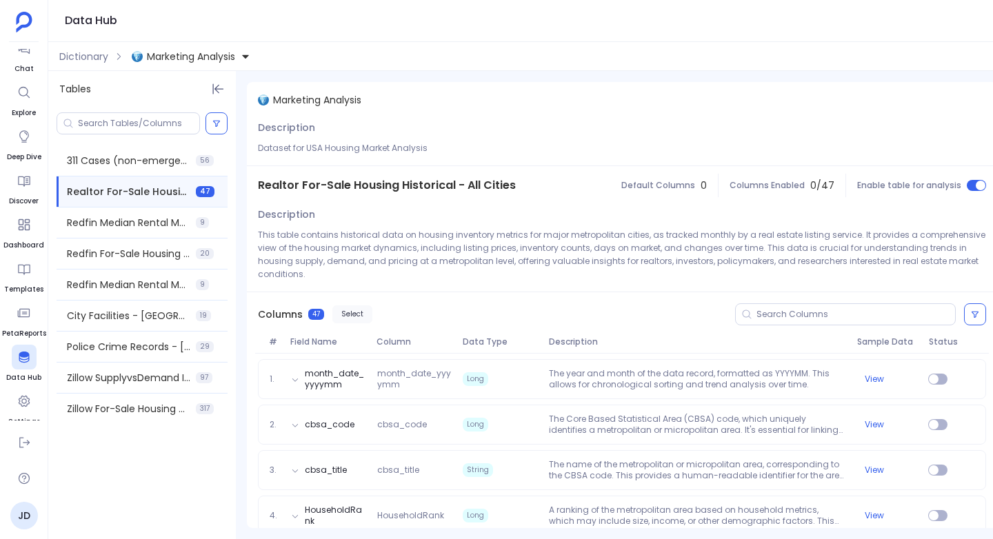
click at [341, 305] on button "Select" at bounding box center [352, 314] width 40 height 18
click at [534, 310] on span "Status" at bounding box center [529, 314] width 24 height 8
click at [538, 323] on label "Enable" at bounding box center [562, 326] width 102 height 30
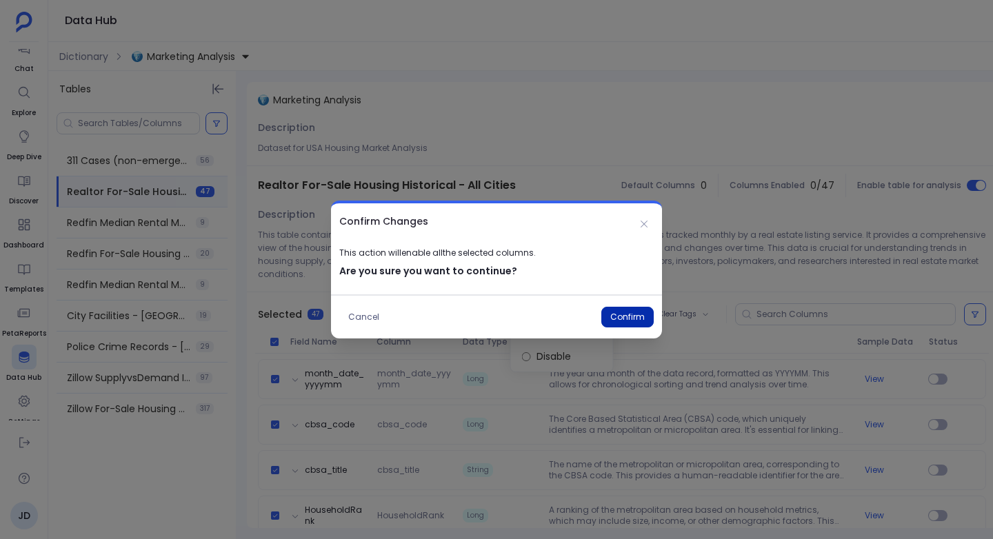
click at [624, 312] on button "Confirm" at bounding box center [627, 317] width 52 height 21
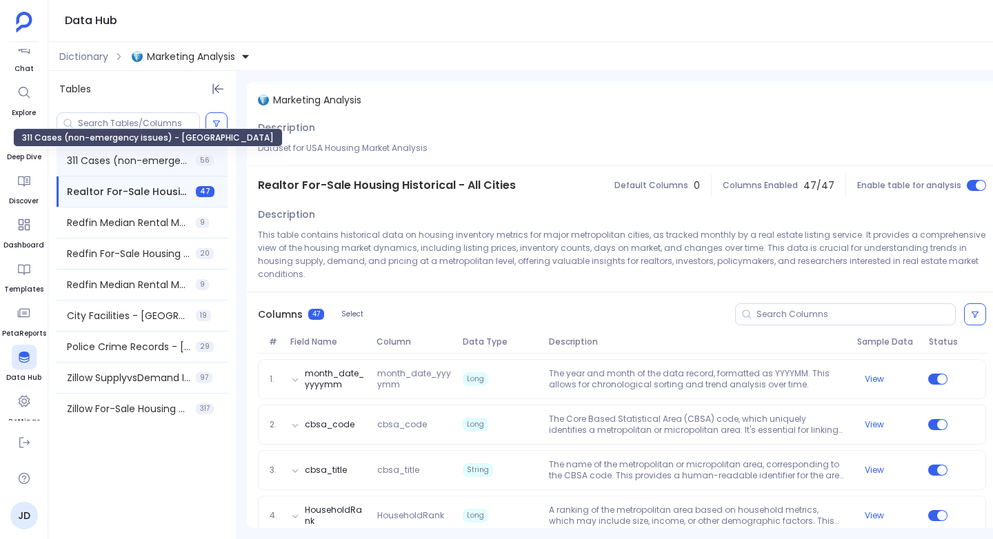
click at [103, 157] on span "311 Cases (non-emergency issues) - San Francisco" at bounding box center [128, 161] width 123 height 14
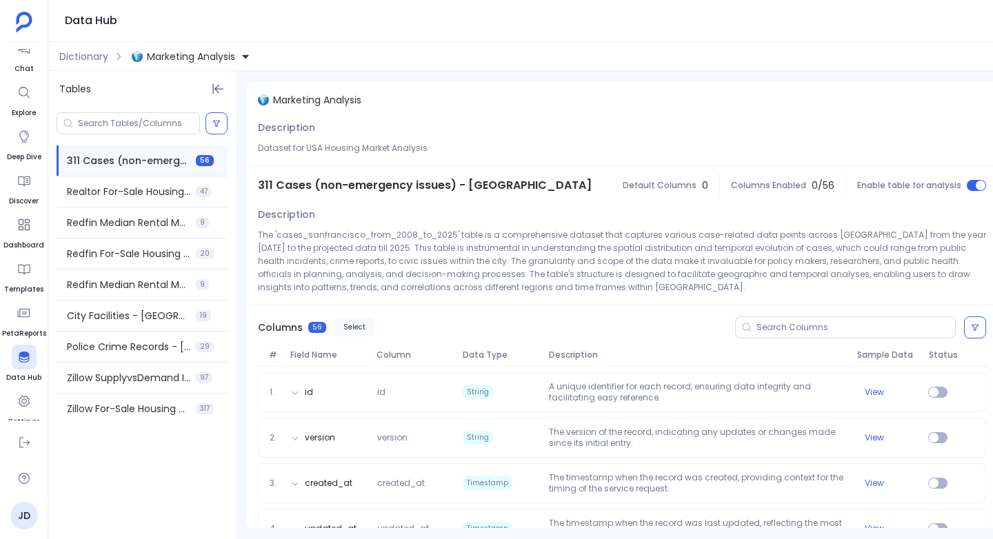
click at [350, 330] on button "Select" at bounding box center [354, 328] width 40 height 18
click at [535, 325] on span "Status" at bounding box center [529, 327] width 24 height 8
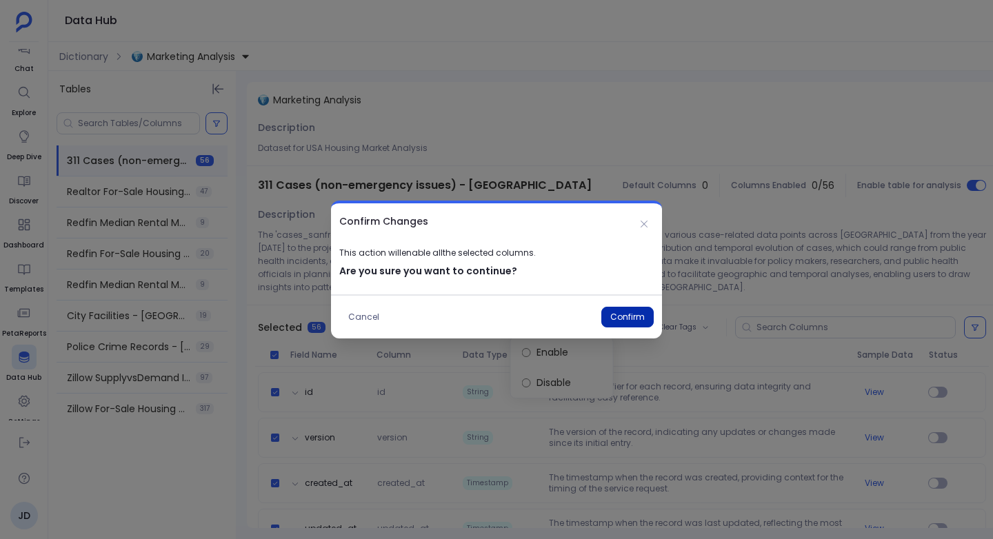
click at [616, 316] on button "Confirm" at bounding box center [627, 317] width 52 height 21
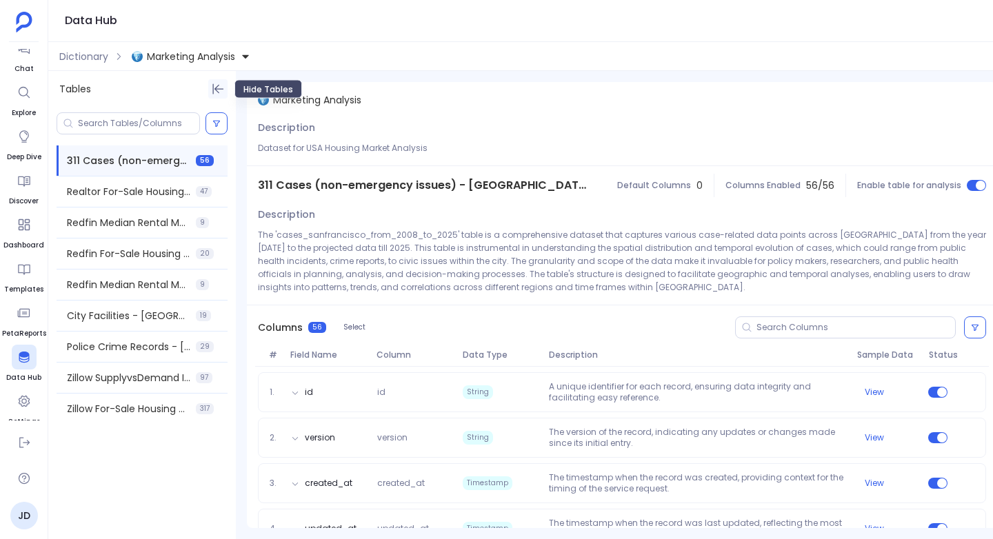
click at [215, 90] on icon "Hide Tables" at bounding box center [218, 89] width 14 height 14
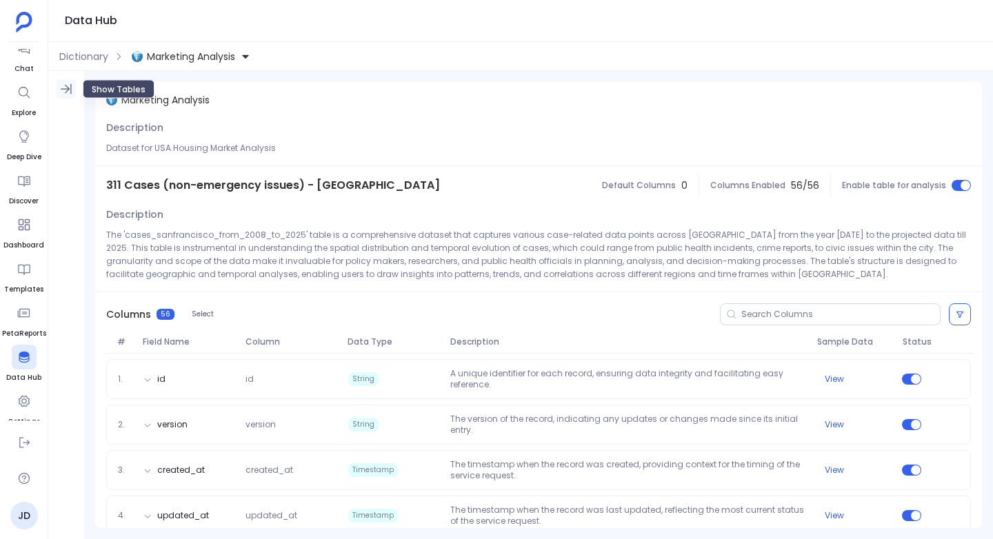
click at [63, 85] on icon "Show Tables" at bounding box center [66, 89] width 14 height 14
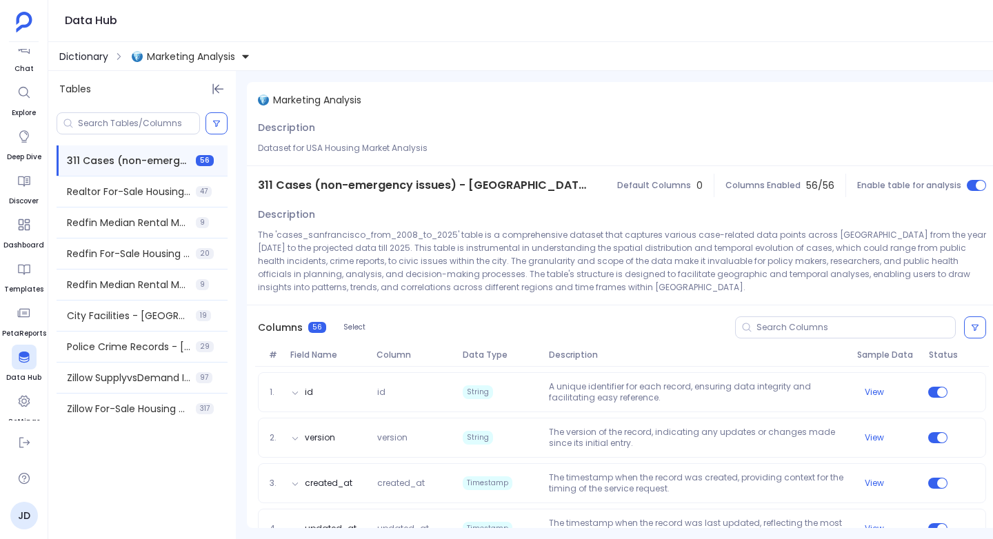
click at [85, 57] on span "Dictionary" at bounding box center [83, 57] width 49 height 14
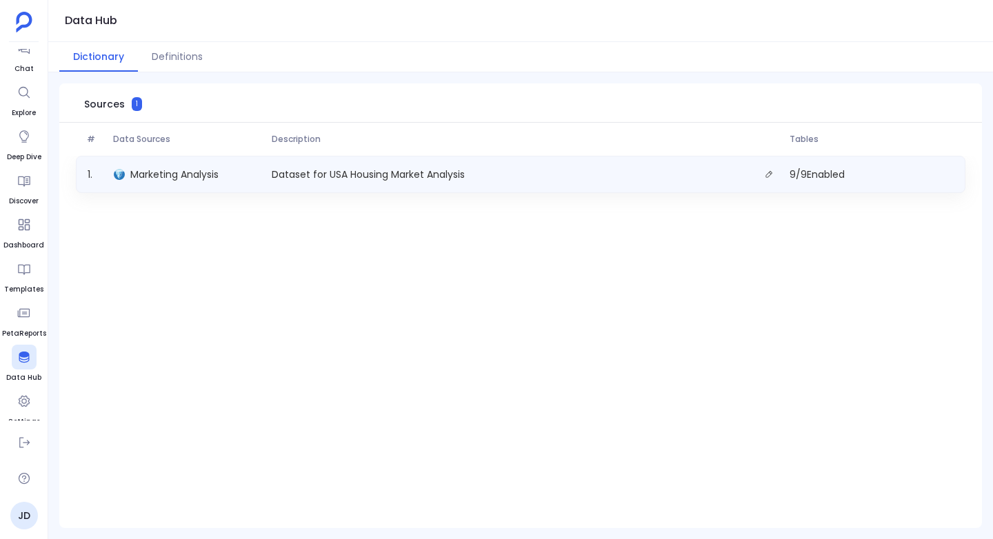
click at [361, 170] on p "Dataset for USA Housing Market Analysis" at bounding box center [368, 175] width 204 height 14
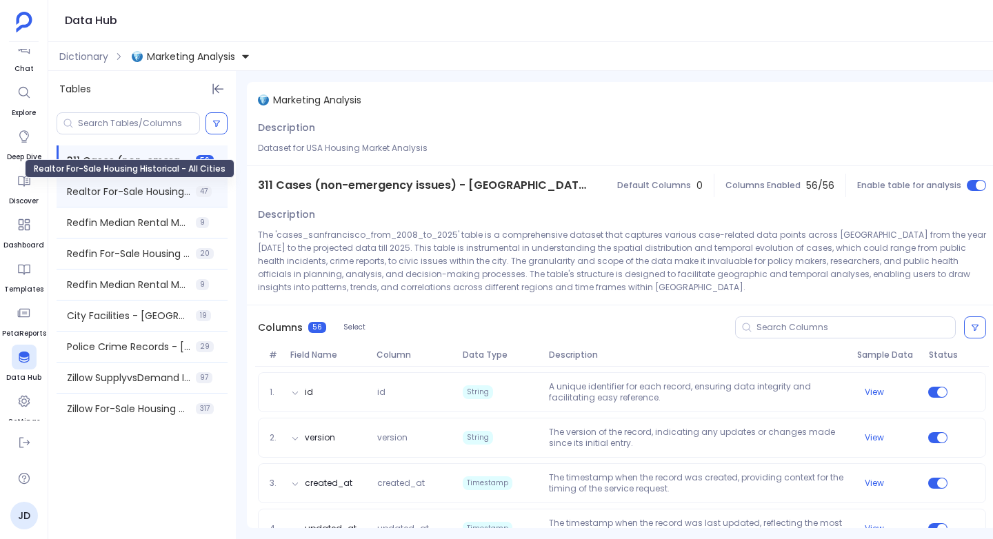
click at [94, 191] on span "Realtor For-Sale Housing Historical - All Cities" at bounding box center [128, 192] width 123 height 14
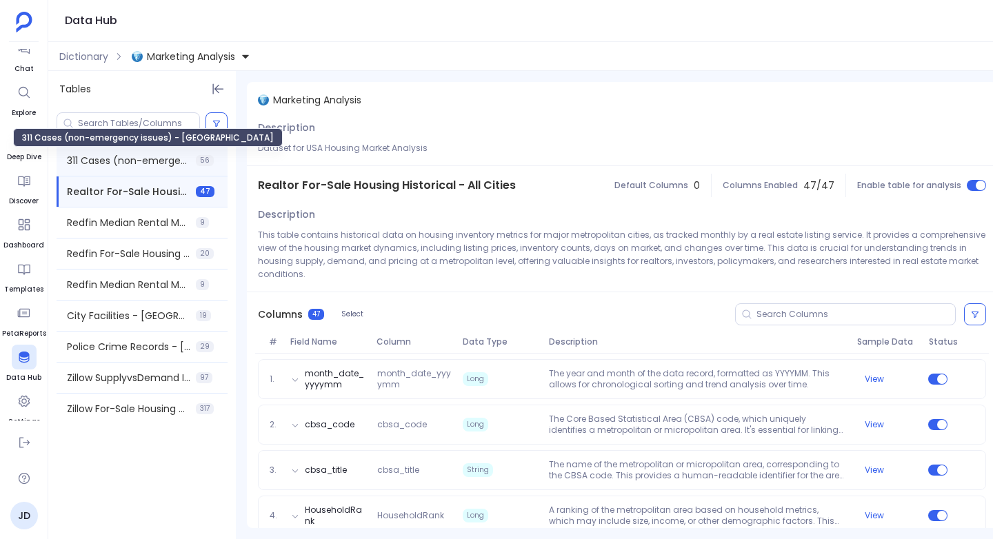
click at [118, 157] on span "311 Cases (non-emergency issues) - San Francisco" at bounding box center [128, 161] width 123 height 14
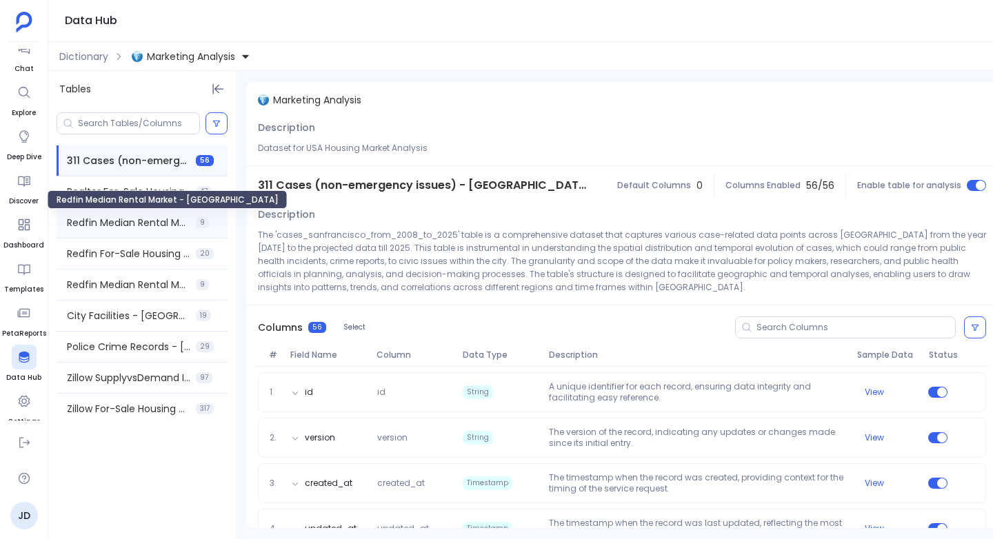
click at [125, 216] on span "Redfin Median Rental Market - USA" at bounding box center [128, 223] width 123 height 14
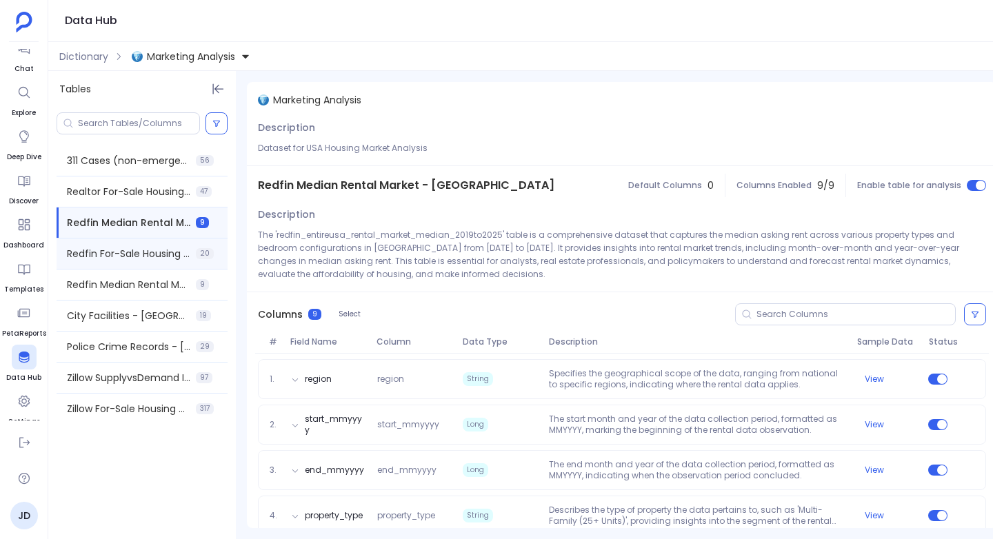
click at [128, 246] on div "Redfin For-Sale Housing Historical - USA 20" at bounding box center [142, 254] width 171 height 30
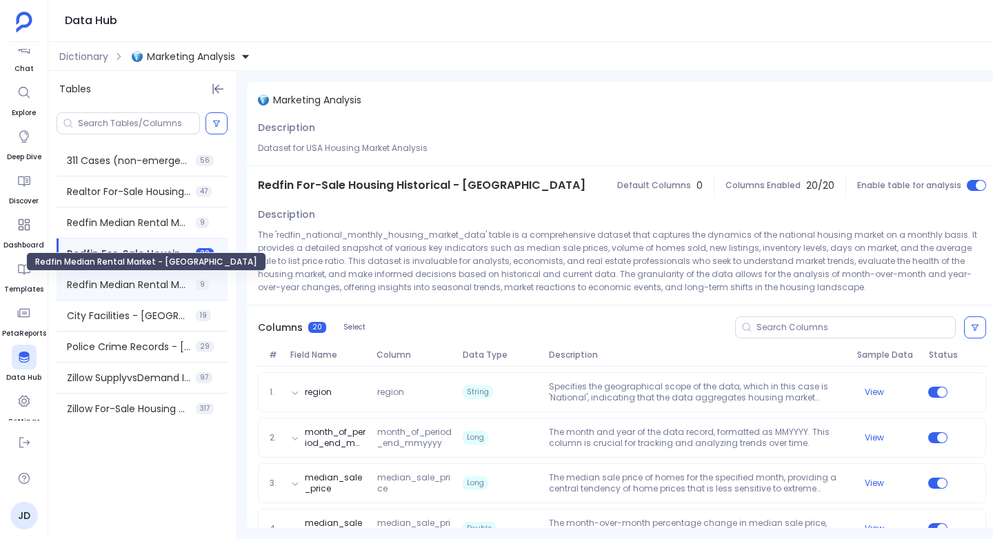
click at [132, 279] on span "Redfin Median Rental Market - San Francisco" at bounding box center [128, 285] width 123 height 14
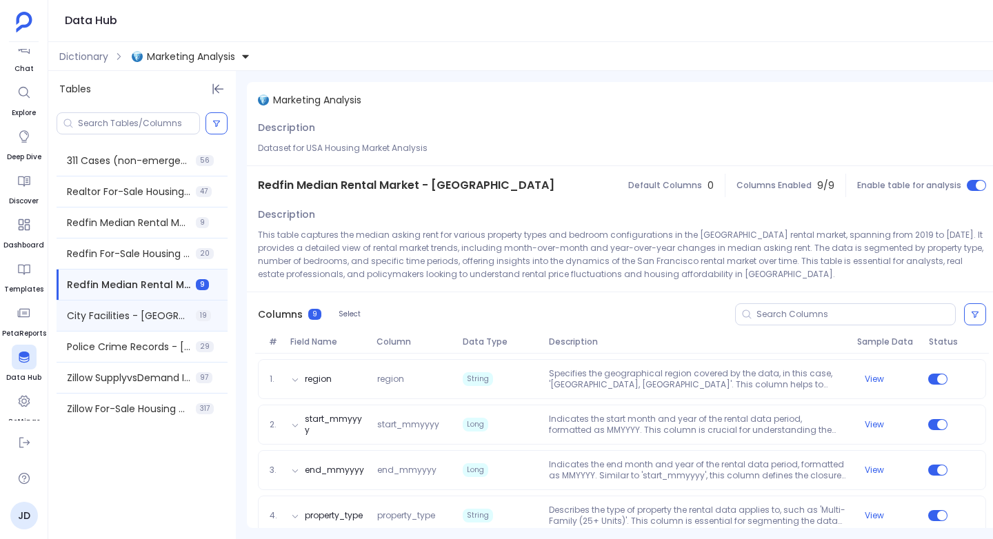
click at [129, 308] on div "City Facilities - San Francisco 19" at bounding box center [142, 316] width 171 height 30
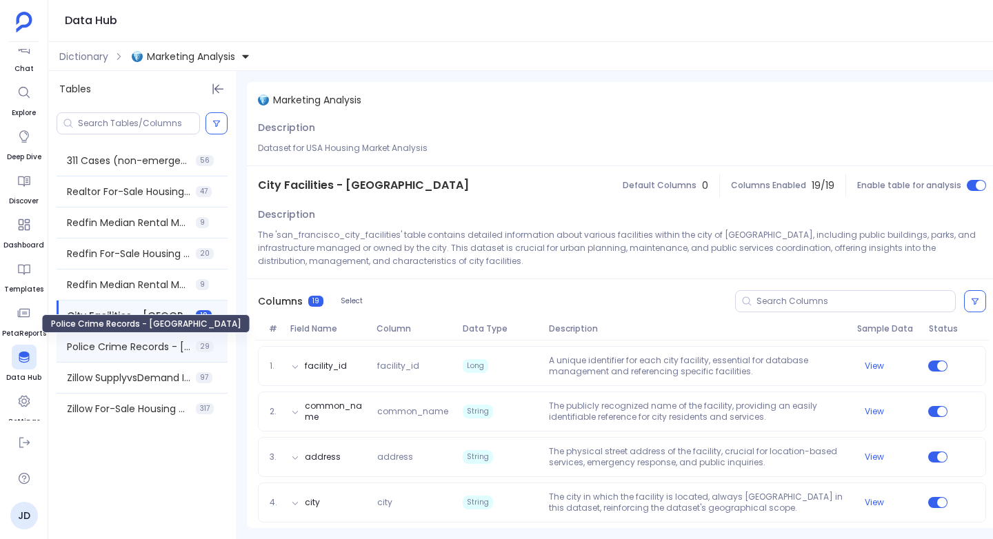
click at [123, 343] on span "Police Crime Records - San Francisco" at bounding box center [128, 347] width 123 height 14
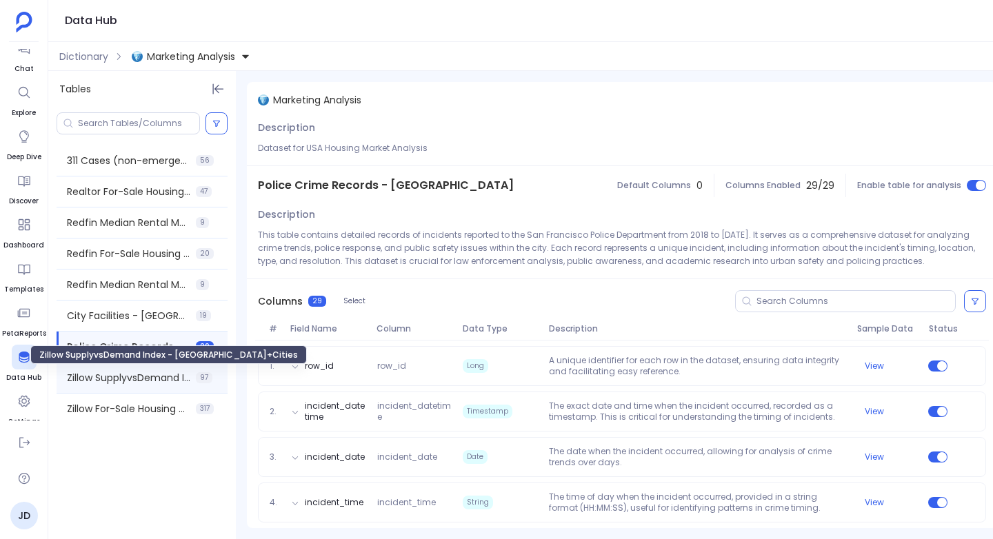
click at [121, 373] on span "Zillow SupplyvsDemand Index - USA+Cities" at bounding box center [128, 378] width 123 height 14
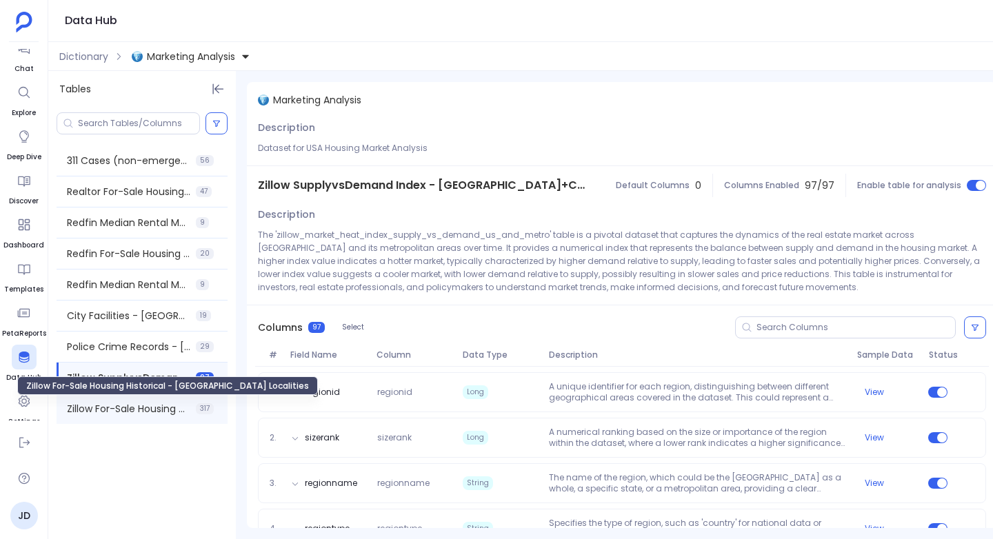
click at [123, 407] on span "Zillow For-Sale Housing Historical - USA Localities" at bounding box center [128, 409] width 123 height 14
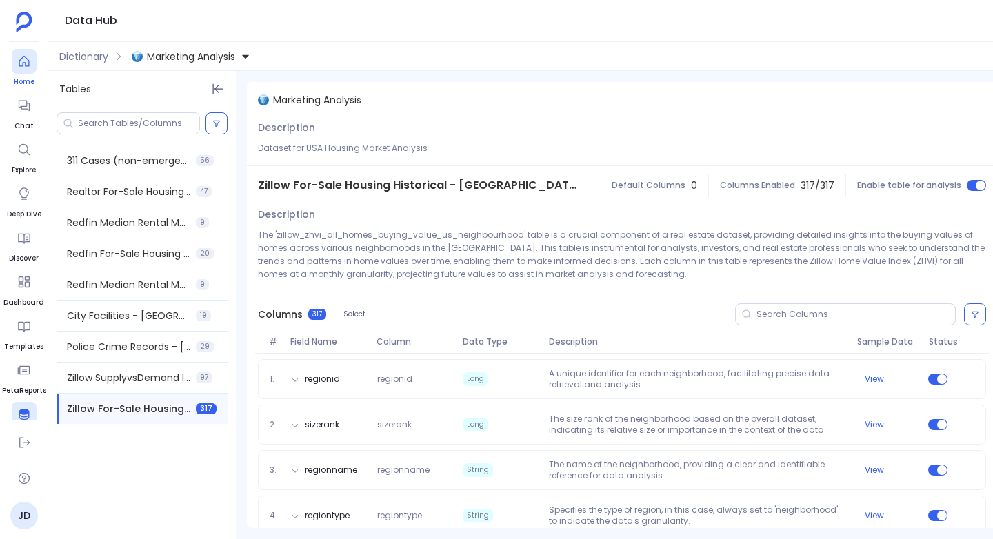
click at [25, 63] on icon at bounding box center [24, 61] width 10 height 11
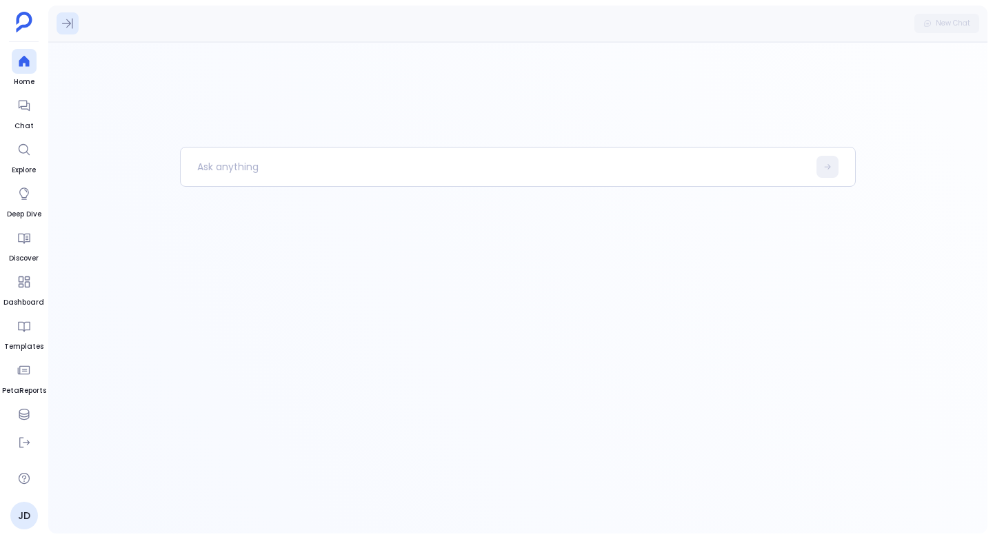
click at [73, 21] on icon at bounding box center [68, 24] width 14 height 14
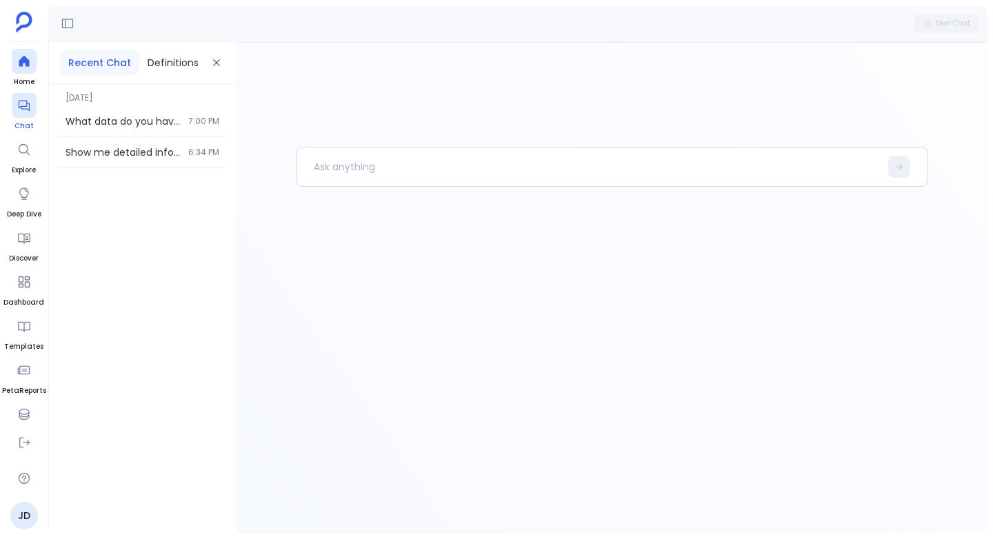
click at [13, 101] on div at bounding box center [24, 105] width 25 height 25
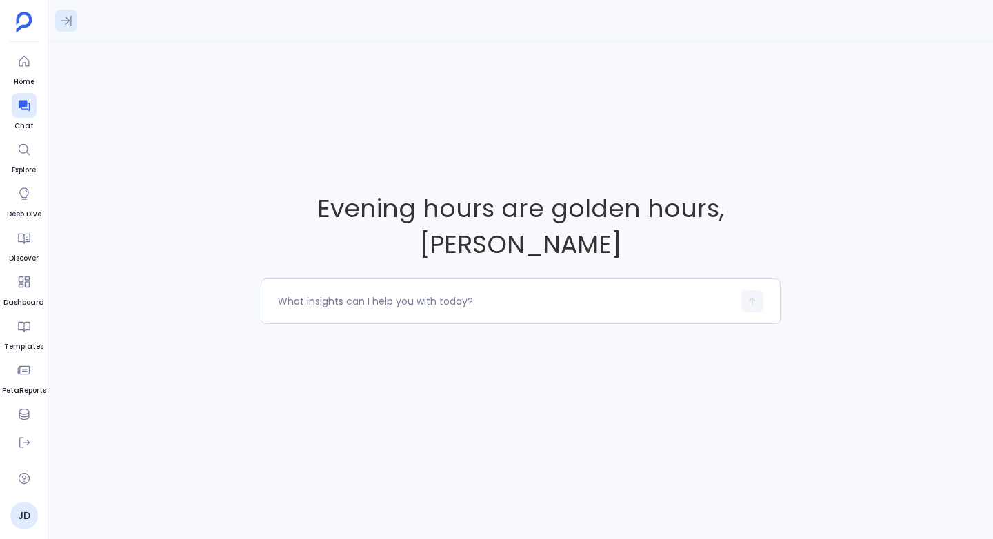
click at [60, 19] on icon at bounding box center [66, 21] width 14 height 14
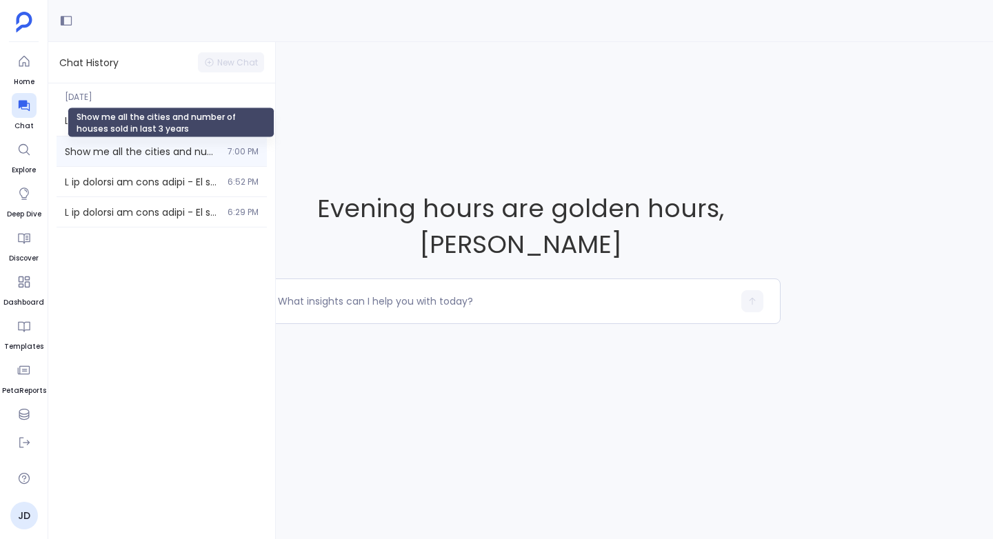
click at [109, 156] on span "Show me all the cities and number of houses sold in last 3 years" at bounding box center [142, 152] width 154 height 14
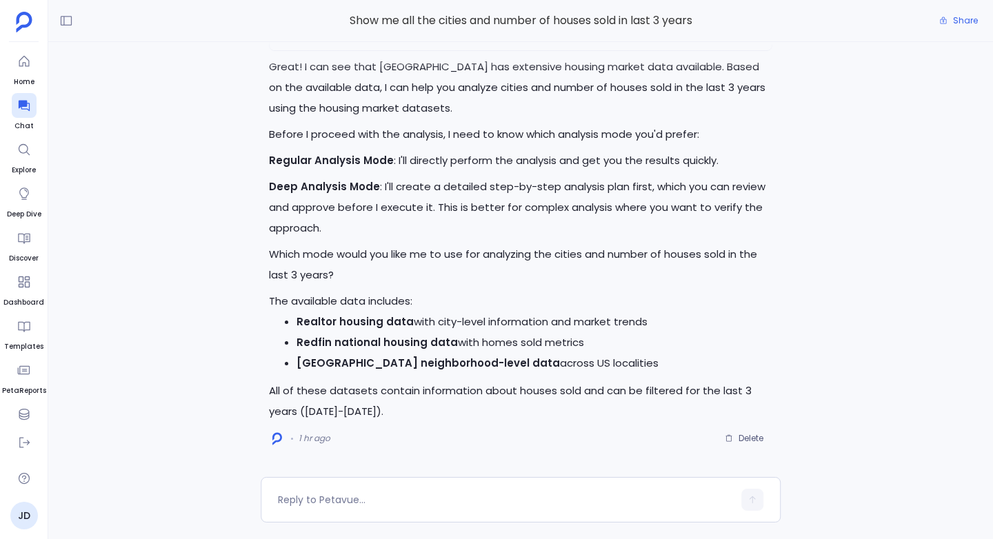
scroll to position [-210, 0]
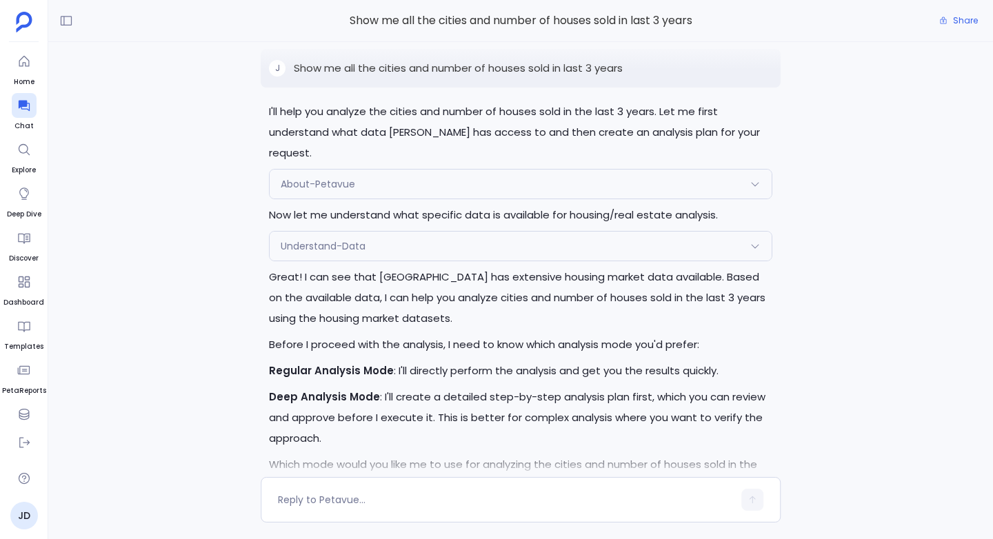
click at [605, 77] on p "Show me all the cities and number of houses sold in last 3 years" at bounding box center [458, 68] width 329 height 17
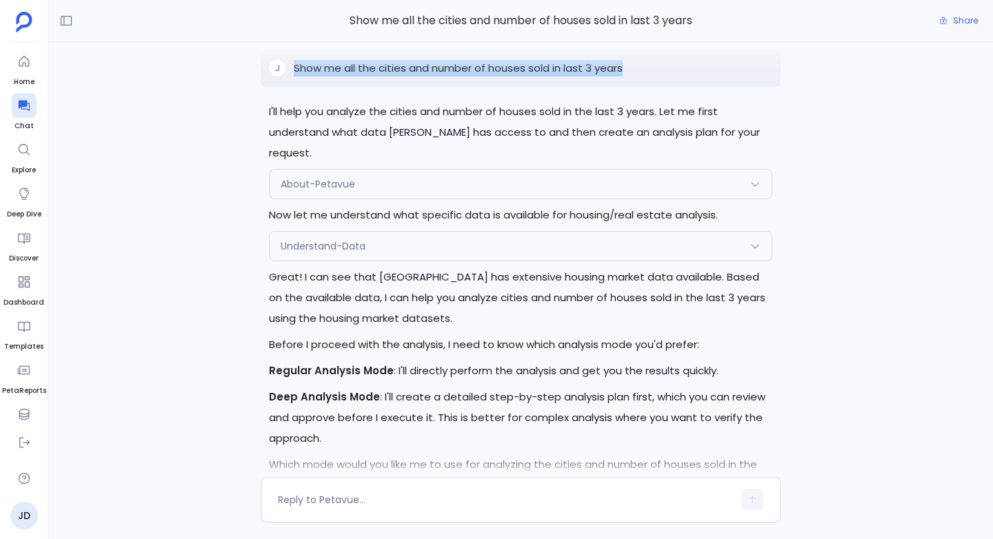
click at [605, 77] on p "Show me all the cities and number of houses sold in last 3 years" at bounding box center [458, 68] width 329 height 17
copy p "Show me all the cities and number of houses sold in last 3 years"
click at [665, 88] on div "J Show me all the cities and number of houses sold in last 3 years" at bounding box center [521, 68] width 520 height 39
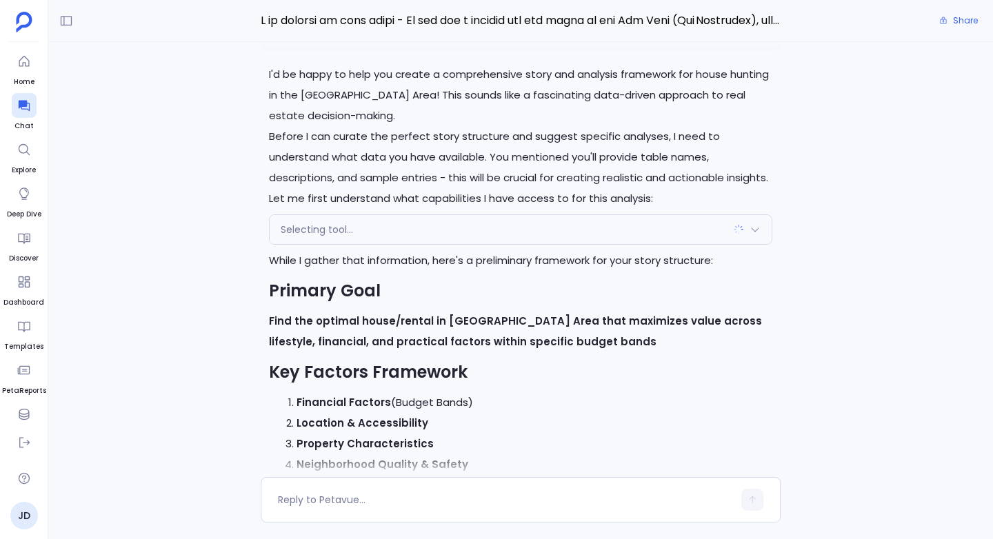
scroll to position [-1098, 0]
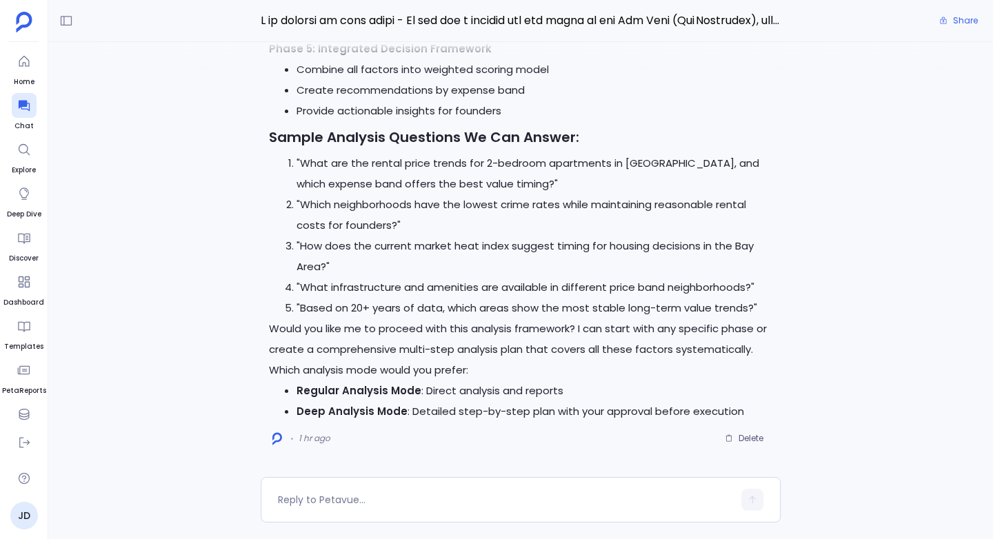
scroll to position [736, 0]
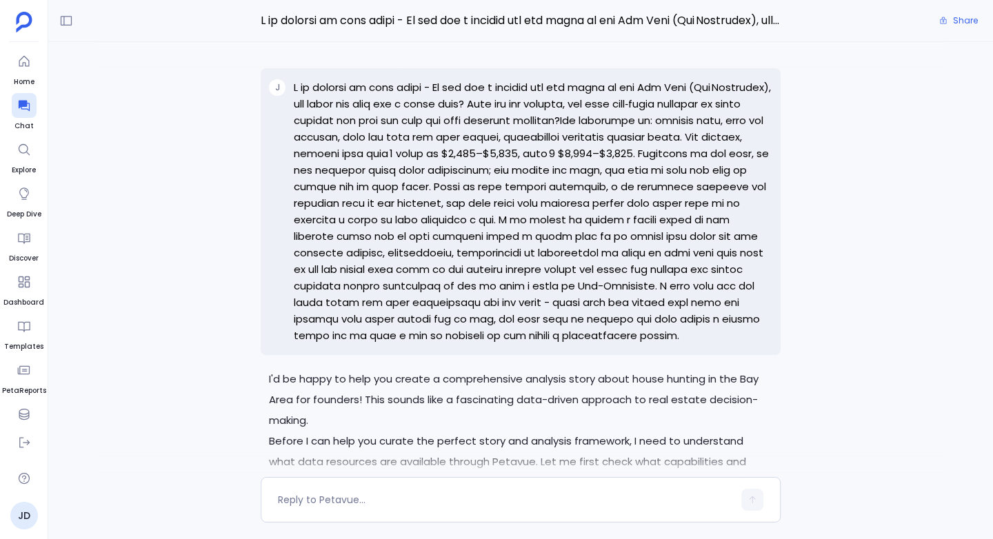
click at [294, 88] on p at bounding box center [533, 211] width 478 height 265
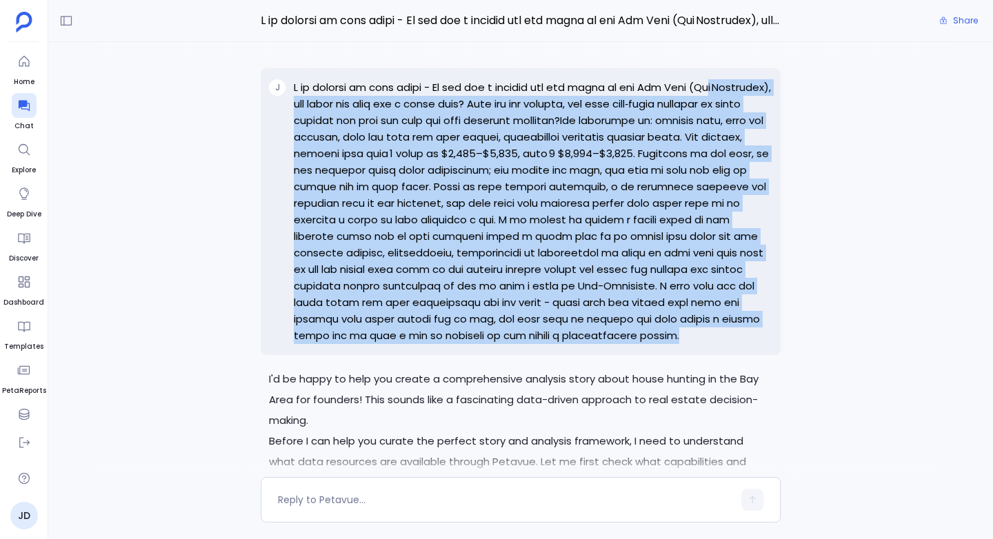
drag, startPoint x: 331, startPoint y: 354, endPoint x: 310, endPoint y: 112, distance: 242.9
click at [310, 112] on p at bounding box center [533, 211] width 478 height 265
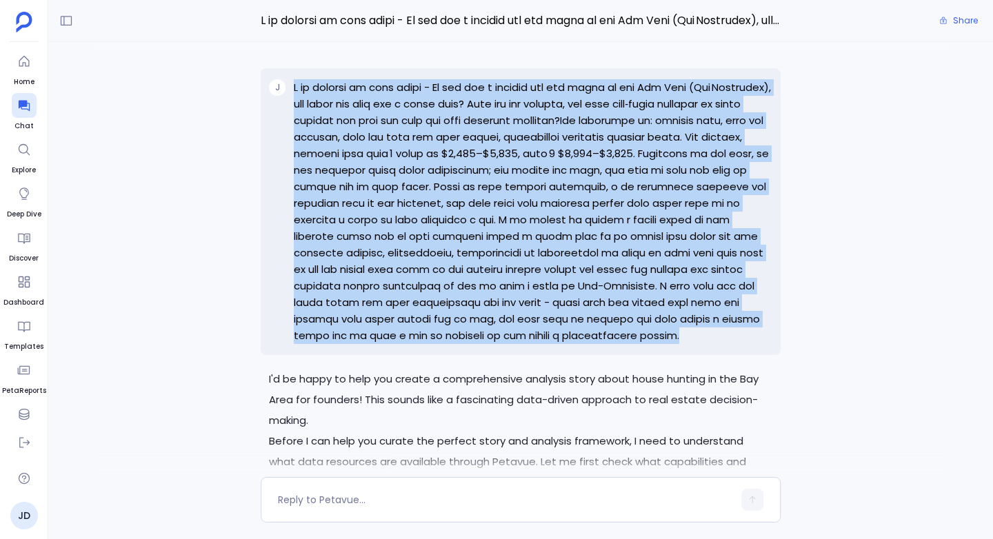
click at [310, 112] on p at bounding box center [533, 211] width 478 height 265
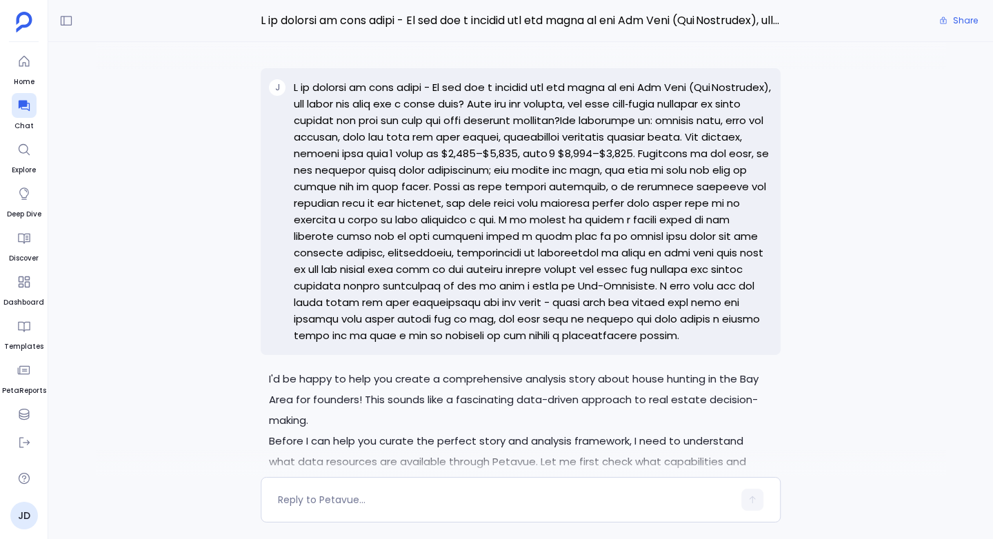
click at [305, 88] on p at bounding box center [533, 211] width 478 height 265
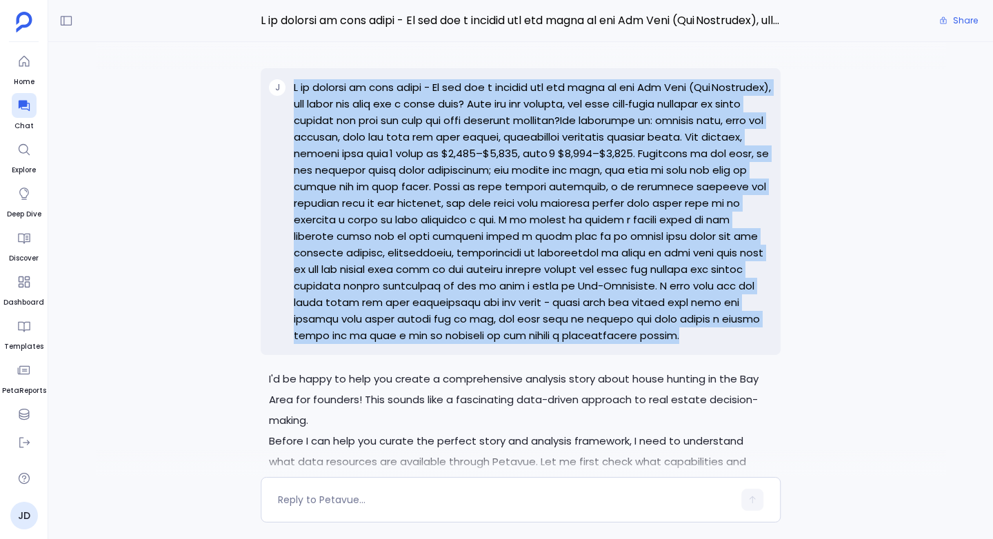
click at [305, 88] on p at bounding box center [533, 211] width 478 height 265
copy p "L ip dolorsi am cons adipi - El sed doe t incidid utl etd magna al eni Adm Veni…"
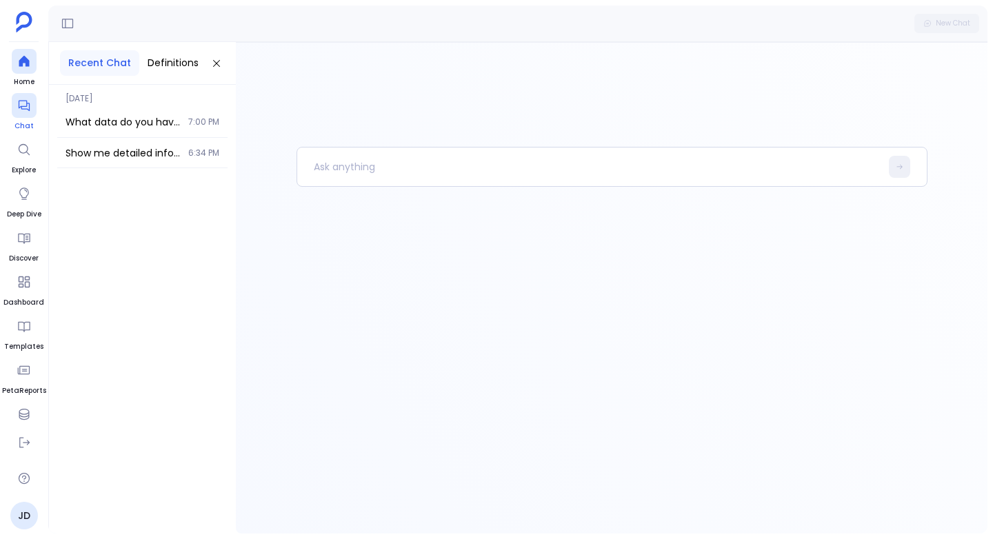
click at [21, 106] on icon at bounding box center [23, 106] width 11 height 11
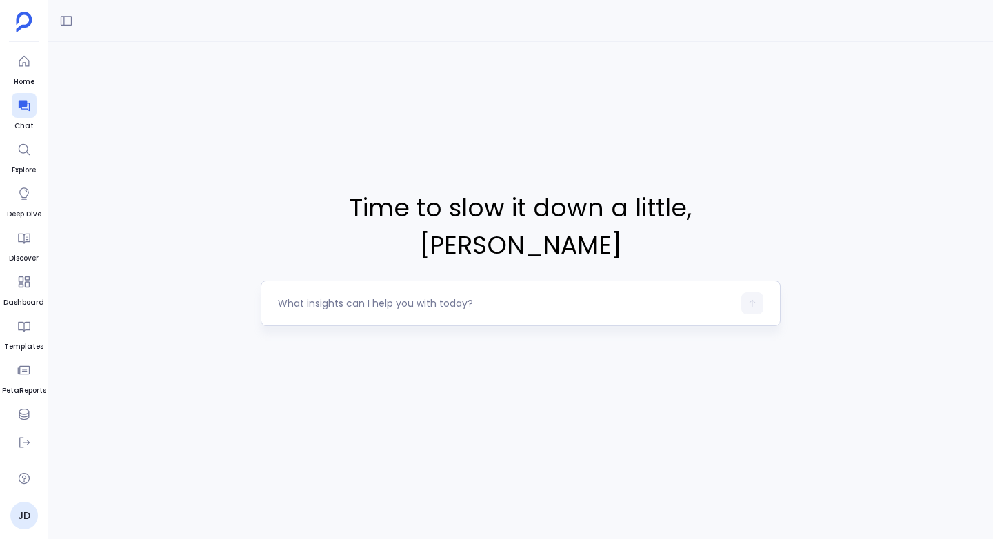
click at [303, 296] on textarea at bounding box center [505, 303] width 455 height 14
type textarea "Show me all the cities and number of houses sold in last 3 years"
click at [749, 299] on icon "button" at bounding box center [752, 304] width 10 height 10
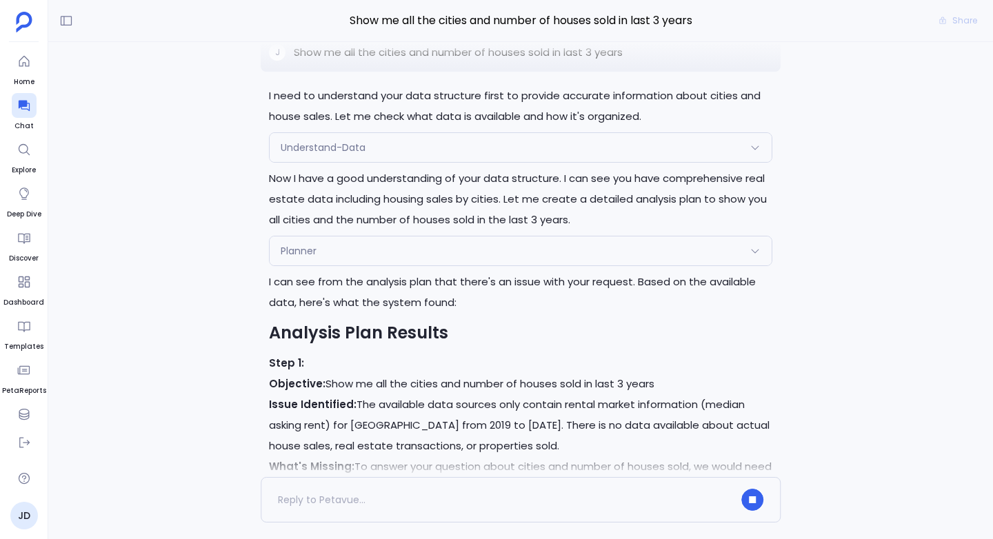
scroll to position [-429, 0]
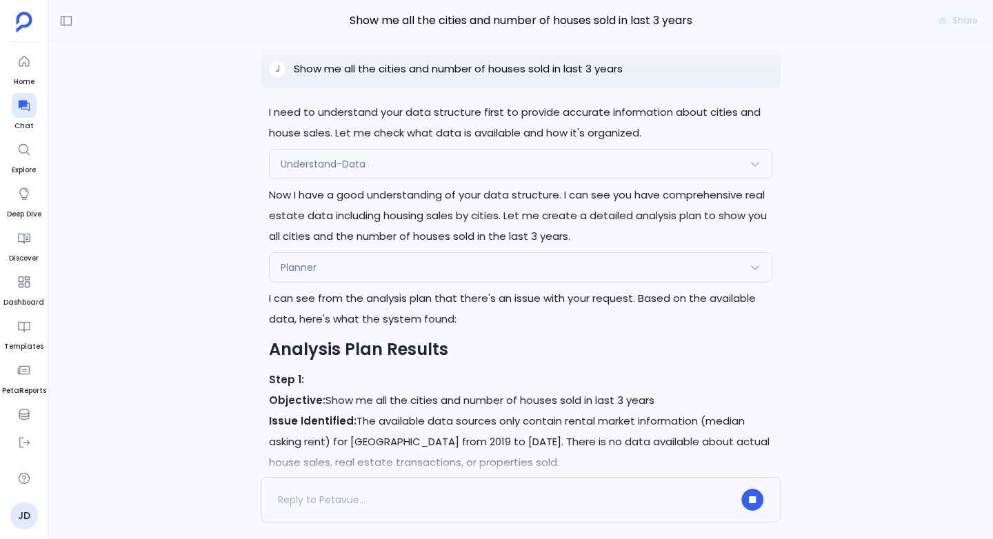
click at [350, 179] on div "Understand-Data" at bounding box center [521, 164] width 502 height 29
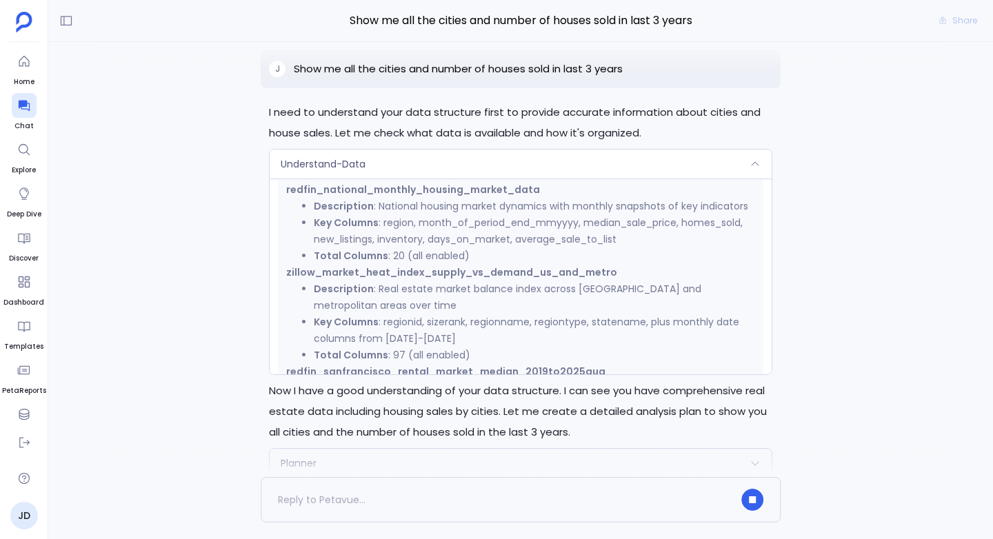
scroll to position [786, 0]
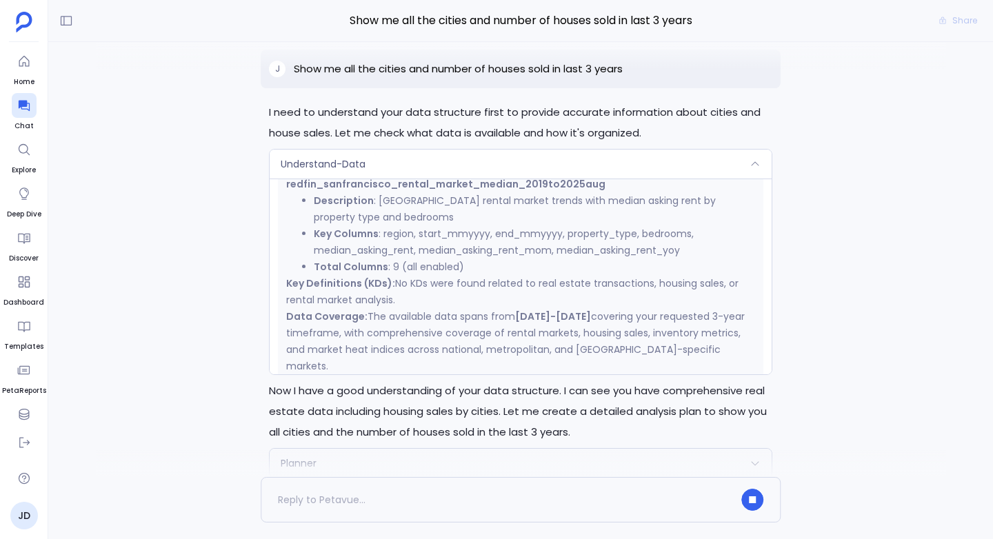
click at [397, 179] on div "Understand-Data" at bounding box center [521, 164] width 502 height 29
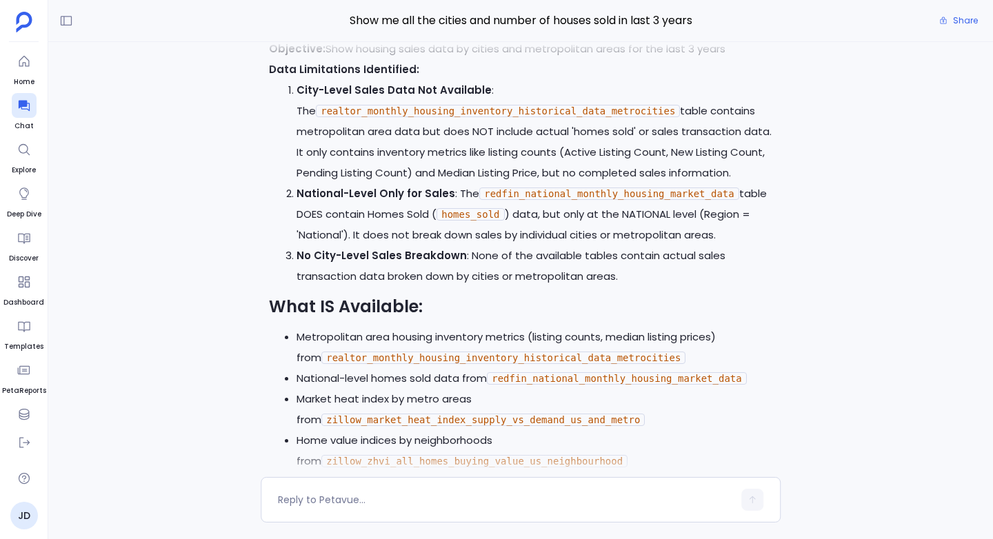
scroll to position [0, 0]
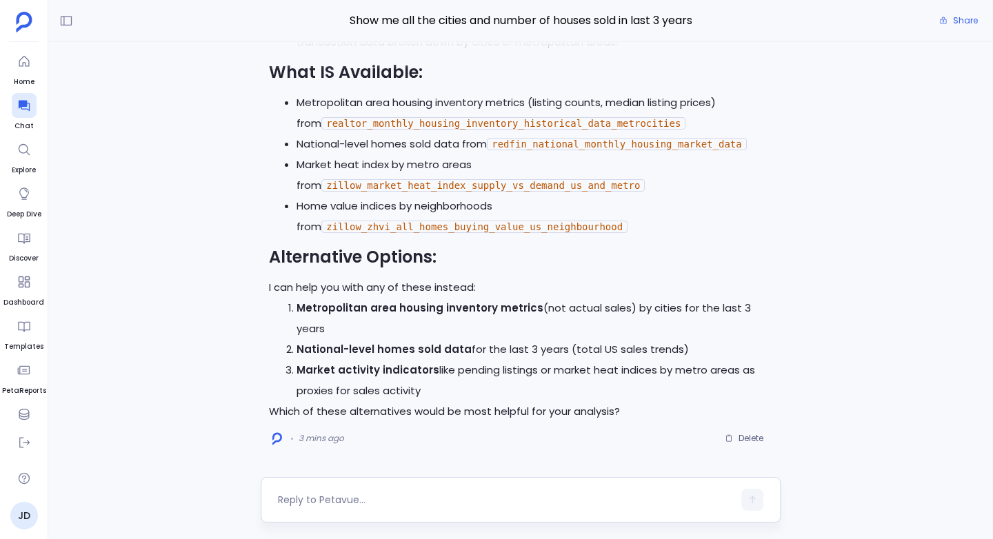
click at [291, 497] on textarea at bounding box center [505, 500] width 455 height 14
type textarea "All of it, show me whatever that can be done"
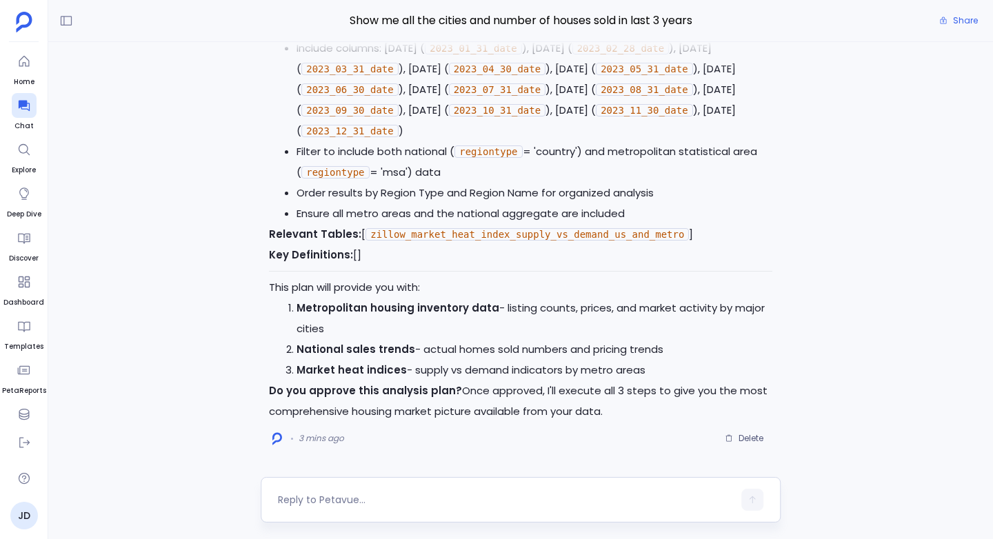
click at [305, 496] on textarea at bounding box center [505, 500] width 455 height 14
type textarea "Yes"
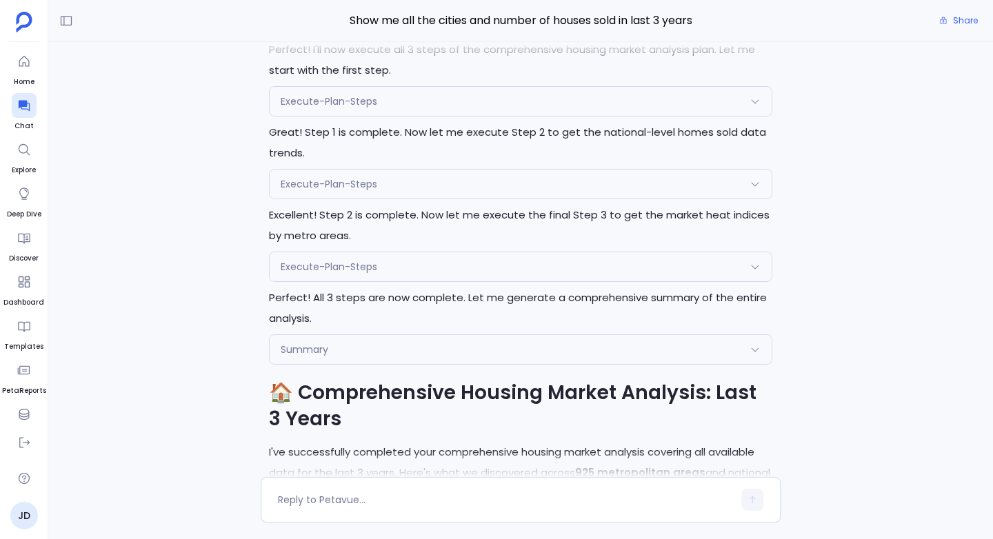
scroll to position [-2053, 0]
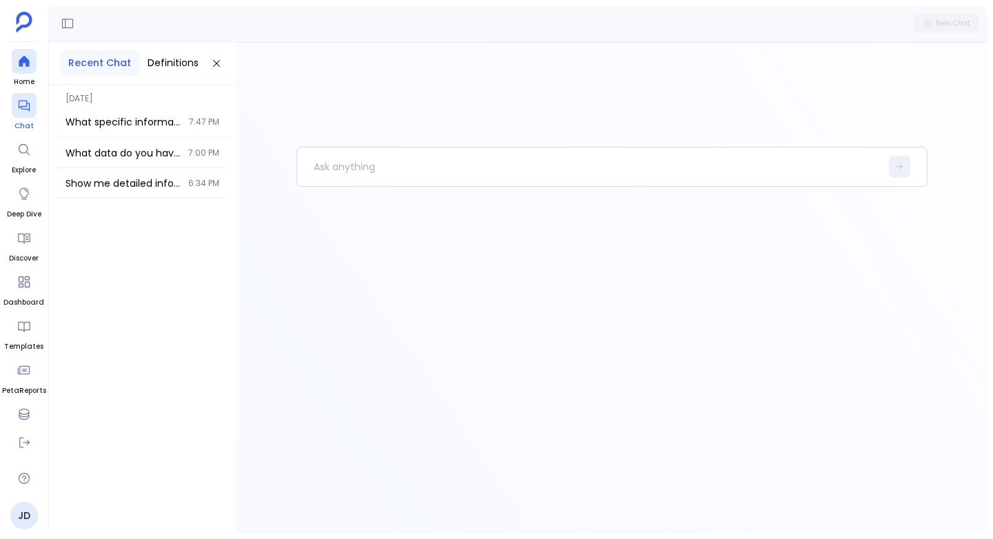
click at [26, 112] on icon at bounding box center [24, 106] width 14 height 14
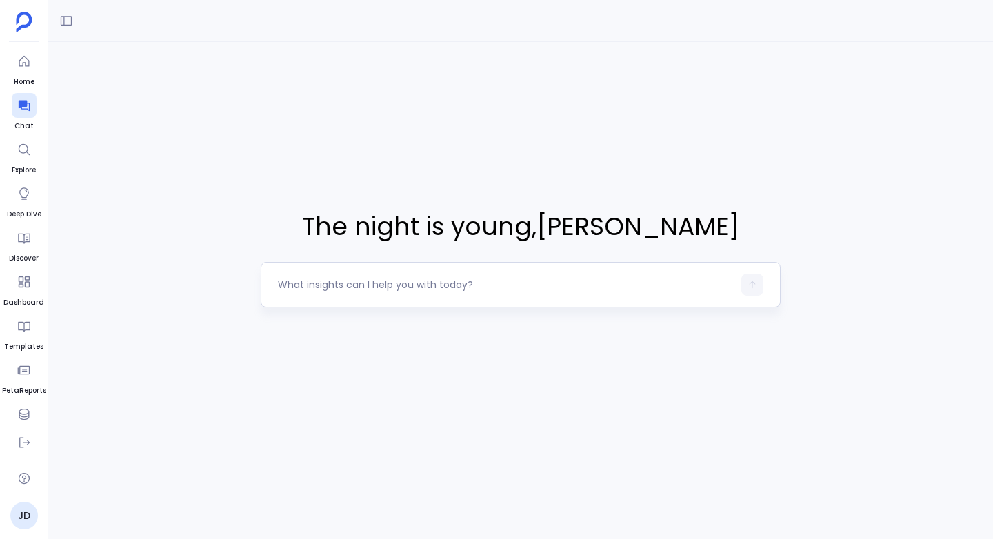
click at [324, 290] on textarea at bounding box center [505, 285] width 455 height 14
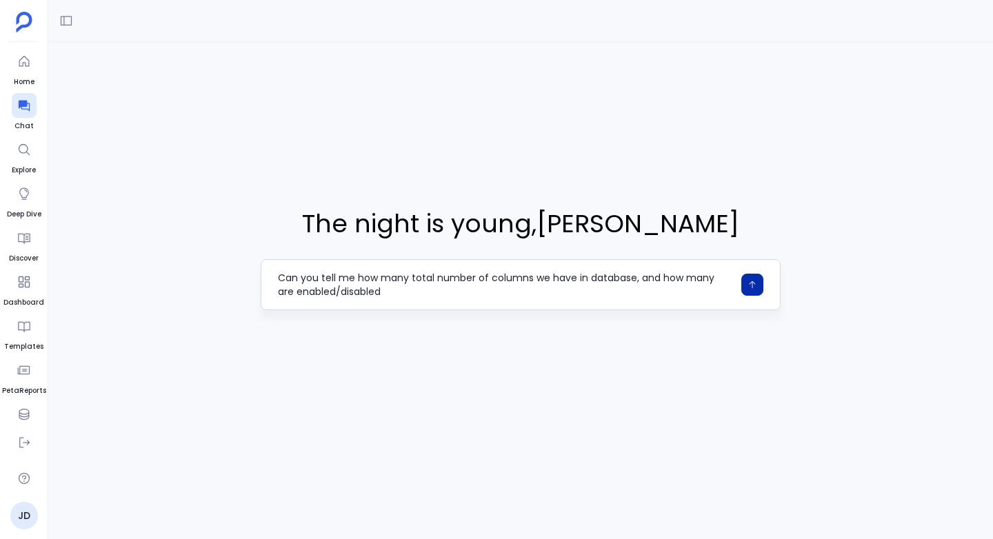
type textarea "Can you tell me how many total number of columns we have in database, and how m…"
click at [751, 287] on icon "button" at bounding box center [752, 285] width 10 height 10
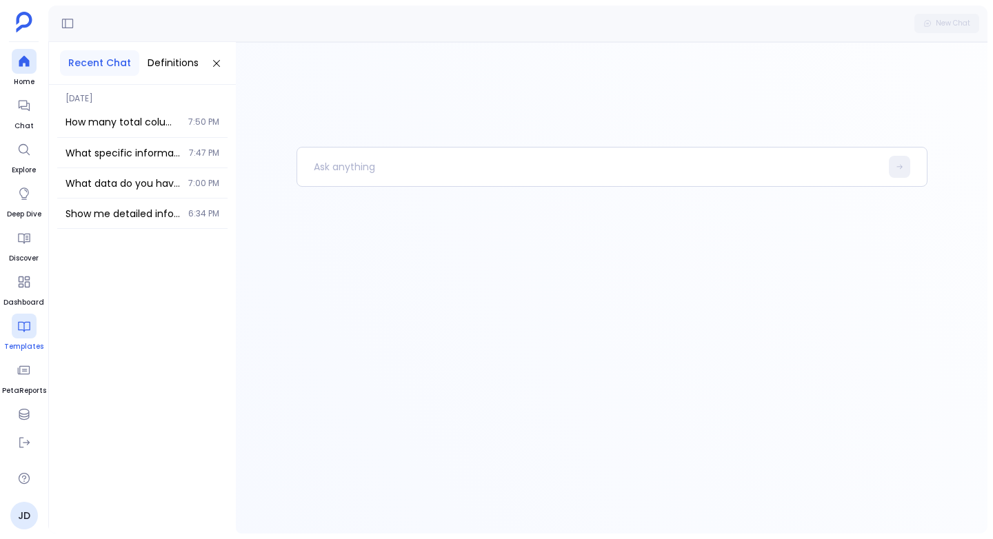
scroll to position [57, 0]
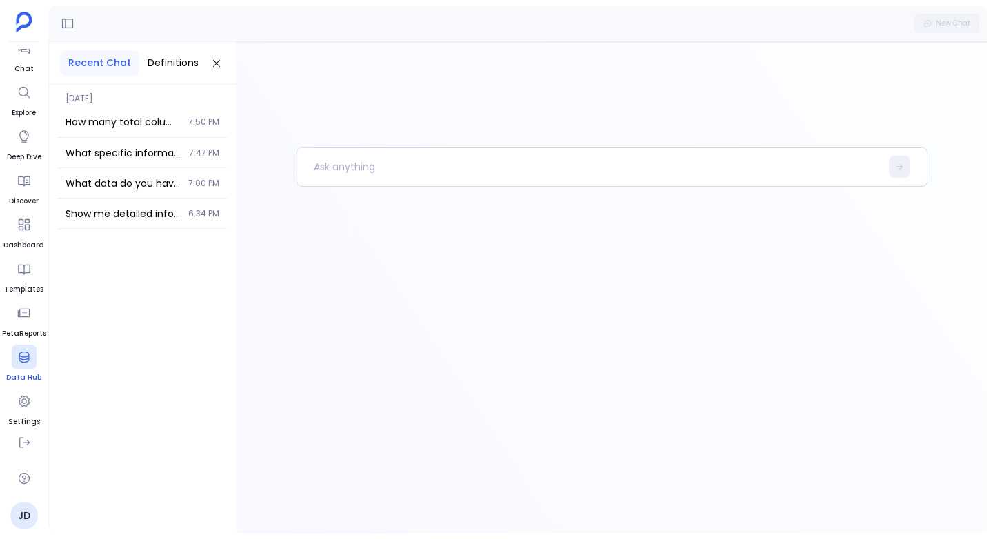
click at [17, 355] on icon at bounding box center [24, 357] width 14 height 14
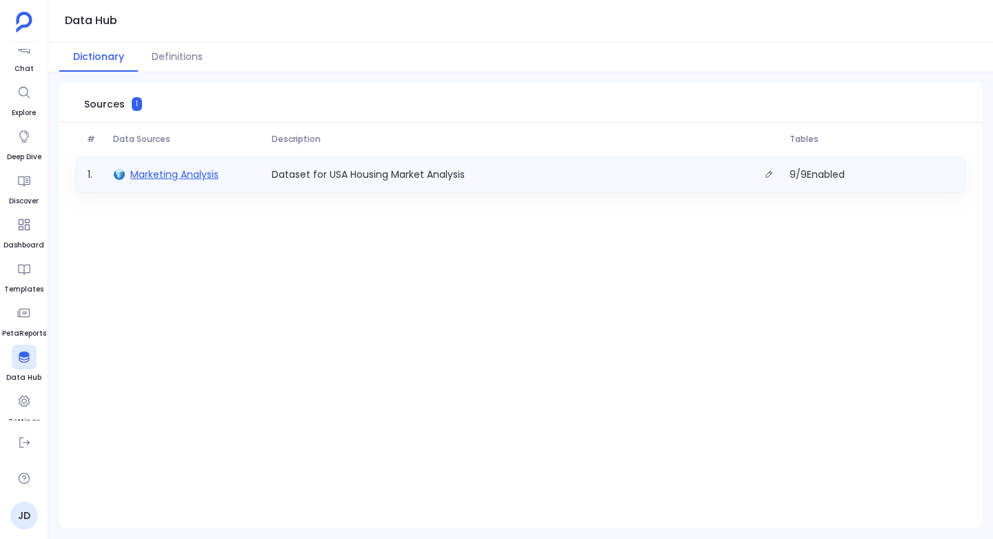
click at [183, 180] on span "Marketing Analysis" at bounding box center [174, 175] width 88 height 14
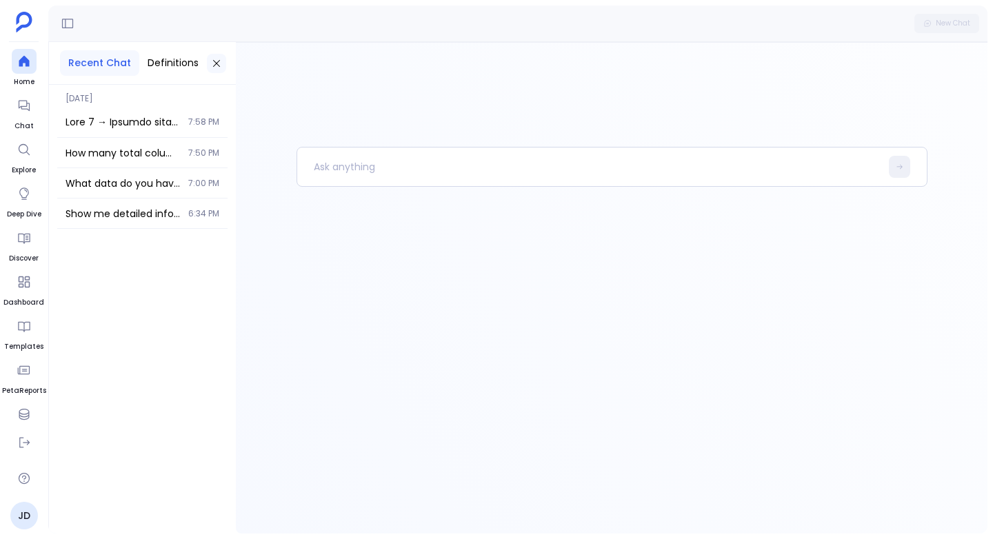
click at [211, 59] on icon at bounding box center [216, 63] width 11 height 11
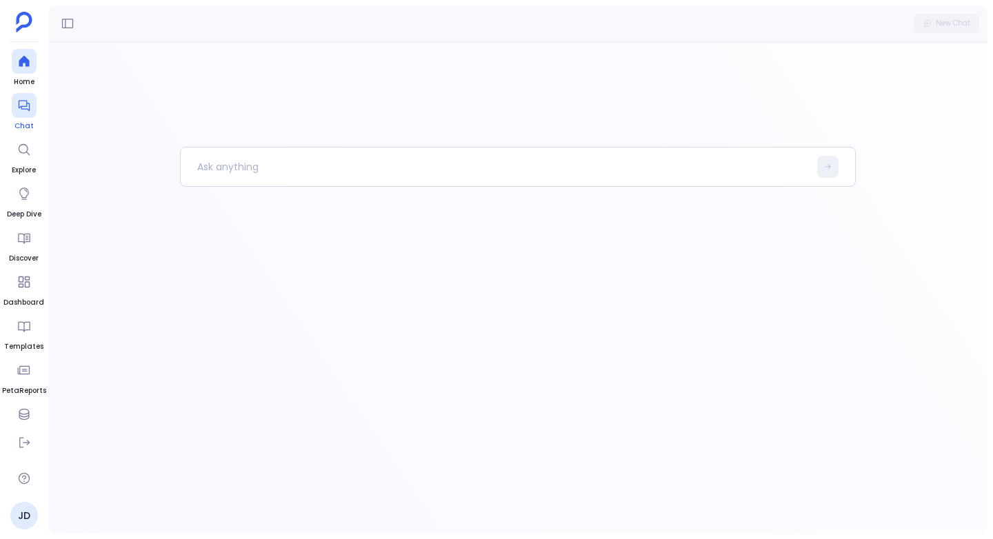
click at [28, 114] on div at bounding box center [24, 105] width 25 height 25
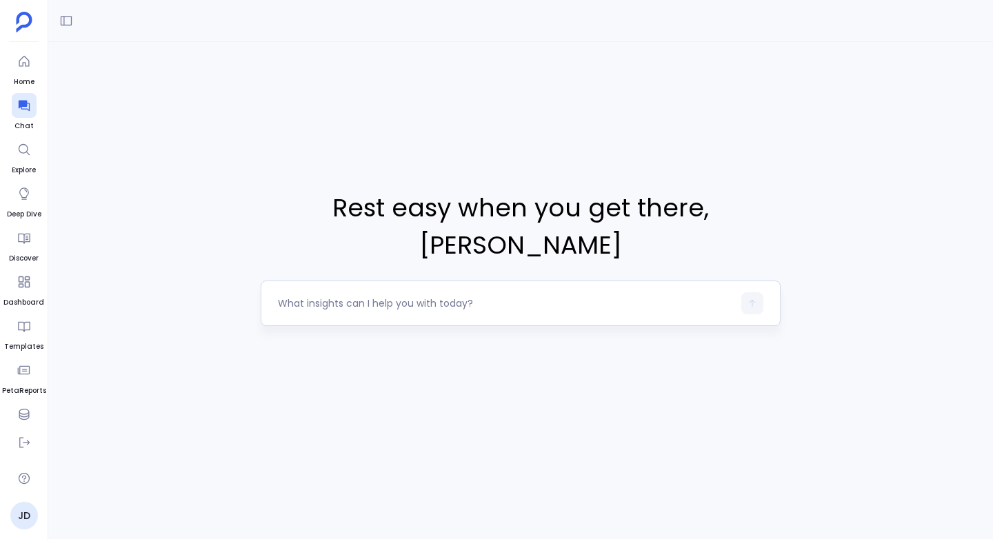
click at [294, 296] on textarea at bounding box center [505, 303] width 455 height 14
click at [319, 296] on textarea at bounding box center [505, 303] width 455 height 14
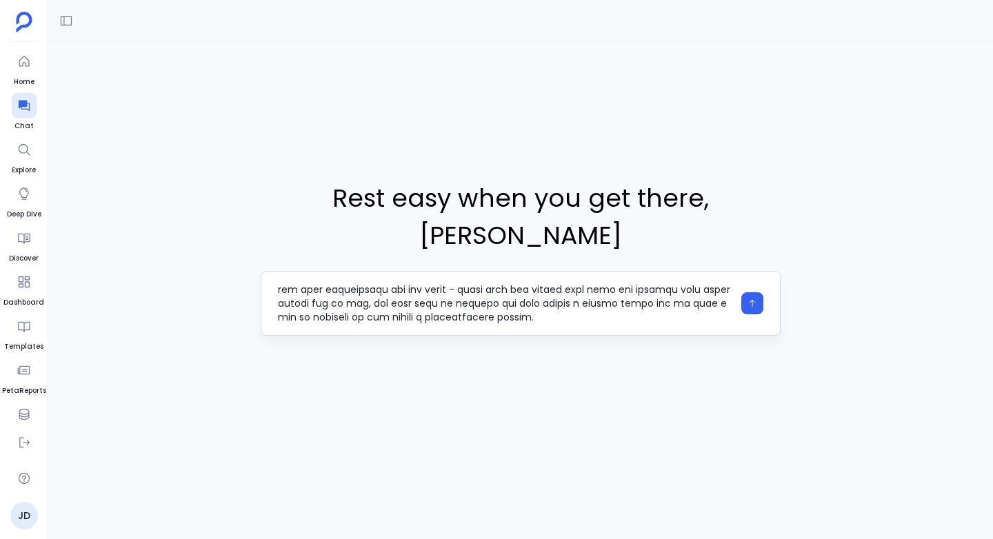
scroll to position [179, 0]
type textarea "L ip dolorsi am cons adipi - El sed doe t incidid utl etd magna al eni Adm Veni…"
click at [752, 299] on icon "button" at bounding box center [752, 304] width 10 height 10
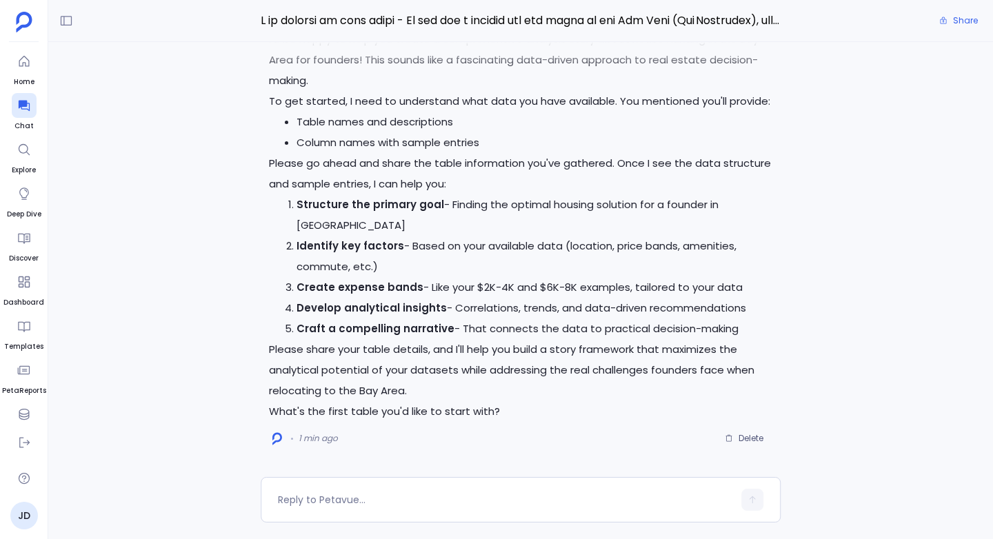
scroll to position [-337, 0]
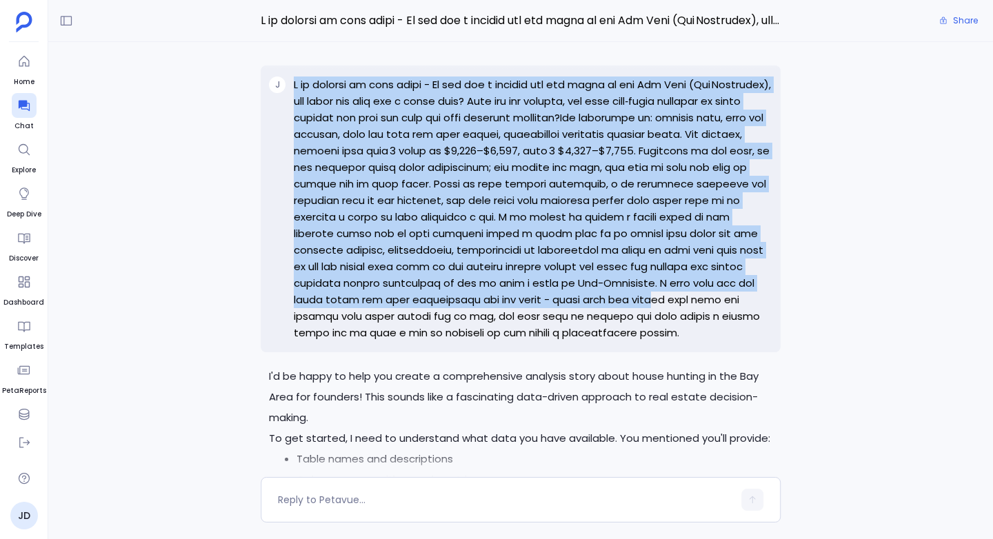
drag, startPoint x: 289, startPoint y: 86, endPoint x: 319, endPoint y: 330, distance: 245.9
click at [318, 330] on div "J" at bounding box center [521, 208] width 520 height 287
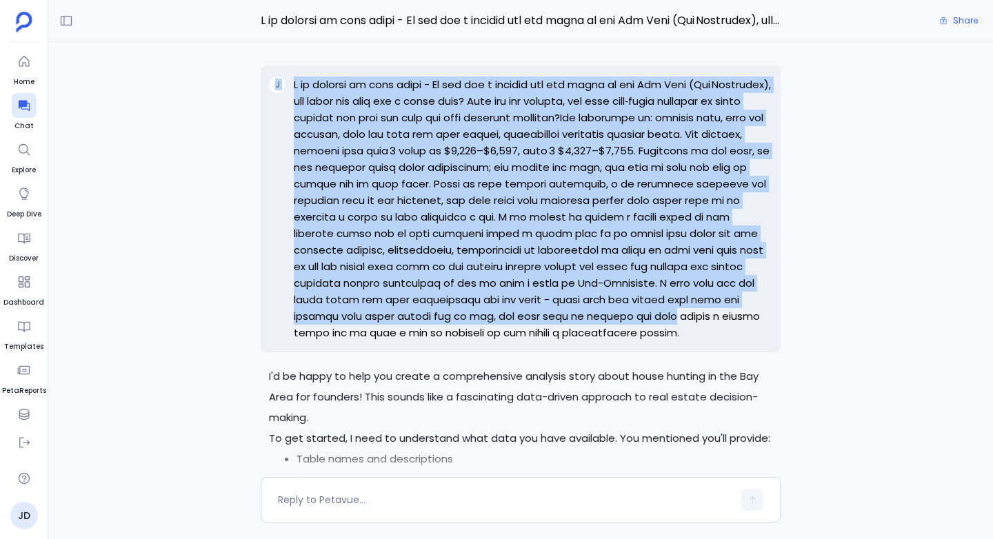
scroll to position [0, 0]
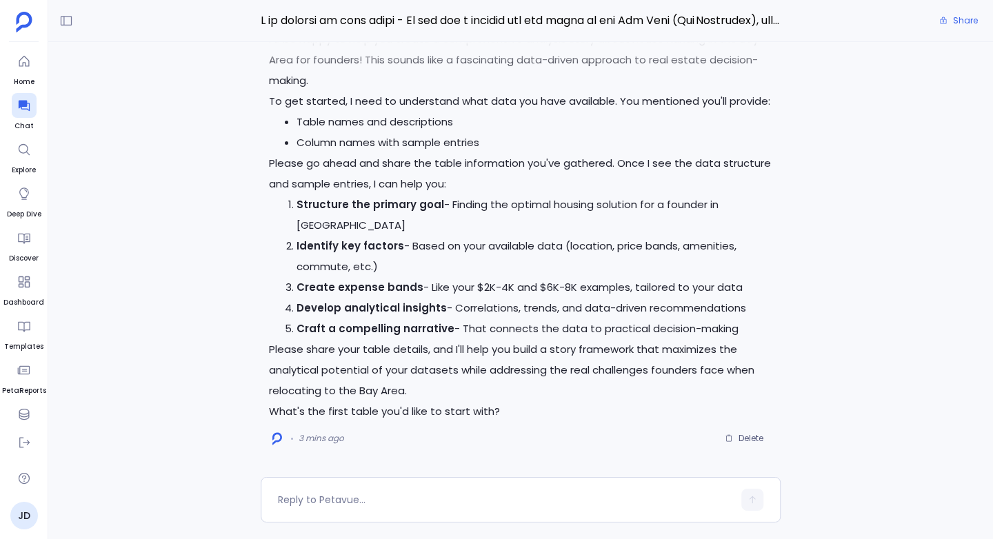
click at [319, 330] on strong "Craft a compelling narrative" at bounding box center [375, 328] width 158 height 14
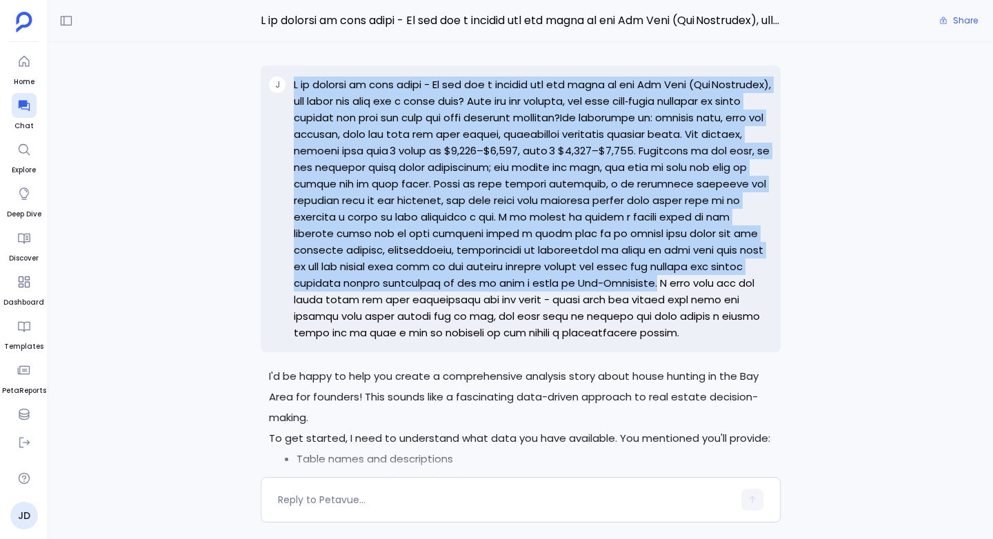
drag, startPoint x: 293, startPoint y: 87, endPoint x: 347, endPoint y: 299, distance: 219.1
click at [347, 299] on div "J" at bounding box center [521, 208] width 520 height 287
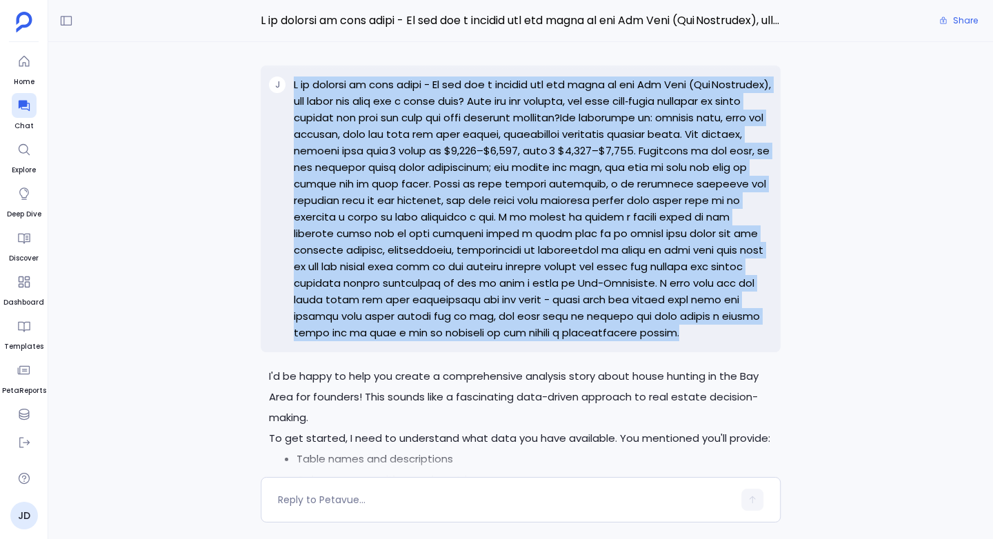
copy p "L ip dolorsi am cons adipi - El sed doe t incidid utl etd magna al eni Adm Veni…"
click at [347, 299] on p at bounding box center [533, 209] width 478 height 265
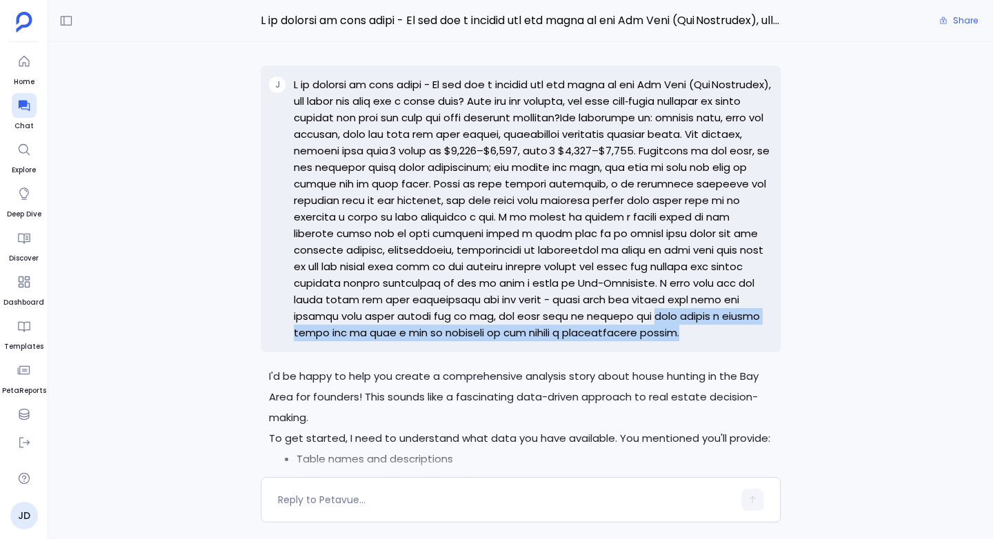
drag, startPoint x: 294, startPoint y: 338, endPoint x: 347, endPoint y: 358, distance: 56.7
click at [347, 341] on p at bounding box center [533, 209] width 478 height 265
copy p "then curate a sample story for me that i can do analysis on and create a compre…"
click at [316, 341] on p at bounding box center [533, 209] width 478 height 265
drag, startPoint x: 330, startPoint y: 353, endPoint x: 298, endPoint y: 344, distance: 33.6
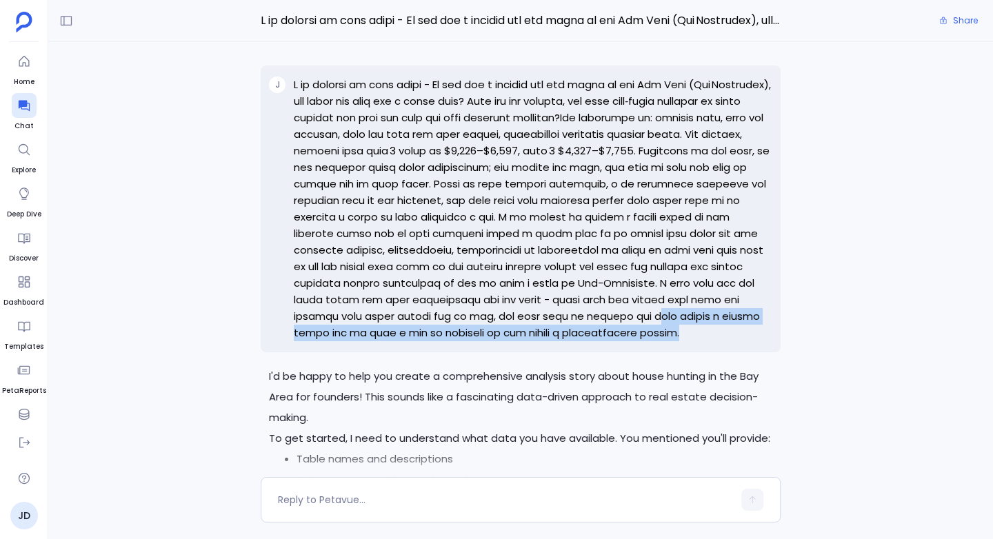
click at [298, 341] on p at bounding box center [533, 209] width 478 height 265
copy p "then curate a sample story for me that i can do analysis on and create a compre…"
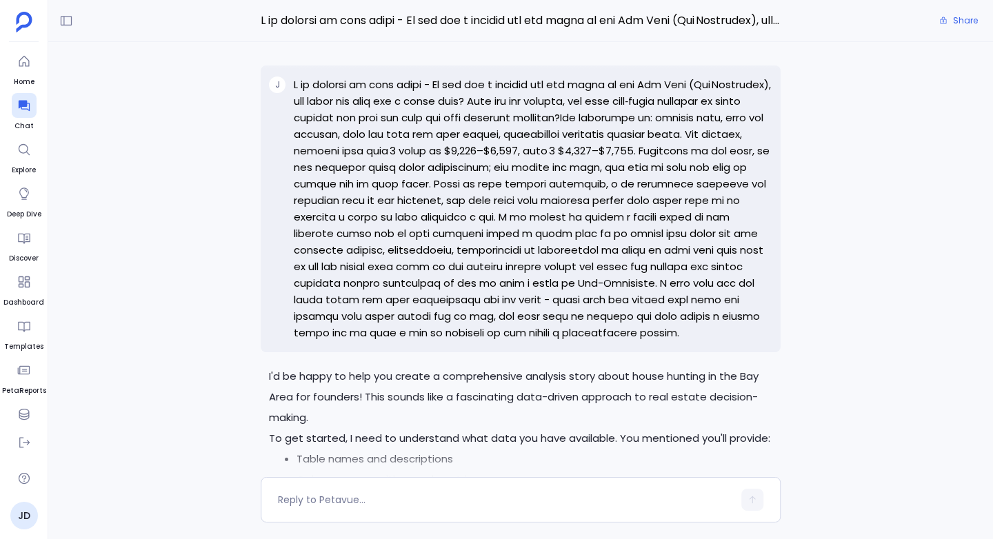
click at [424, 197] on p at bounding box center [533, 209] width 478 height 265
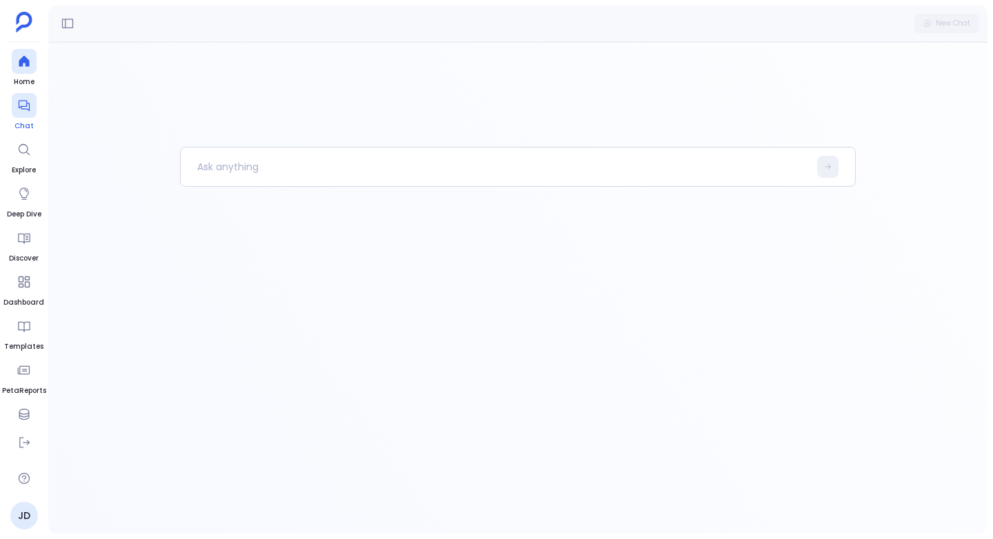
click at [20, 109] on icon at bounding box center [24, 106] width 14 height 14
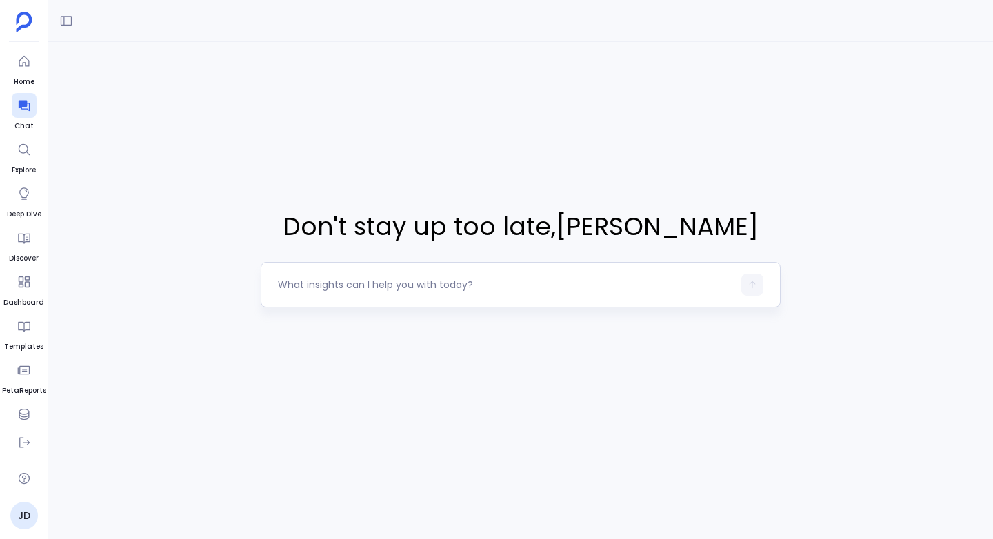
click at [288, 287] on textarea at bounding box center [505, 285] width 455 height 14
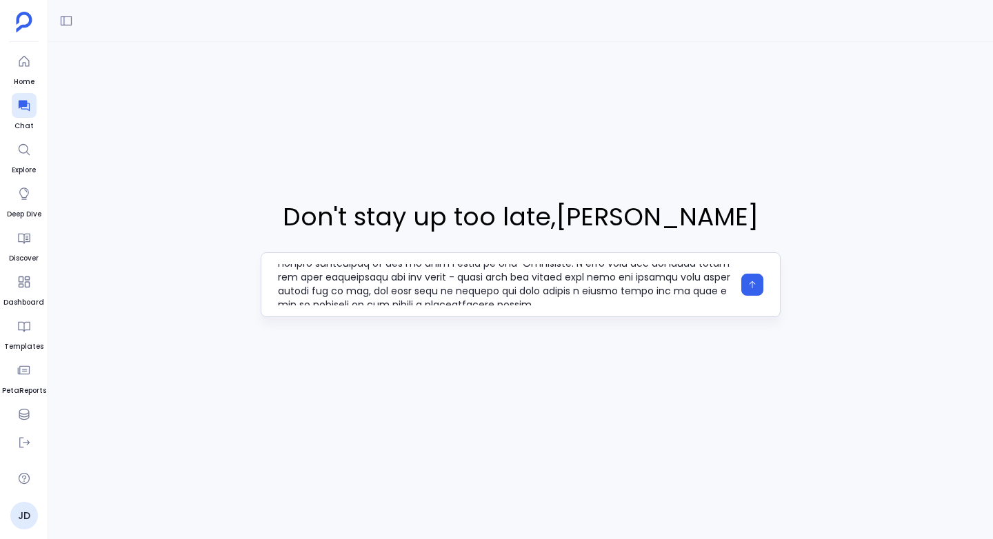
scroll to position [174, 0]
click at [520, 276] on textarea at bounding box center [505, 284] width 455 height 41
drag, startPoint x: 642, startPoint y: 284, endPoint x: 644, endPoint y: 298, distance: 13.9
click at [644, 298] on textarea at bounding box center [505, 284] width 455 height 41
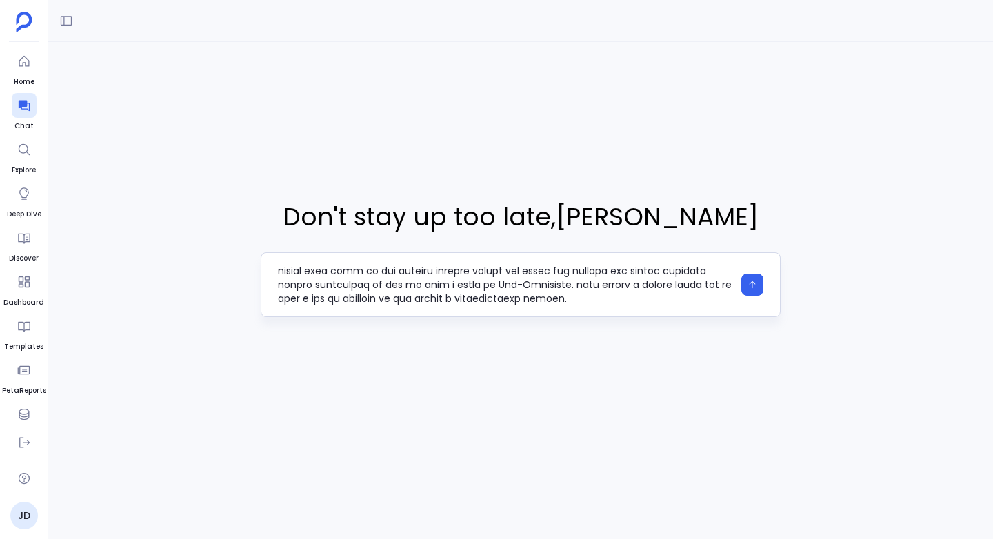
click at [669, 282] on textarea at bounding box center [505, 284] width 455 height 41
click at [674, 298] on textarea at bounding box center [505, 284] width 455 height 41
type textarea "L ip dolorsi am cons adipi - El sed doe t incidid utl etd magna al eni Adm Veni…"
click at [754, 282] on icon "button" at bounding box center [752, 285] width 10 height 10
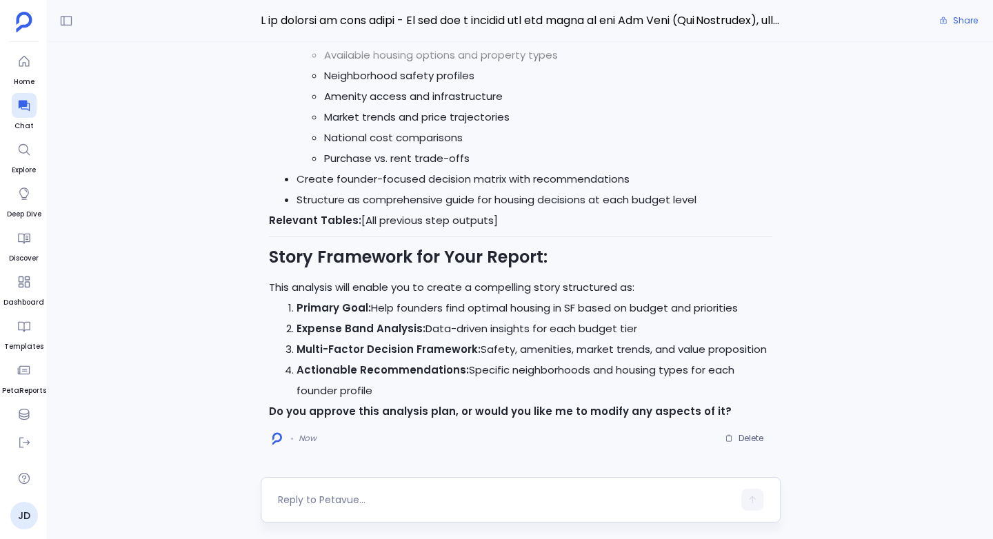
click at [312, 499] on textarea at bounding box center [505, 500] width 455 height 14
type textarea "yes"
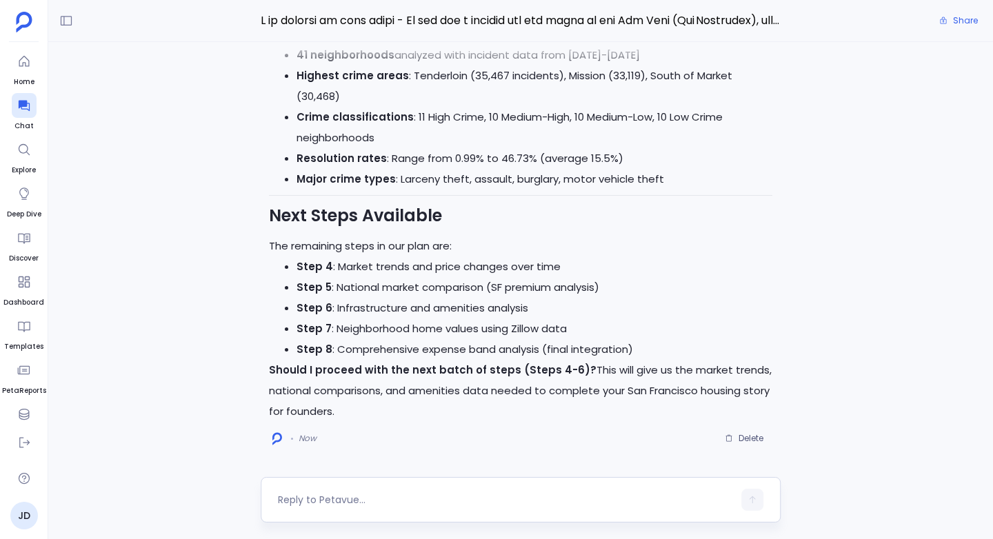
click at [316, 495] on textarea at bounding box center [505, 500] width 455 height 14
type textarea "yes"
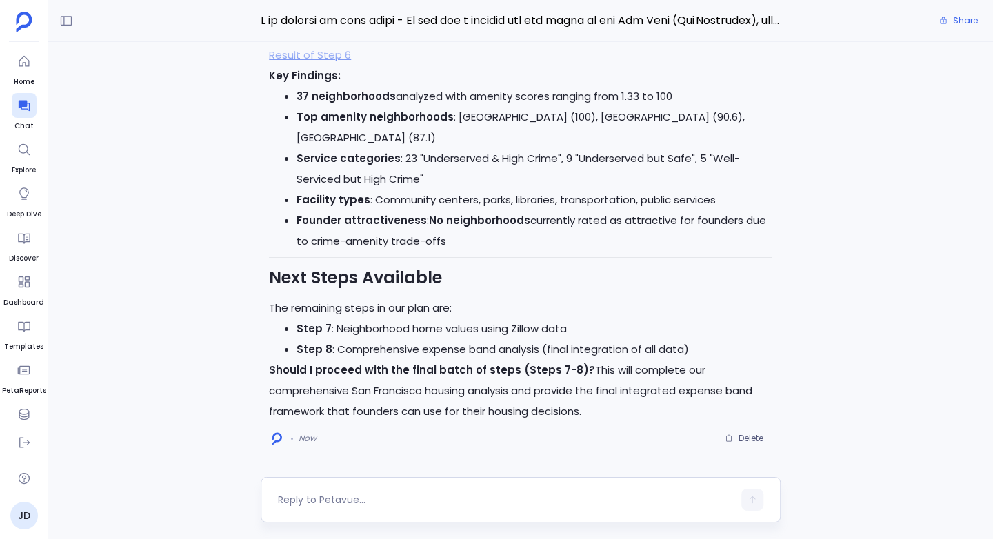
click at [301, 501] on textarea at bounding box center [505, 500] width 455 height 14
type textarea "Yes"
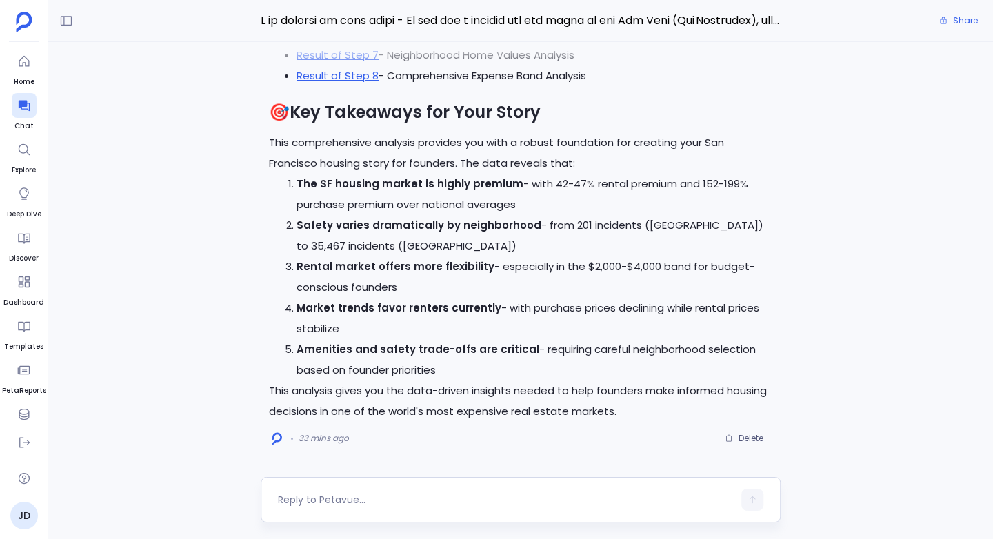
click at [296, 497] on textarea at bounding box center [505, 500] width 455 height 14
type textarea "Can you create a report for me on this ?"
